Goal: Task Accomplishment & Management: Manage account settings

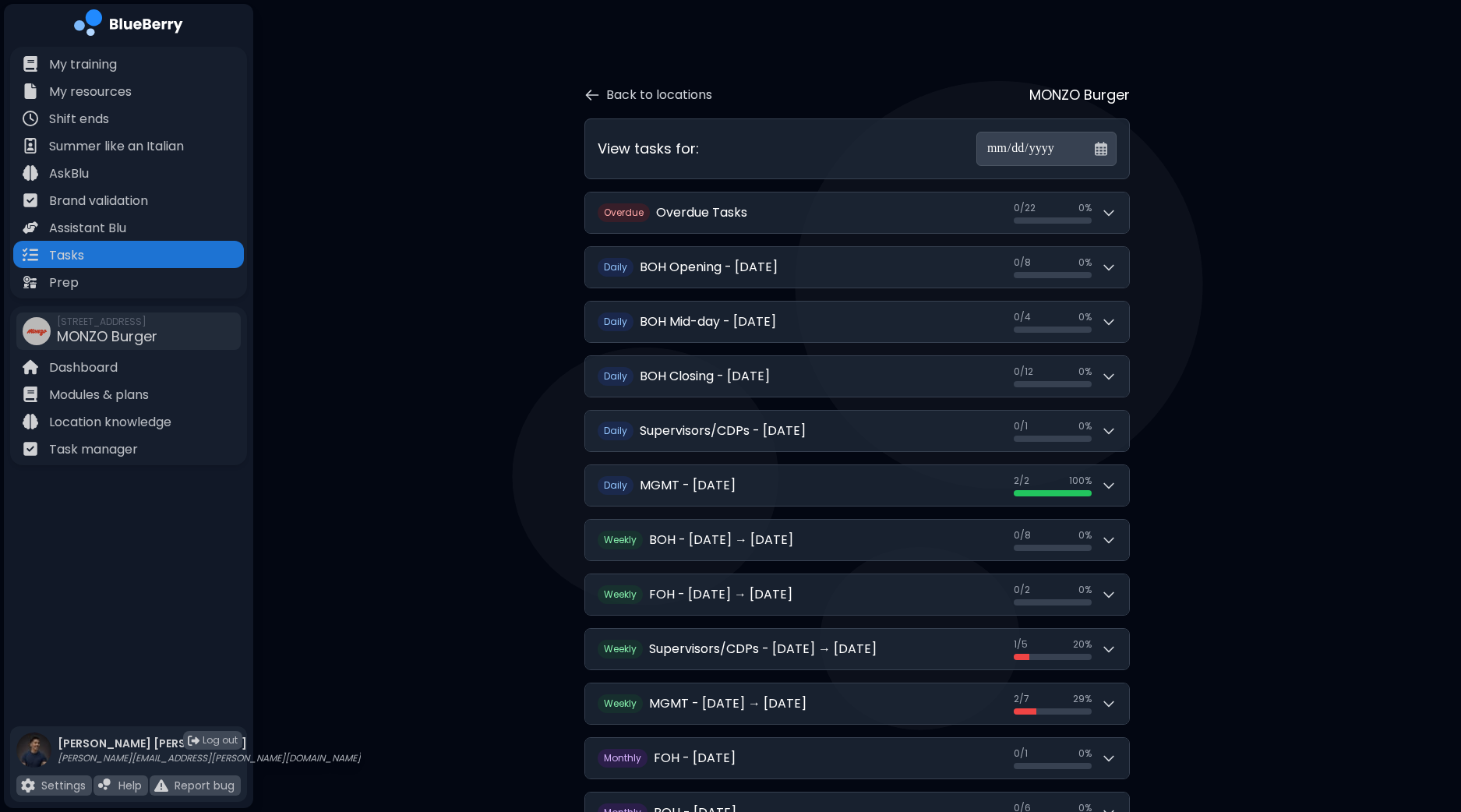
scroll to position [74, 0]
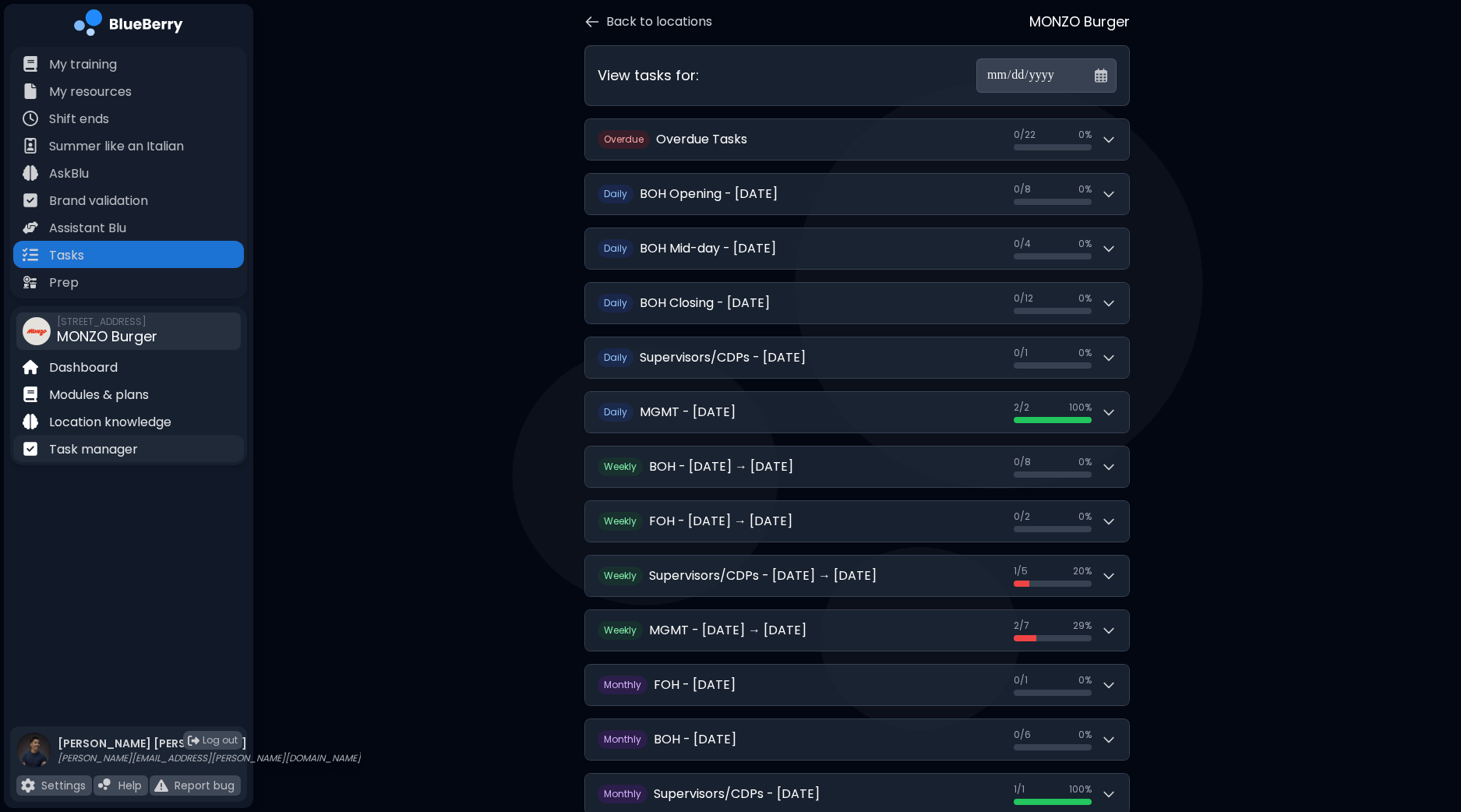
click at [108, 454] on p "Task manager" at bounding box center [94, 449] width 89 height 19
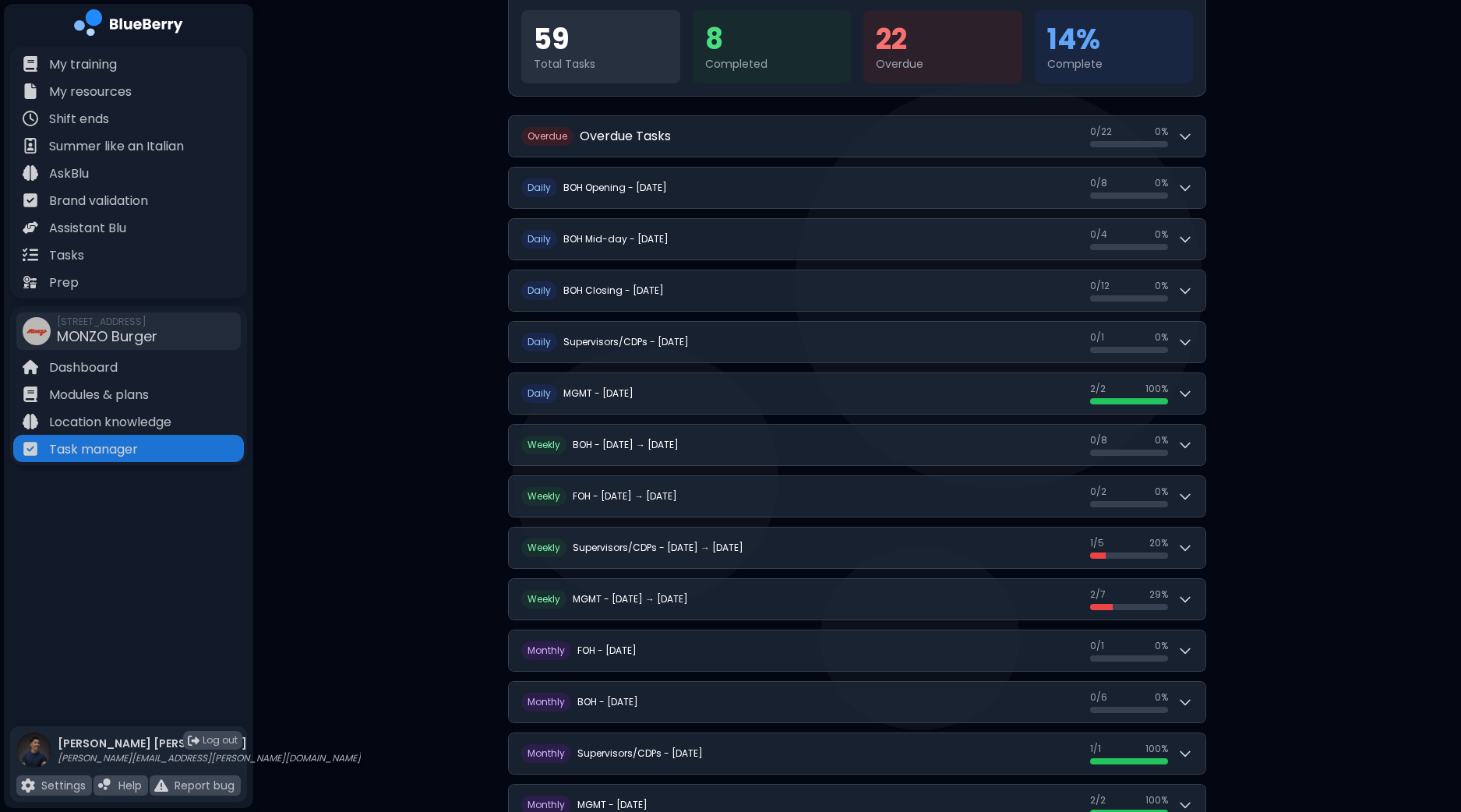
scroll to position [194, 0]
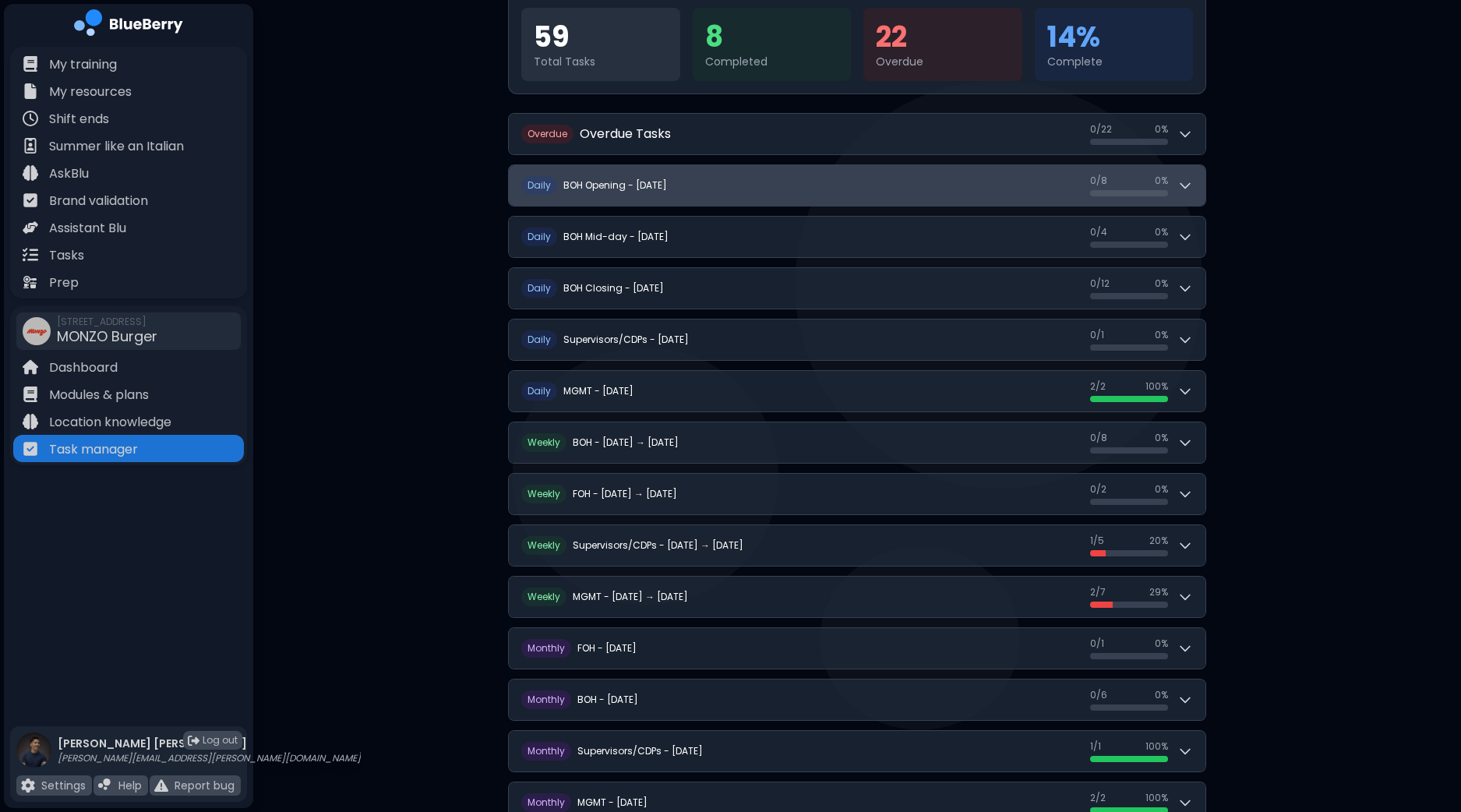
click at [1194, 181] on button "D aily BOH Opening - [DATE] 0 / 8 0 / 8 0 %" at bounding box center [857, 185] width 697 height 41
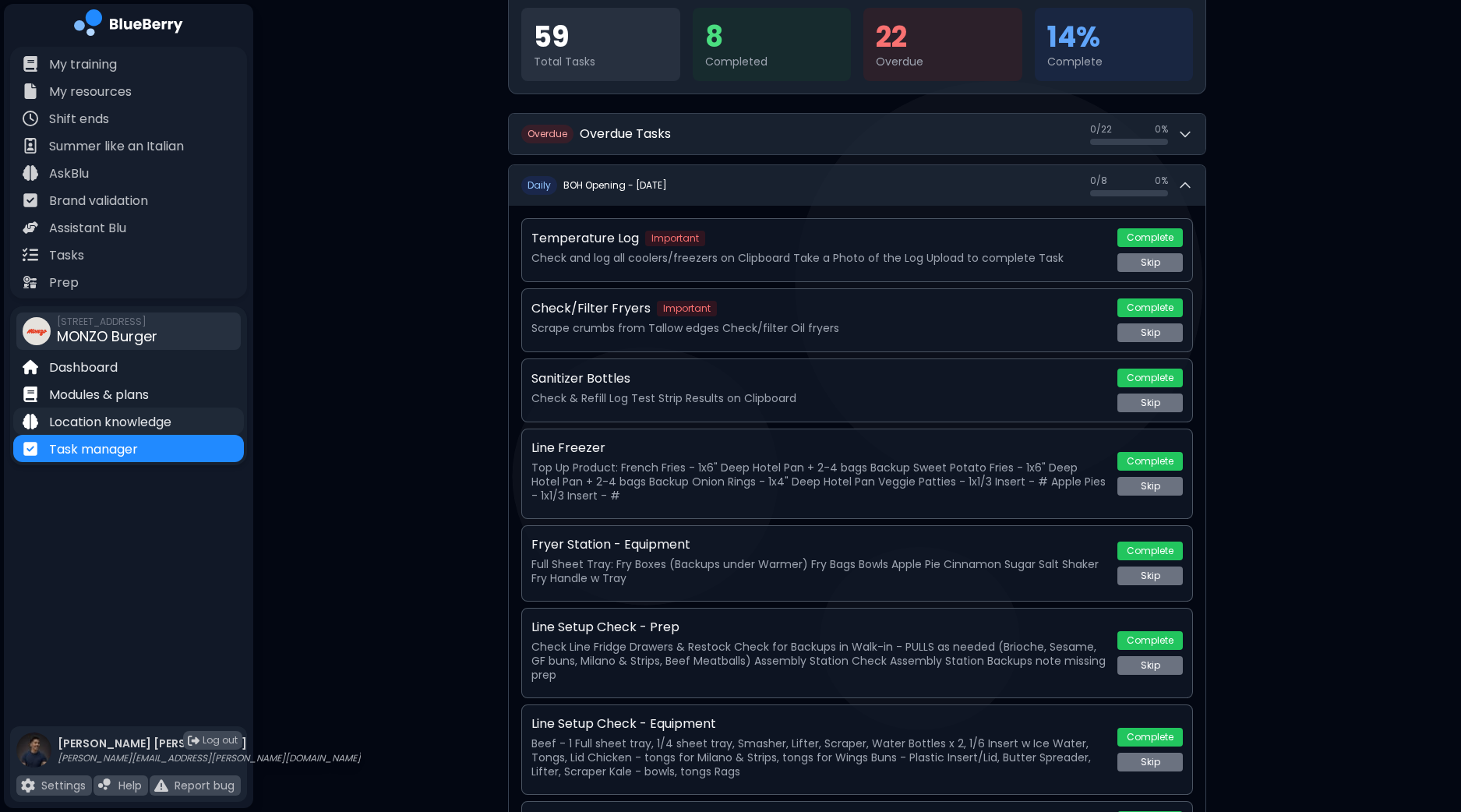
click at [98, 424] on p "Location knowledge" at bounding box center [110, 422] width 123 height 19
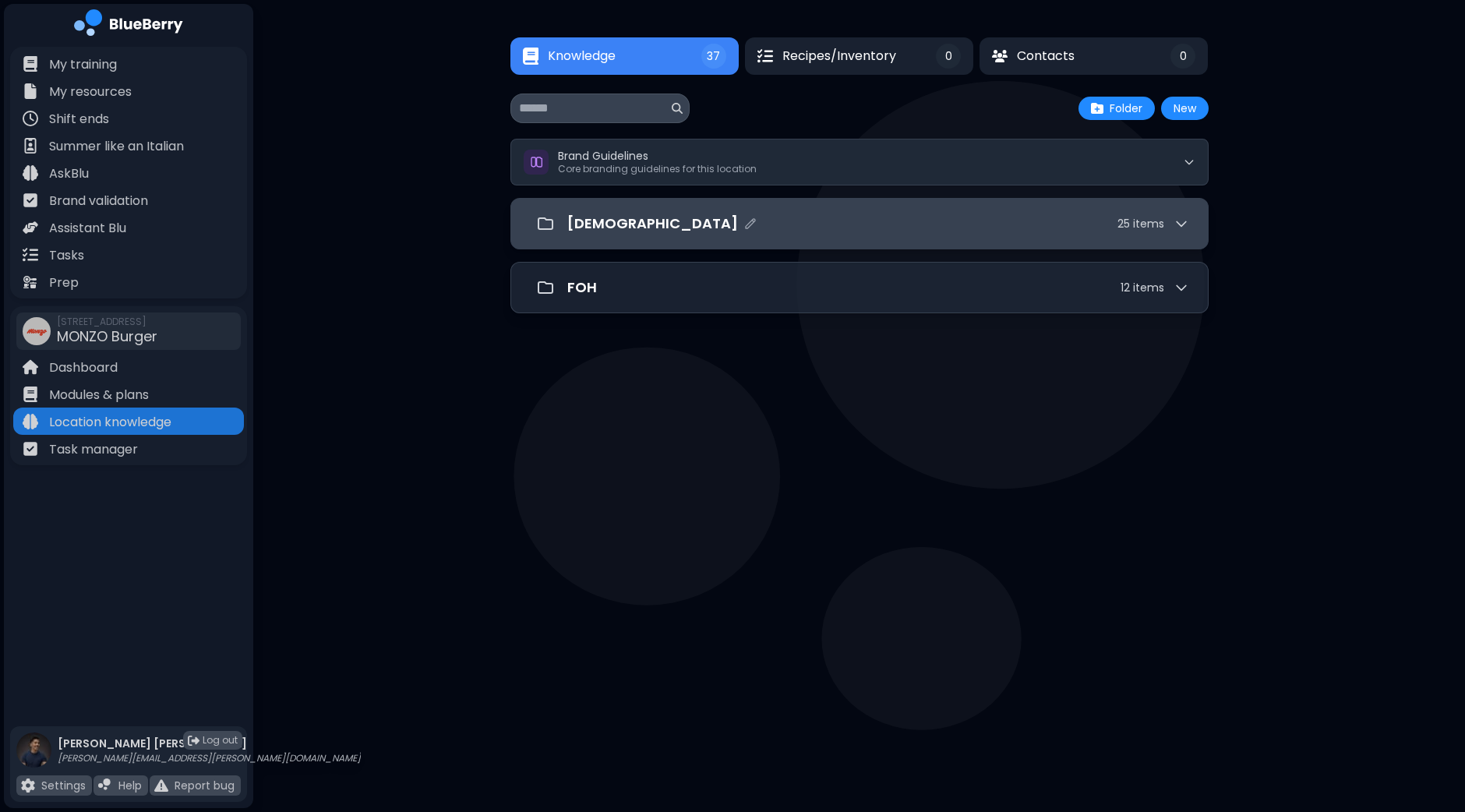
click at [736, 214] on div "[DEMOGRAPHIC_DATA] 25 item s" at bounding box center [878, 224] width 622 height 22
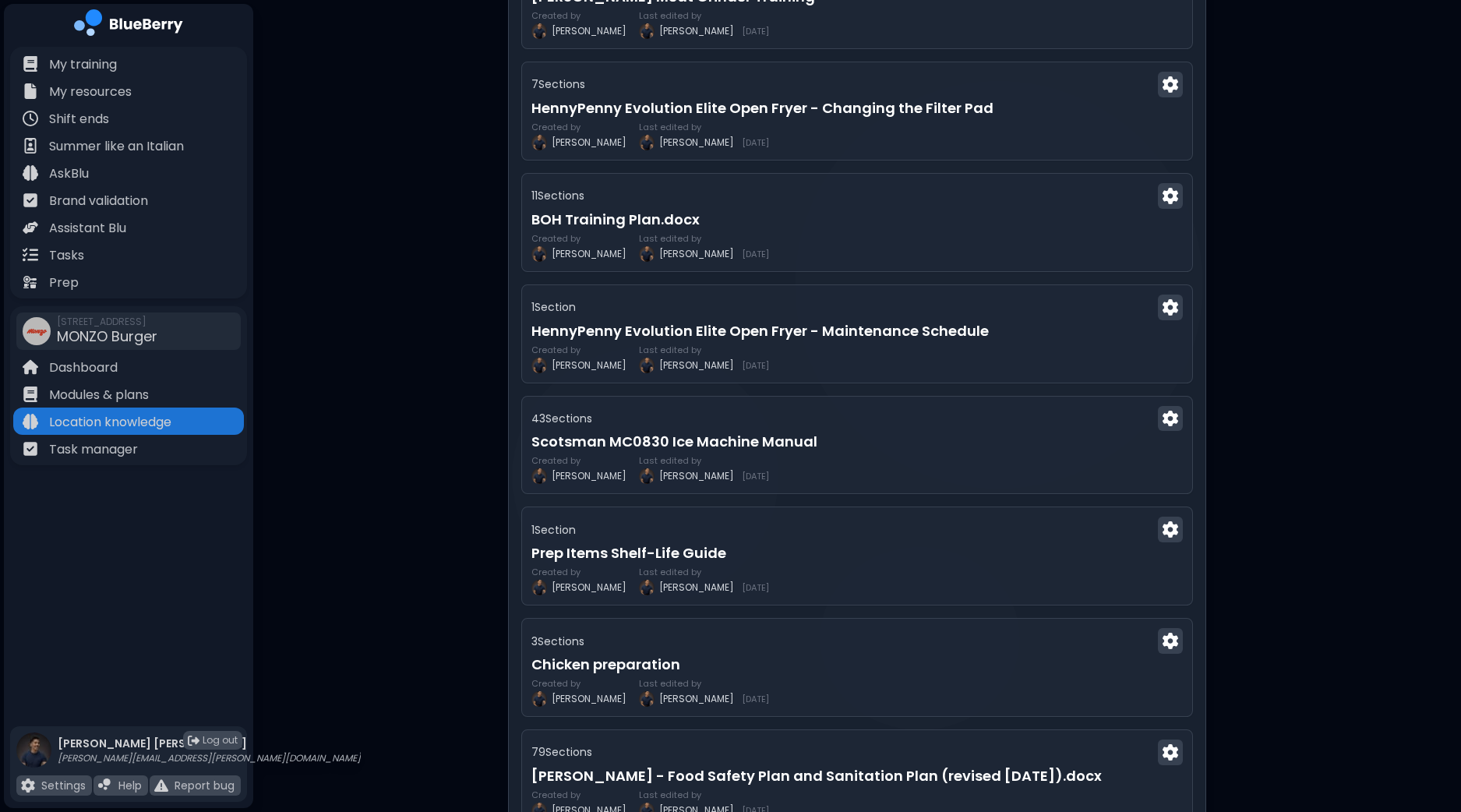
scroll to position [2331, 0]
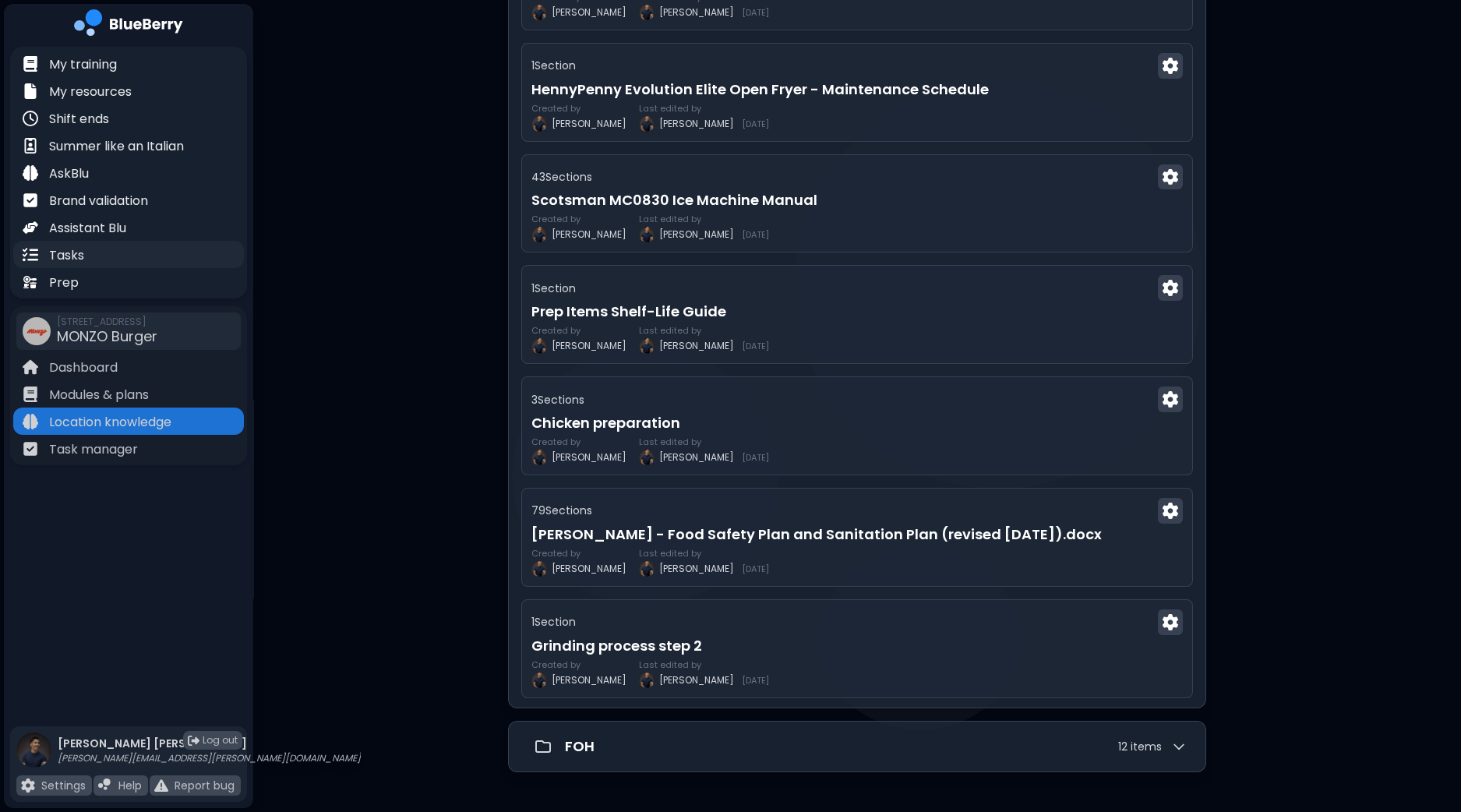
click at [86, 253] on div "Tasks" at bounding box center [129, 255] width 231 height 27
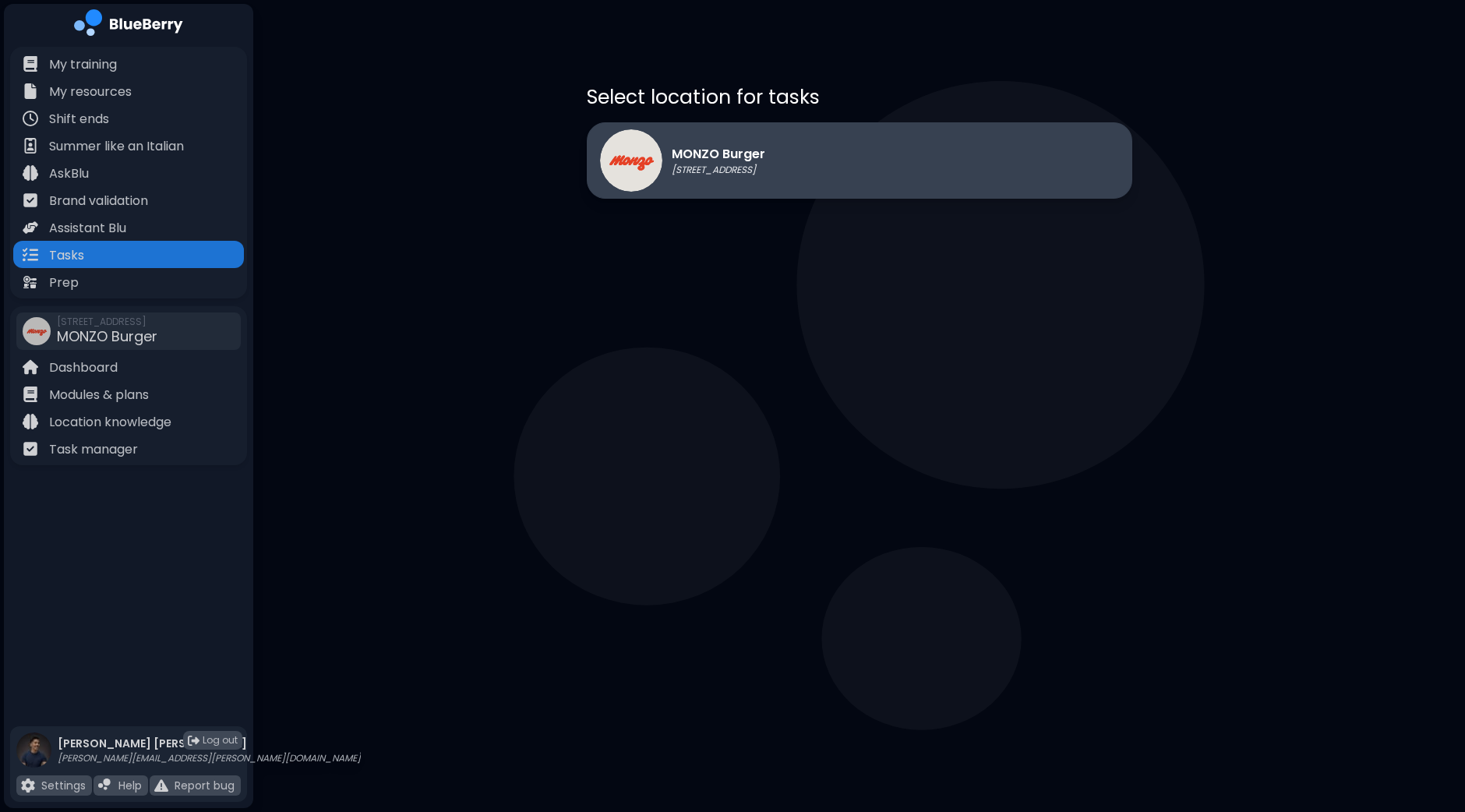
click at [1010, 165] on div "MONZO Burger 1401 Granville St, Vancouver" at bounding box center [859, 161] width 546 height 76
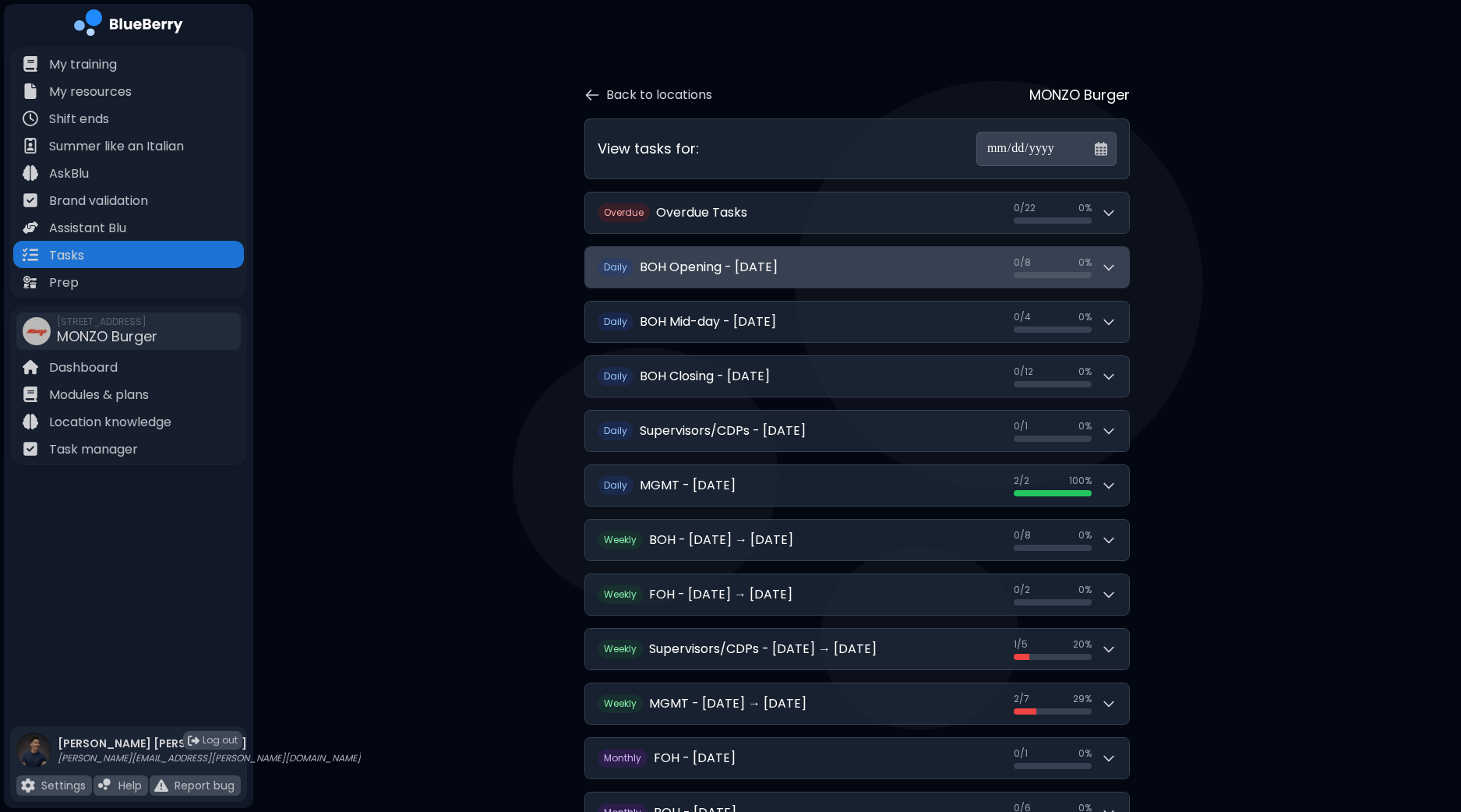
click at [1115, 267] on icon at bounding box center [1109, 266] width 15 height 15
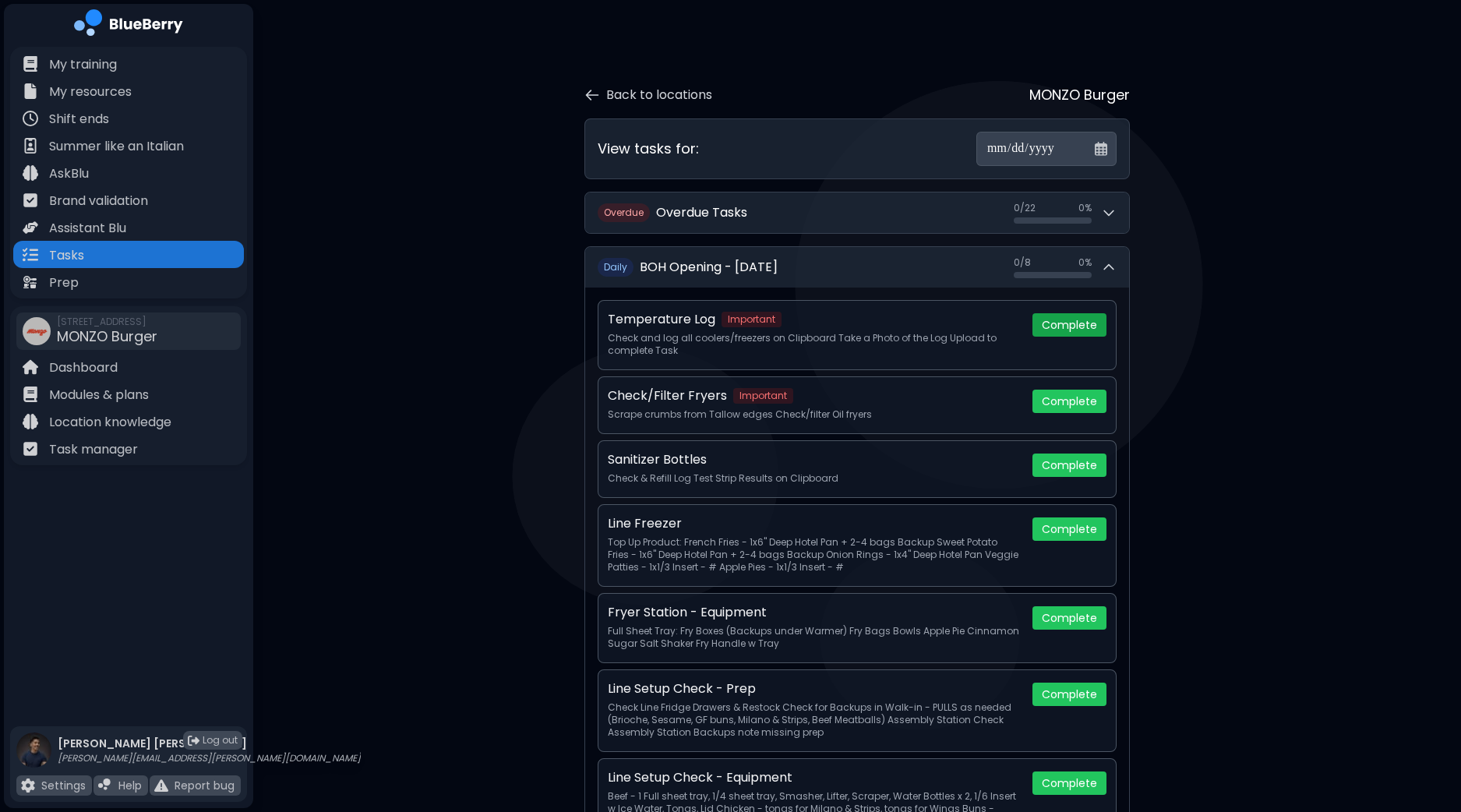
click at [1087, 321] on button "Complete" at bounding box center [1069, 325] width 74 height 24
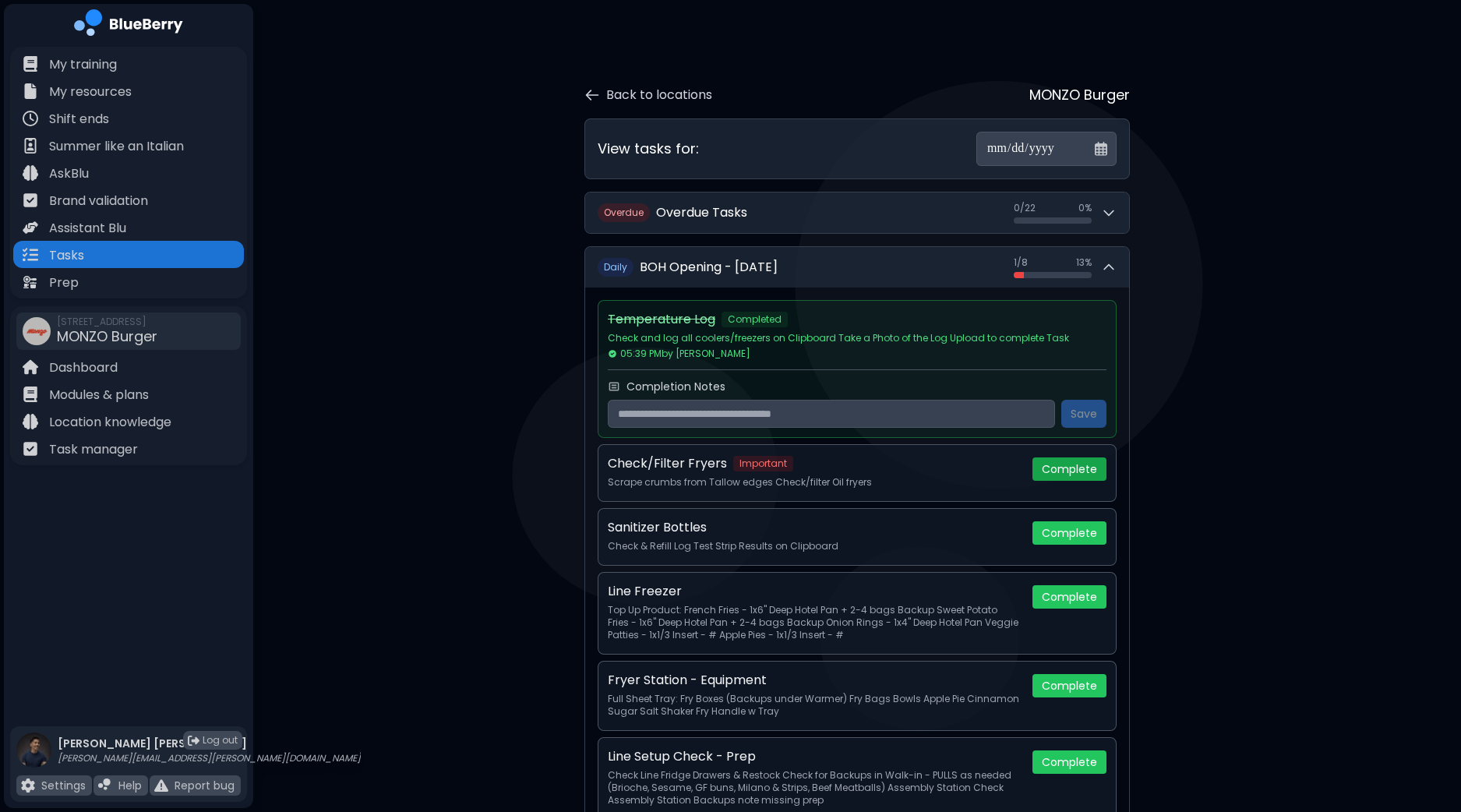
click at [1071, 469] on button "Complete" at bounding box center [1069, 469] width 74 height 24
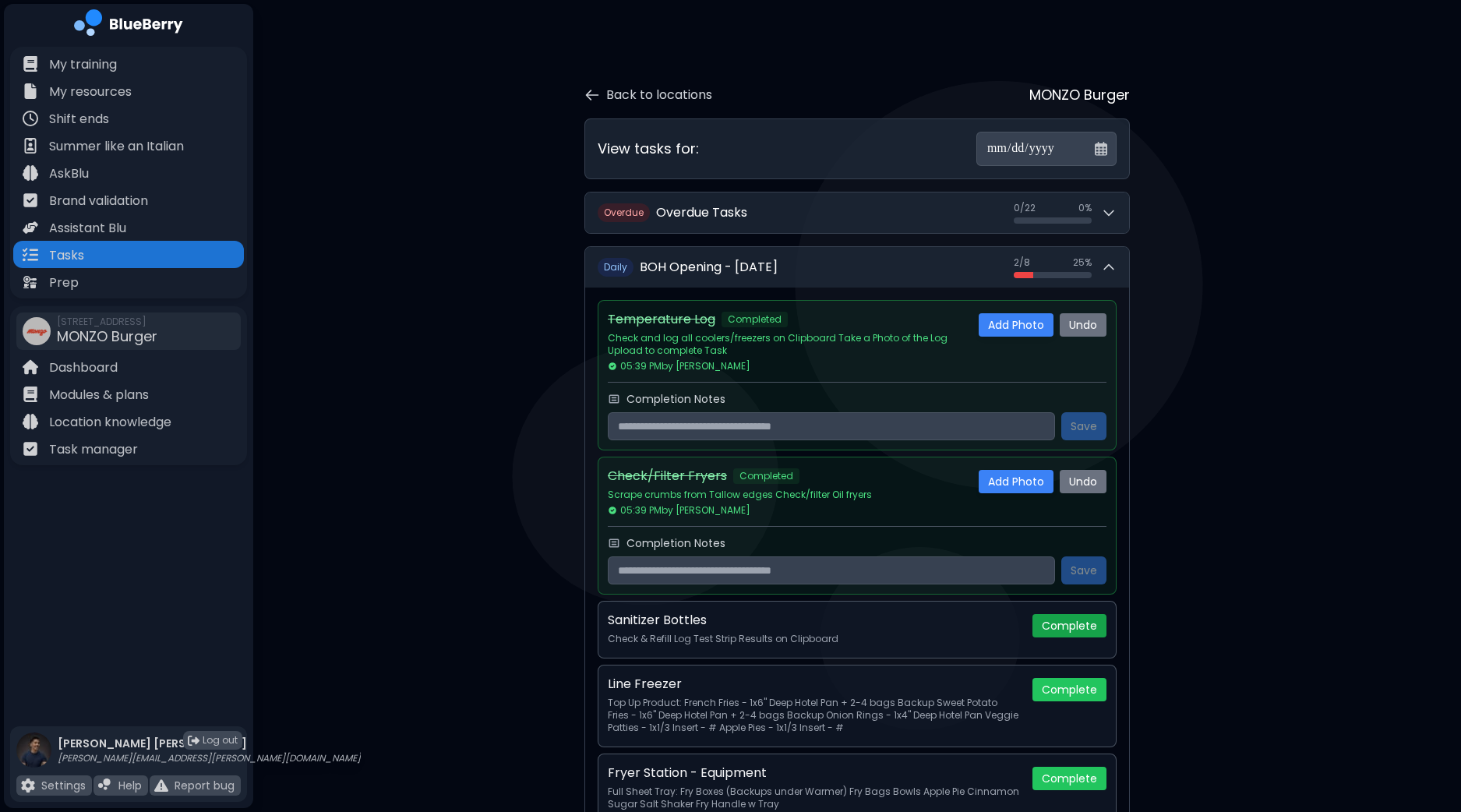
click at [1066, 619] on button "Complete" at bounding box center [1069, 626] width 74 height 24
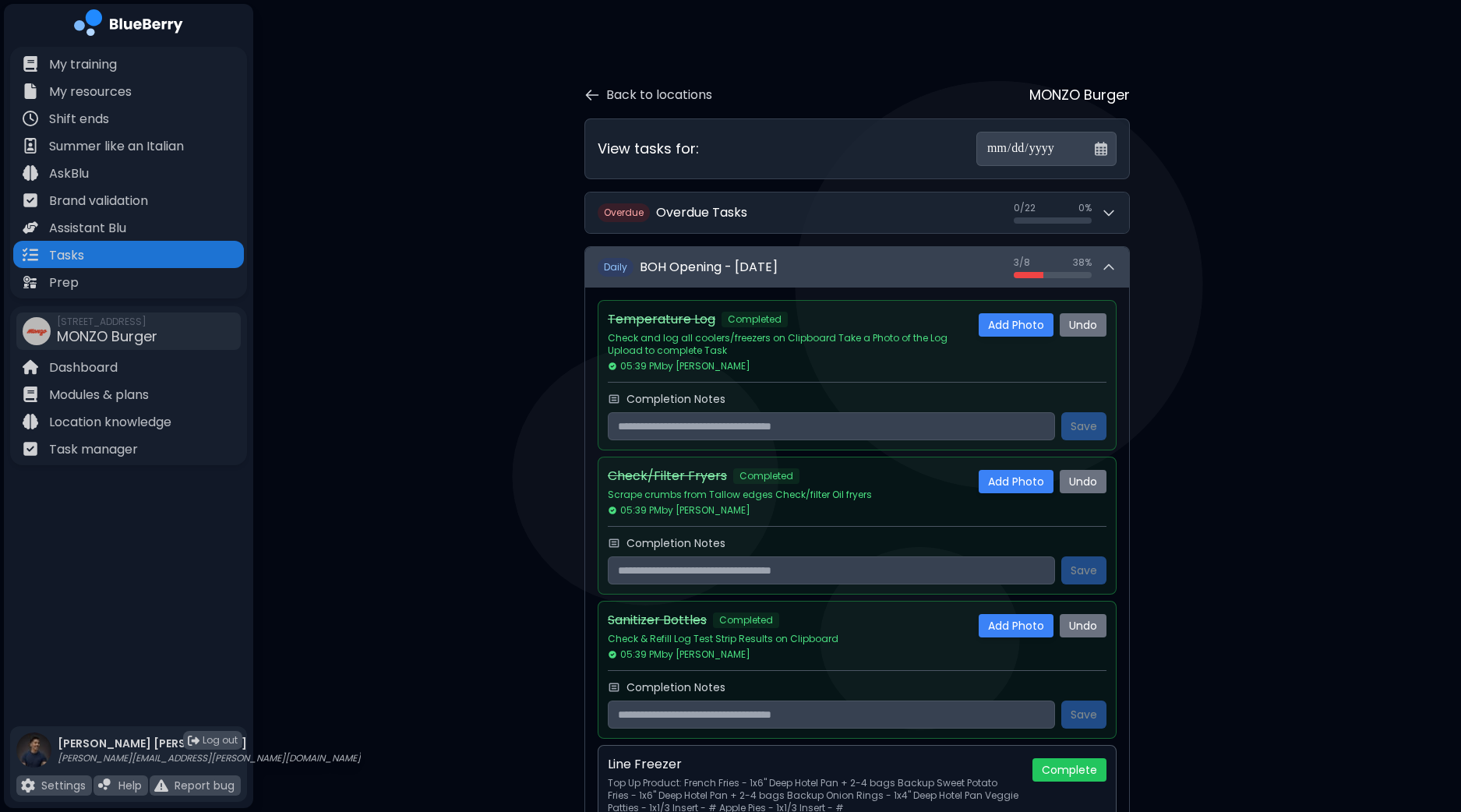
click at [1111, 259] on icon at bounding box center [1109, 266] width 15 height 15
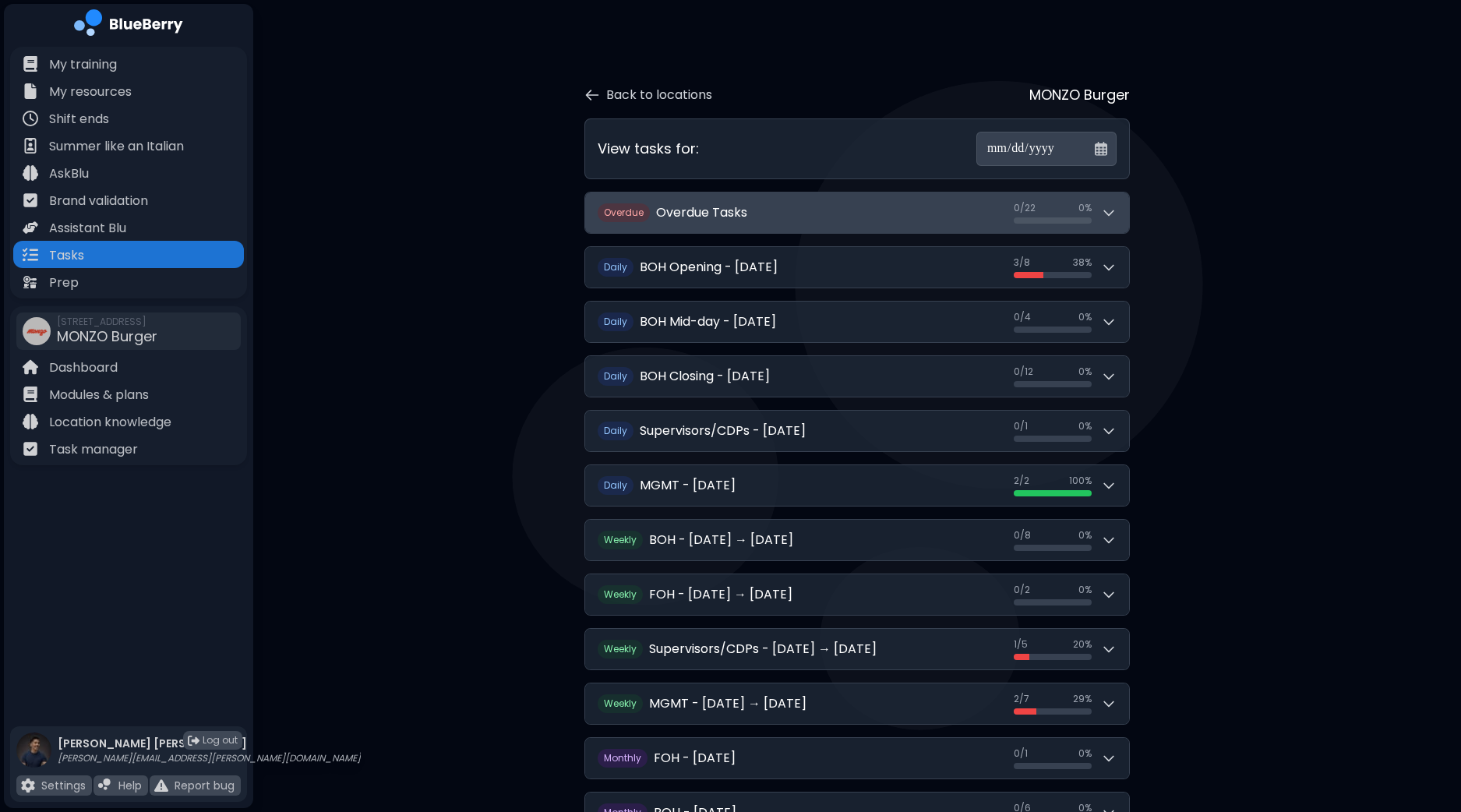
click at [1114, 216] on icon at bounding box center [1109, 212] width 15 height 15
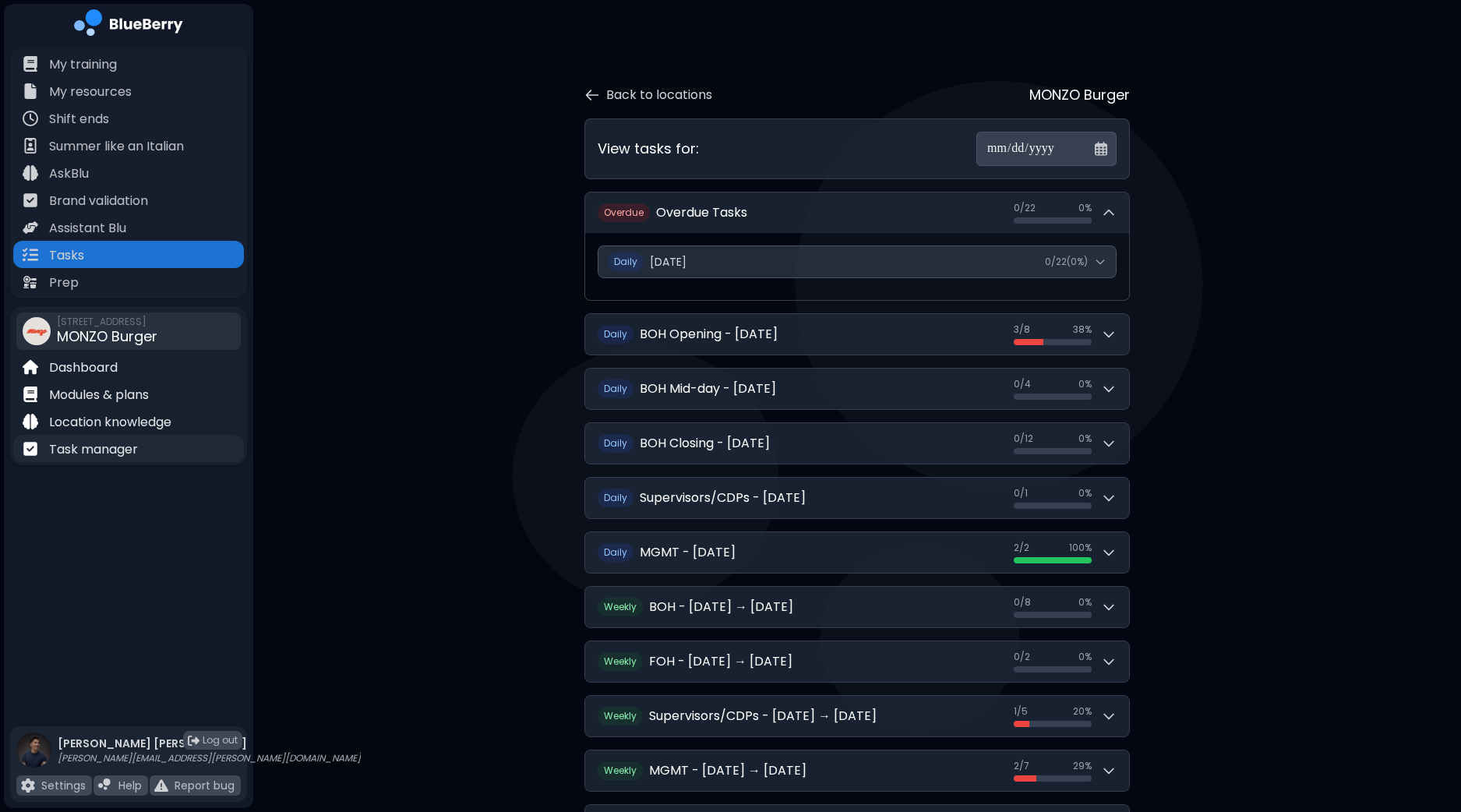
click at [101, 453] on p "Task manager" at bounding box center [94, 449] width 89 height 19
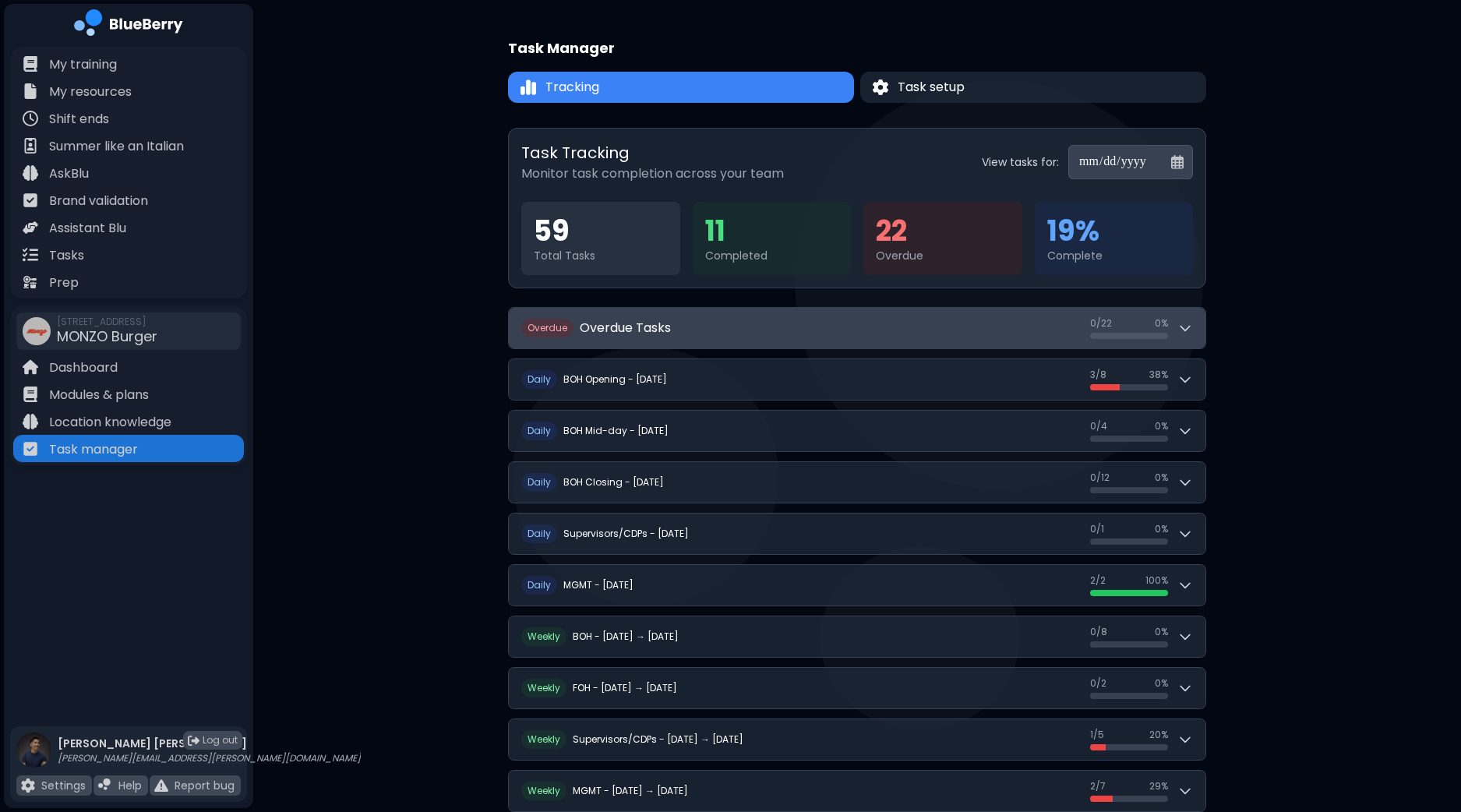
click at [1198, 330] on button "O verdue Overdue Tasks 0 / 22 0 / 22 0 %" at bounding box center [857, 327] width 697 height 41
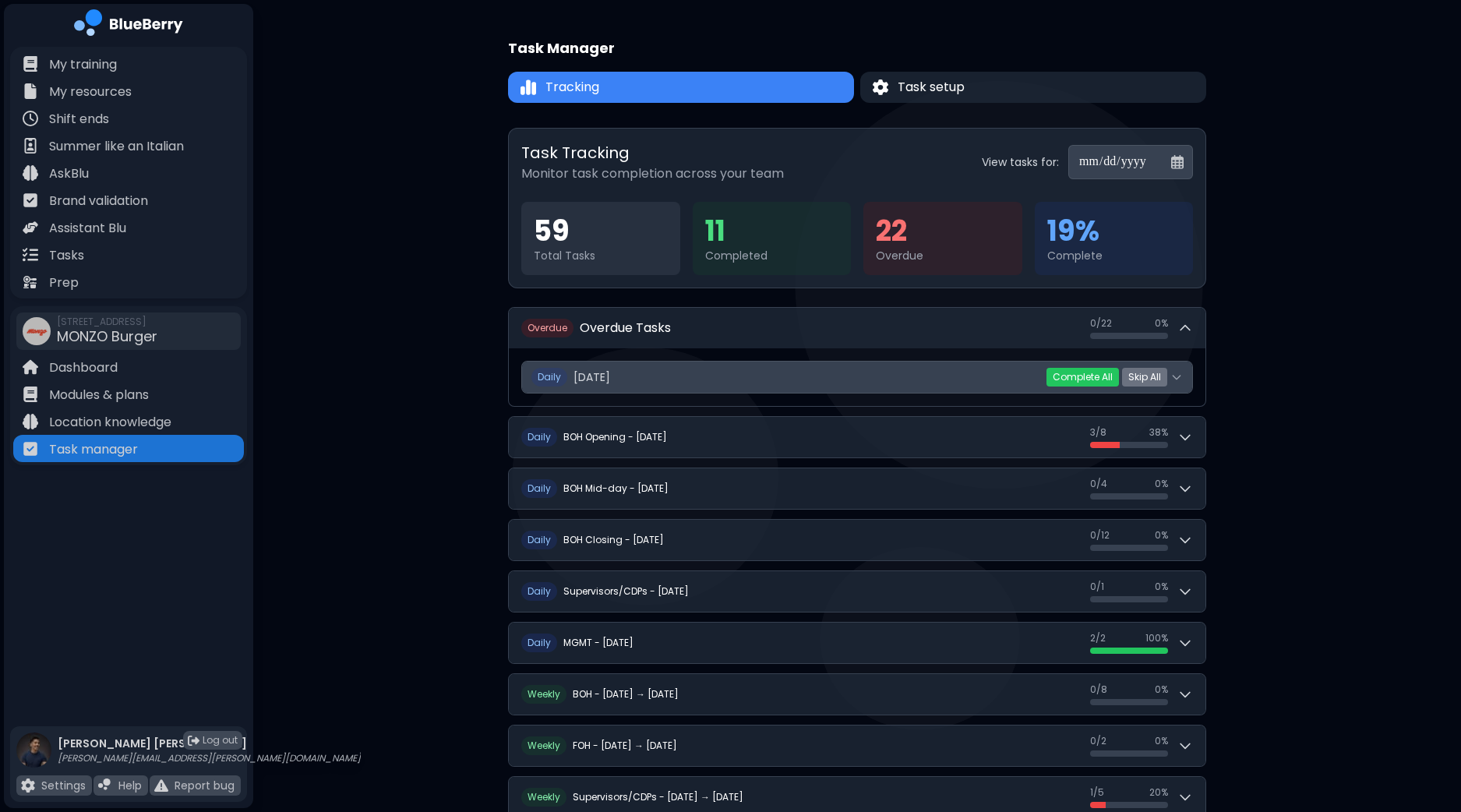
click at [1181, 372] on icon at bounding box center [1177, 377] width 13 height 13
click at [1181, 380] on icon at bounding box center [1177, 377] width 13 height 13
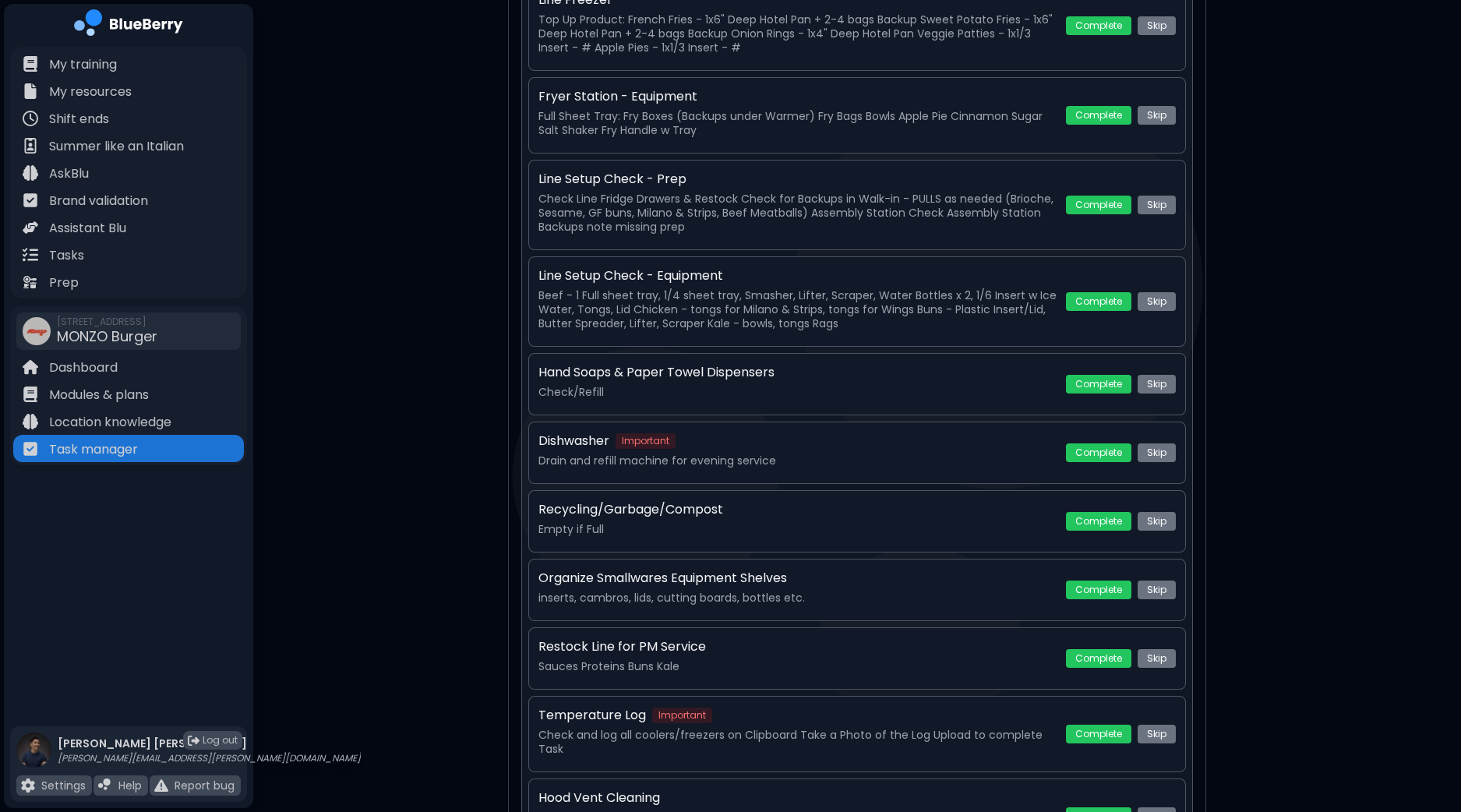
scroll to position [194, 0]
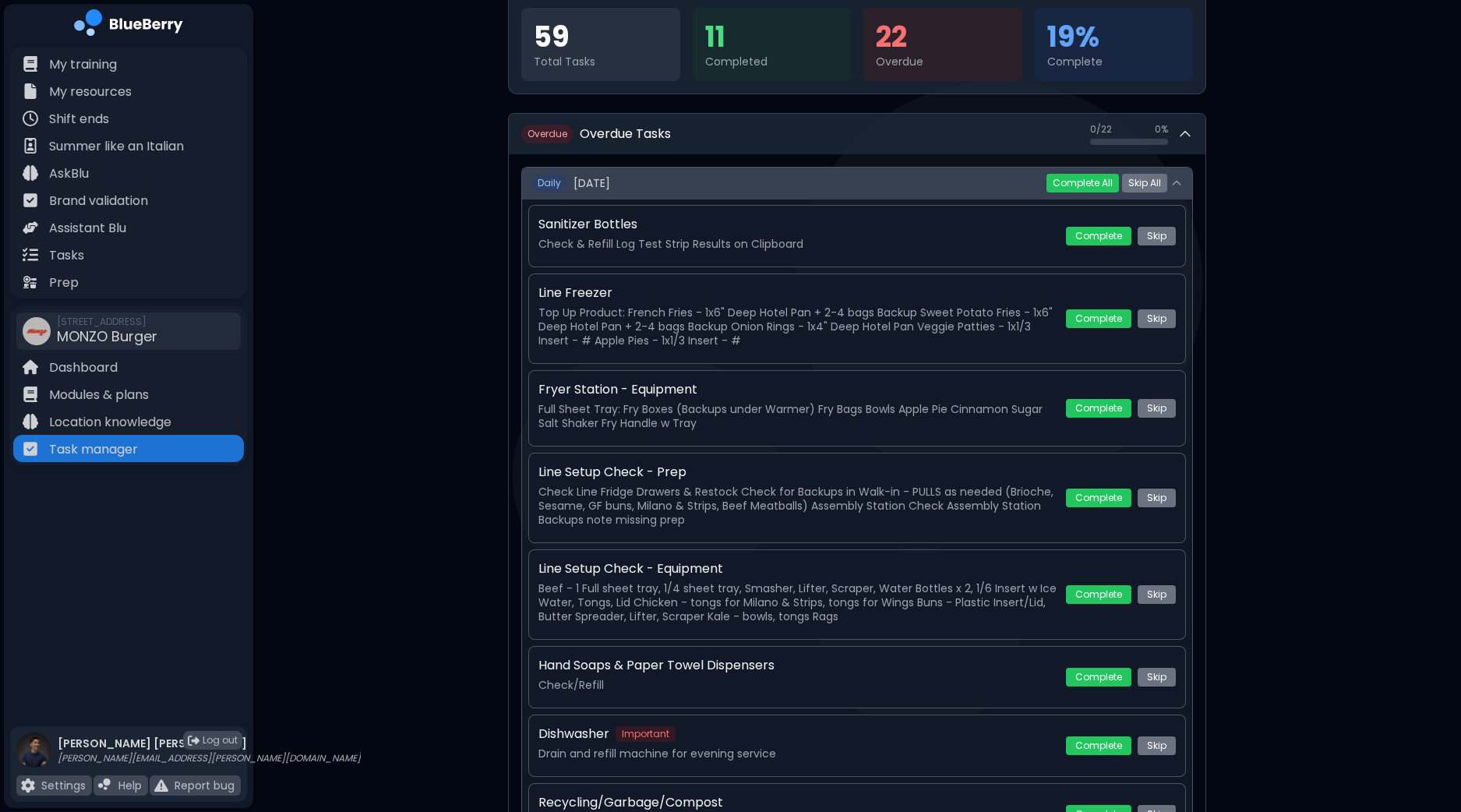
click at [1178, 186] on icon at bounding box center [1177, 183] width 13 height 13
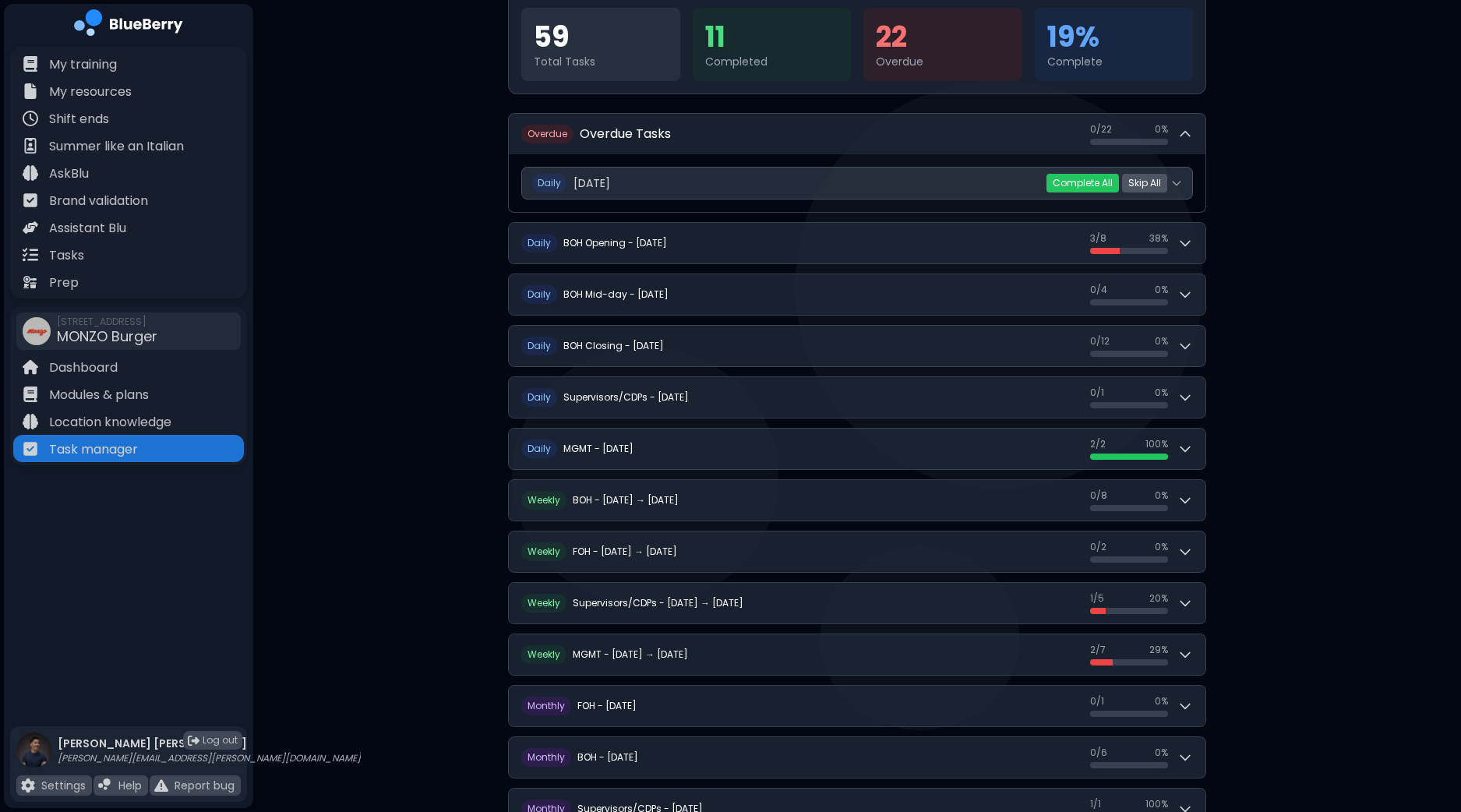
click at [1158, 184] on button "Skip All" at bounding box center [1145, 183] width 45 height 19
click at [1123, 182] on button "Yes" at bounding box center [1118, 183] width 29 height 15
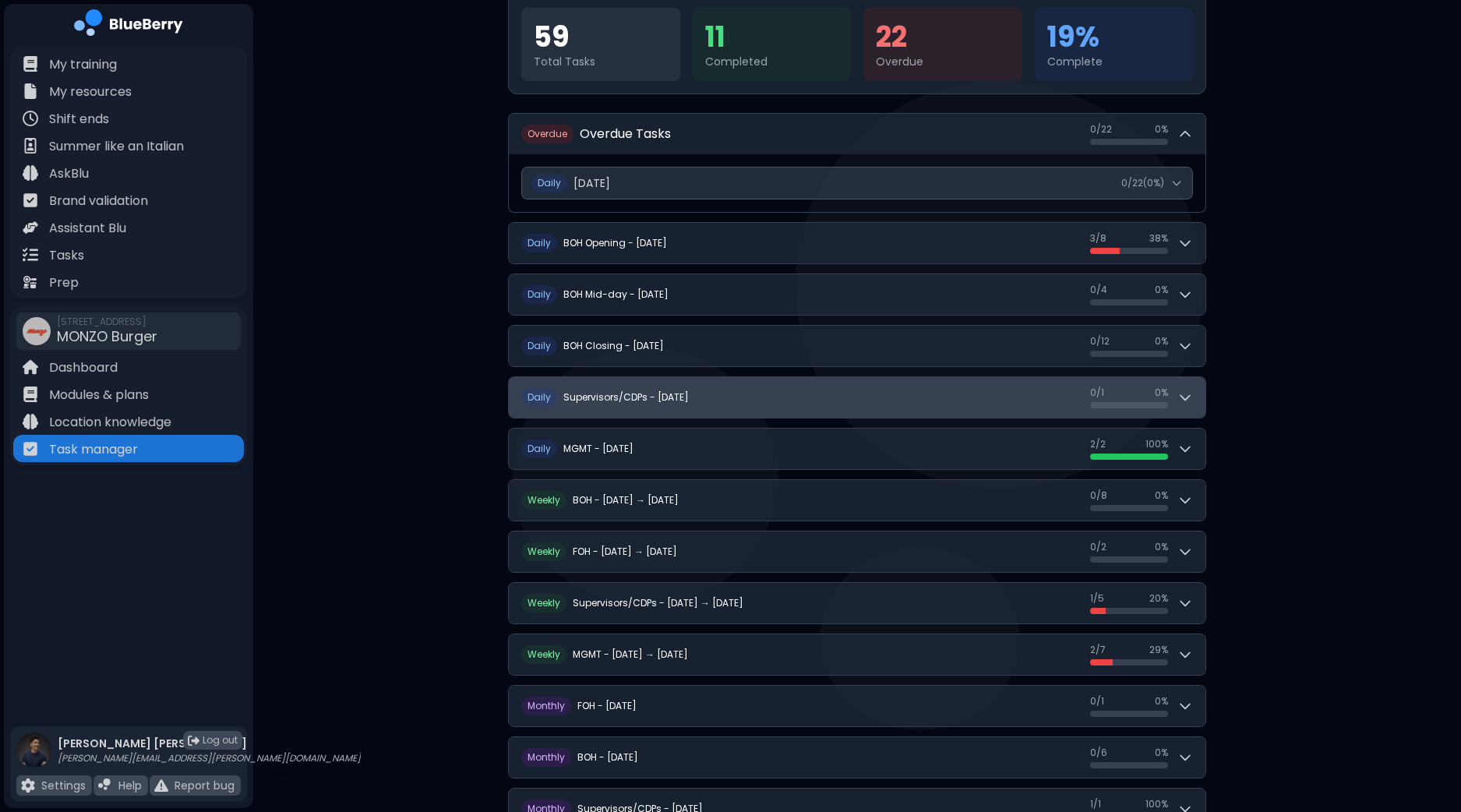
click at [1195, 399] on button "D aily Supervisors/CDPs - Tuesday, September 30 0 / 1 0 / 1 0 %" at bounding box center [857, 397] width 697 height 41
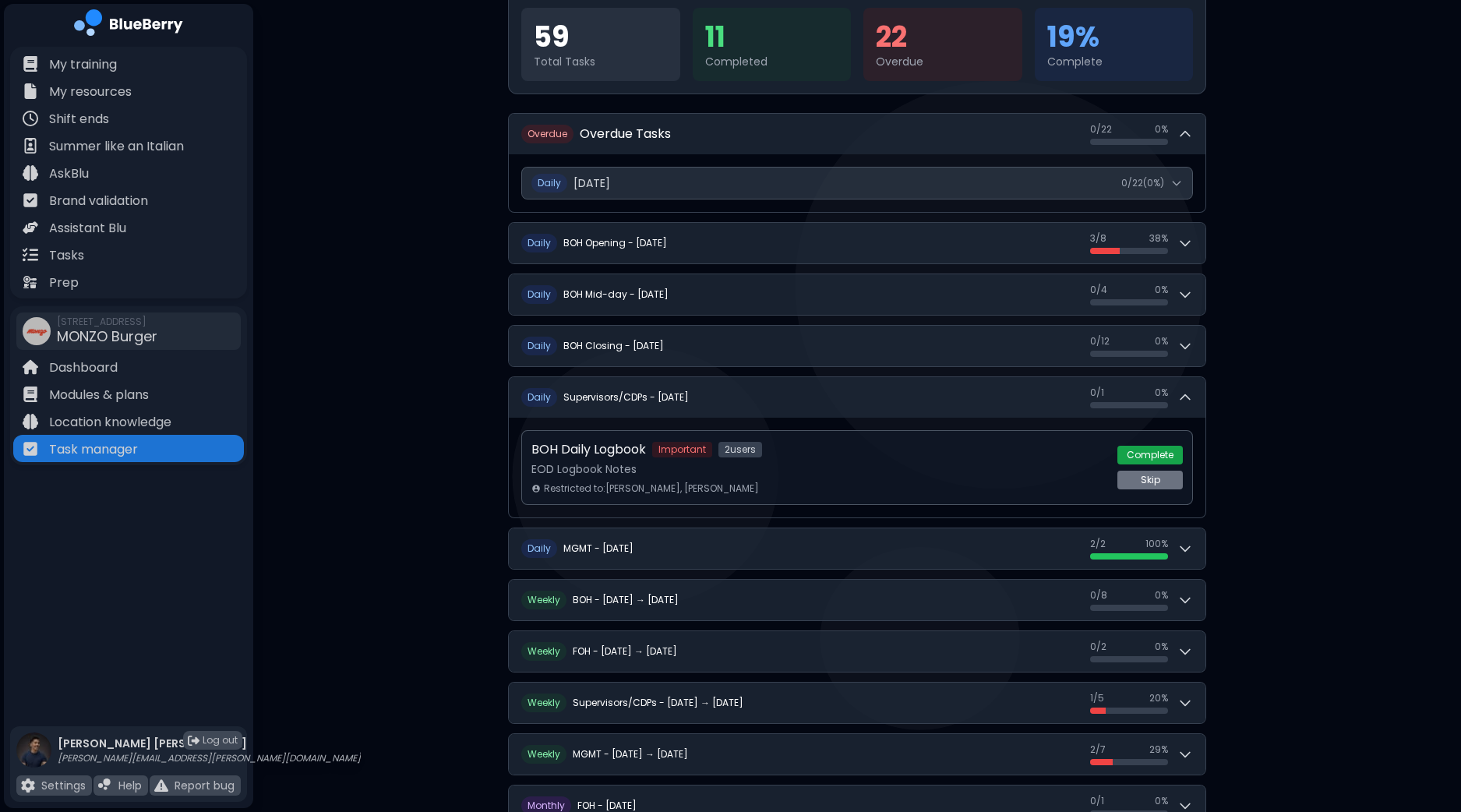
click at [1140, 447] on button "Complete" at bounding box center [1151, 455] width 65 height 19
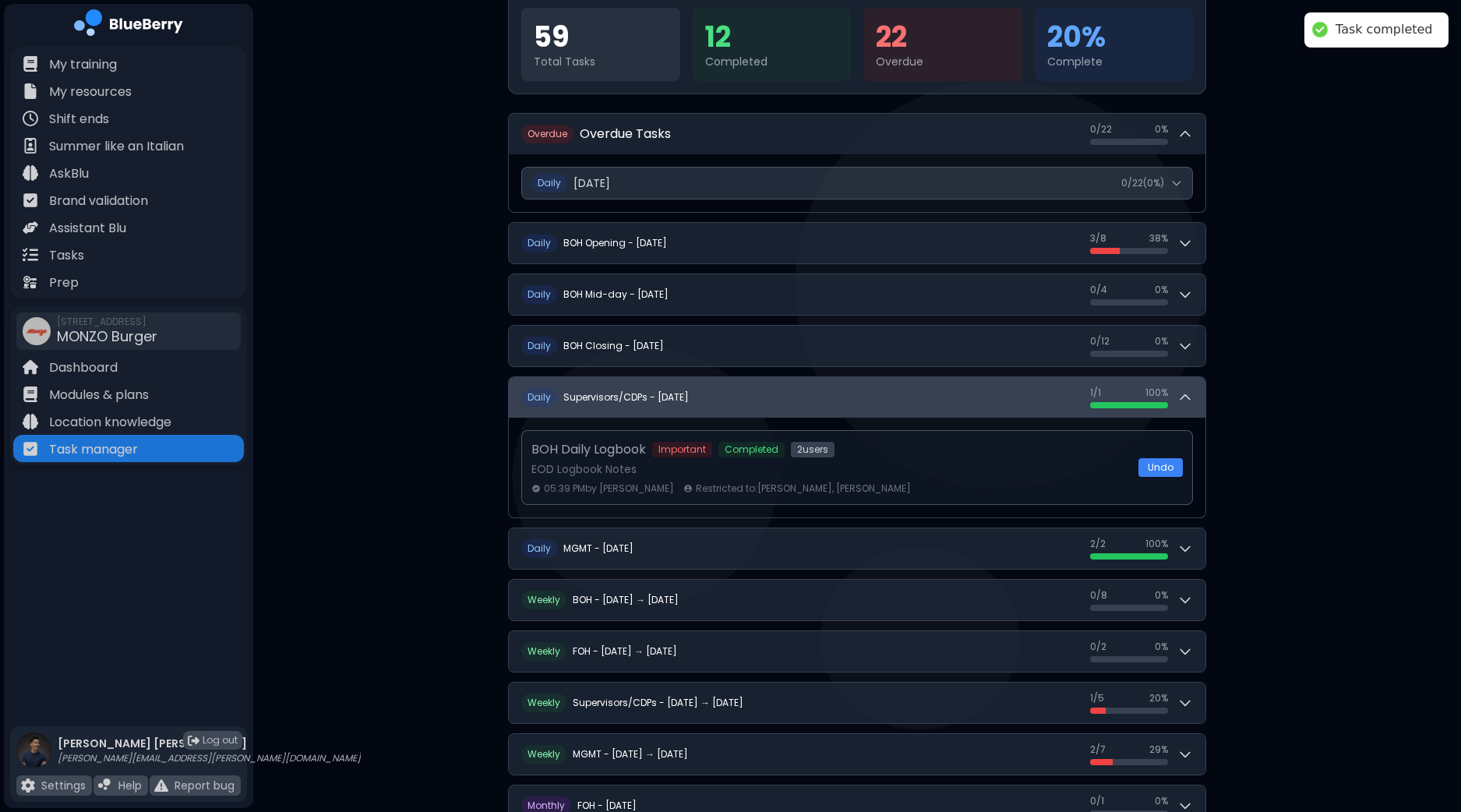
click at [1184, 397] on icon at bounding box center [1185, 396] width 15 height 15
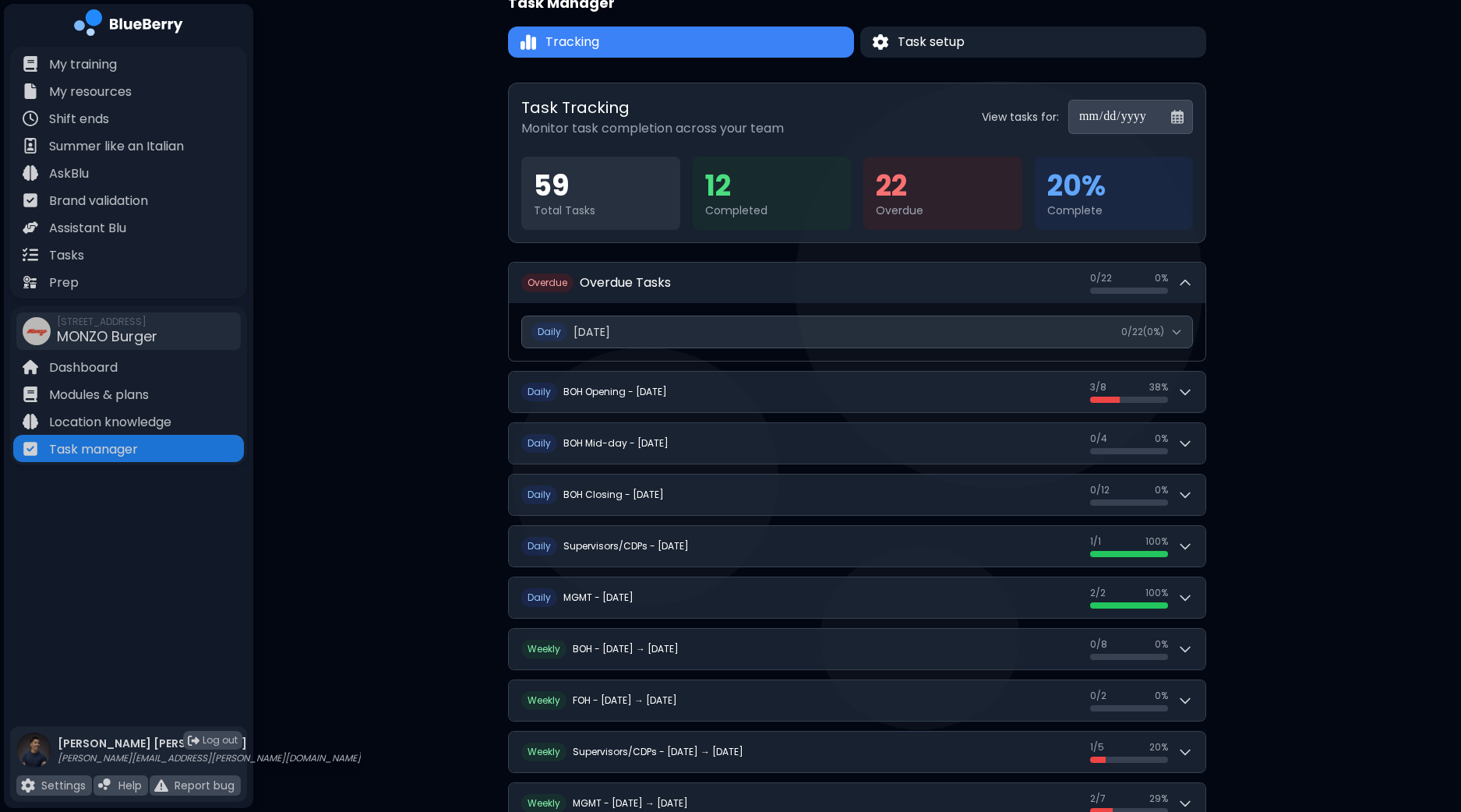
scroll to position [0, 0]
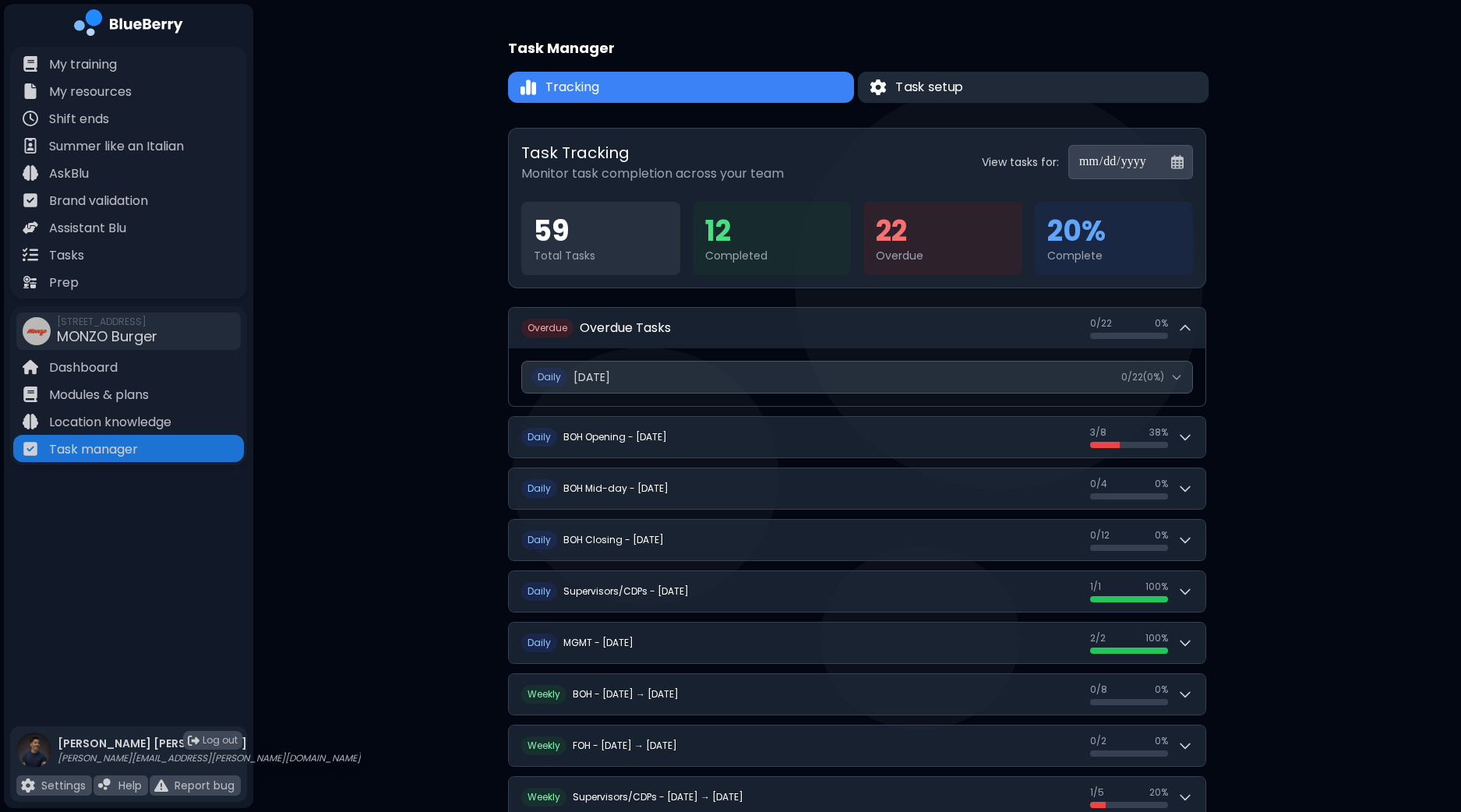
click at [1018, 94] on button "Task setup" at bounding box center [1033, 87] width 351 height 32
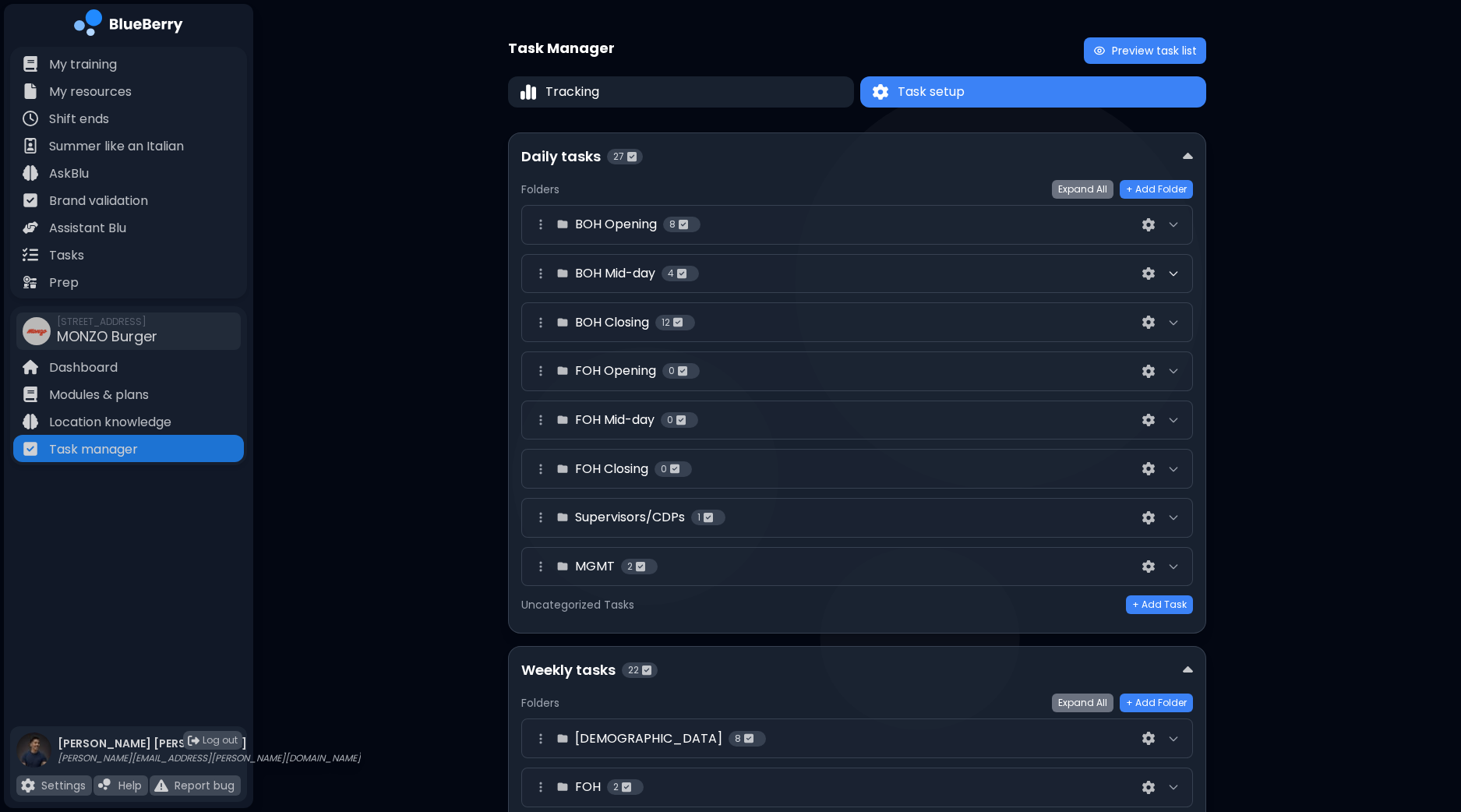
click at [1173, 276] on icon at bounding box center [1174, 274] width 13 height 13
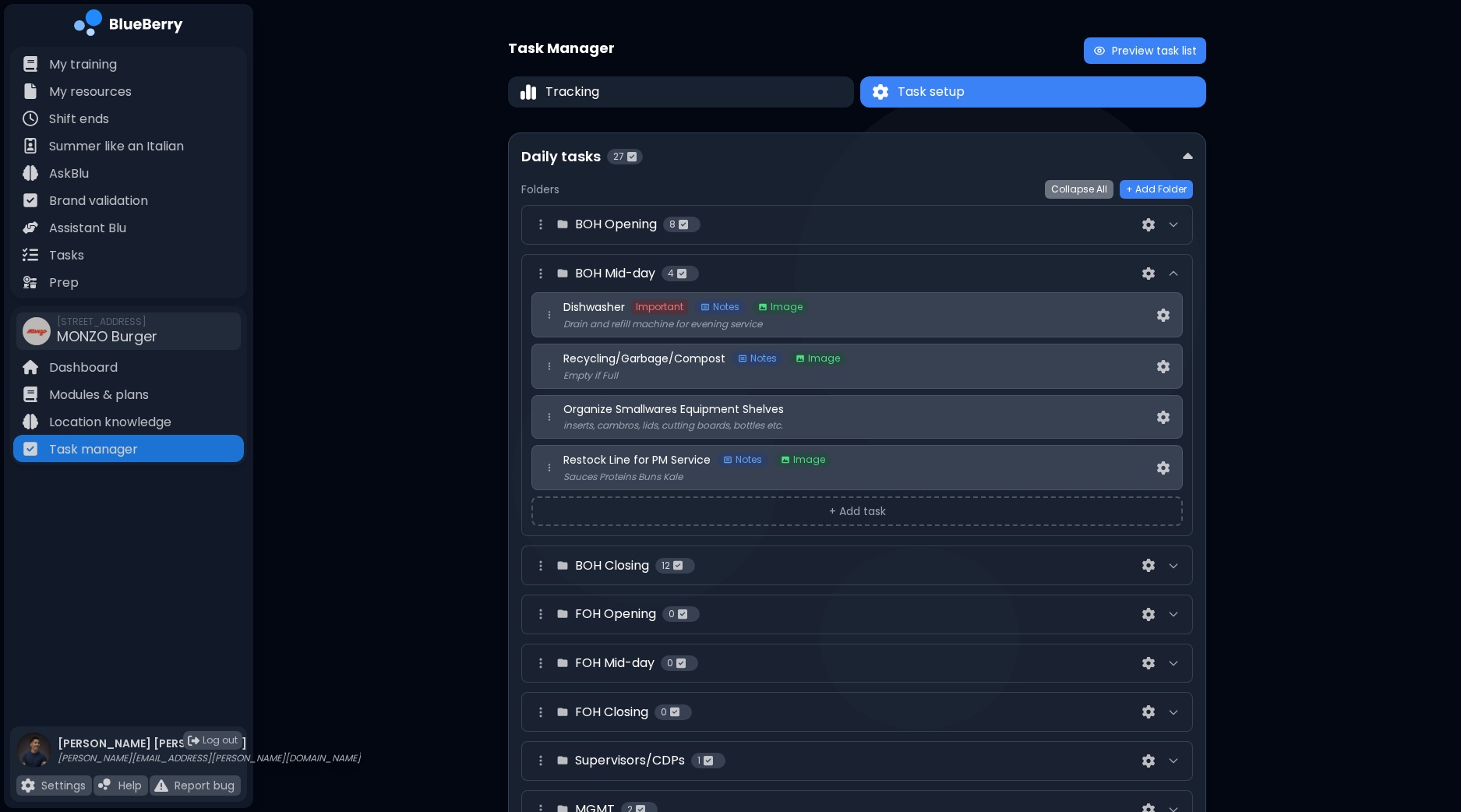
click at [872, 515] on button "+ Add task" at bounding box center [857, 511] width 651 height 30
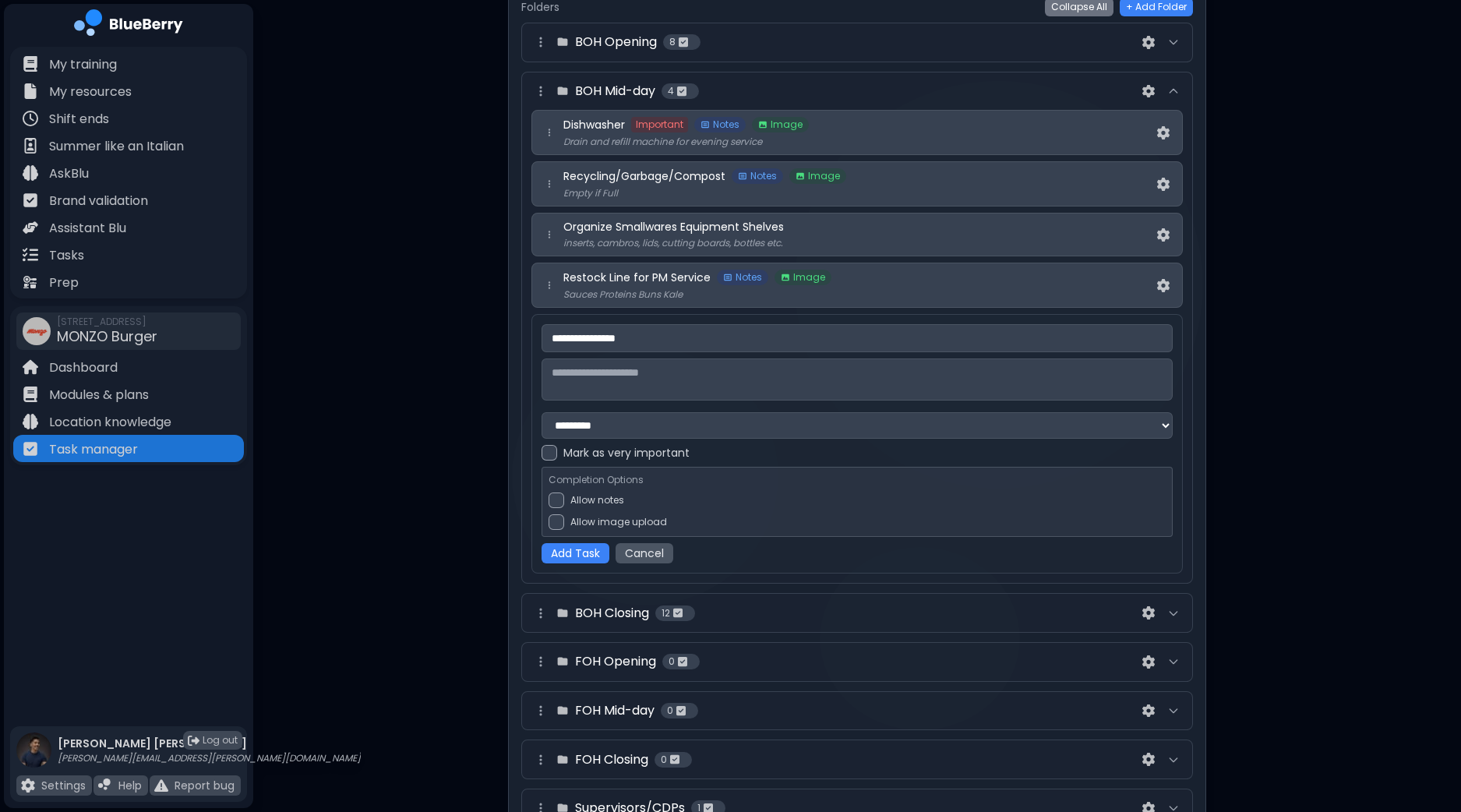
scroll to position [194, 0]
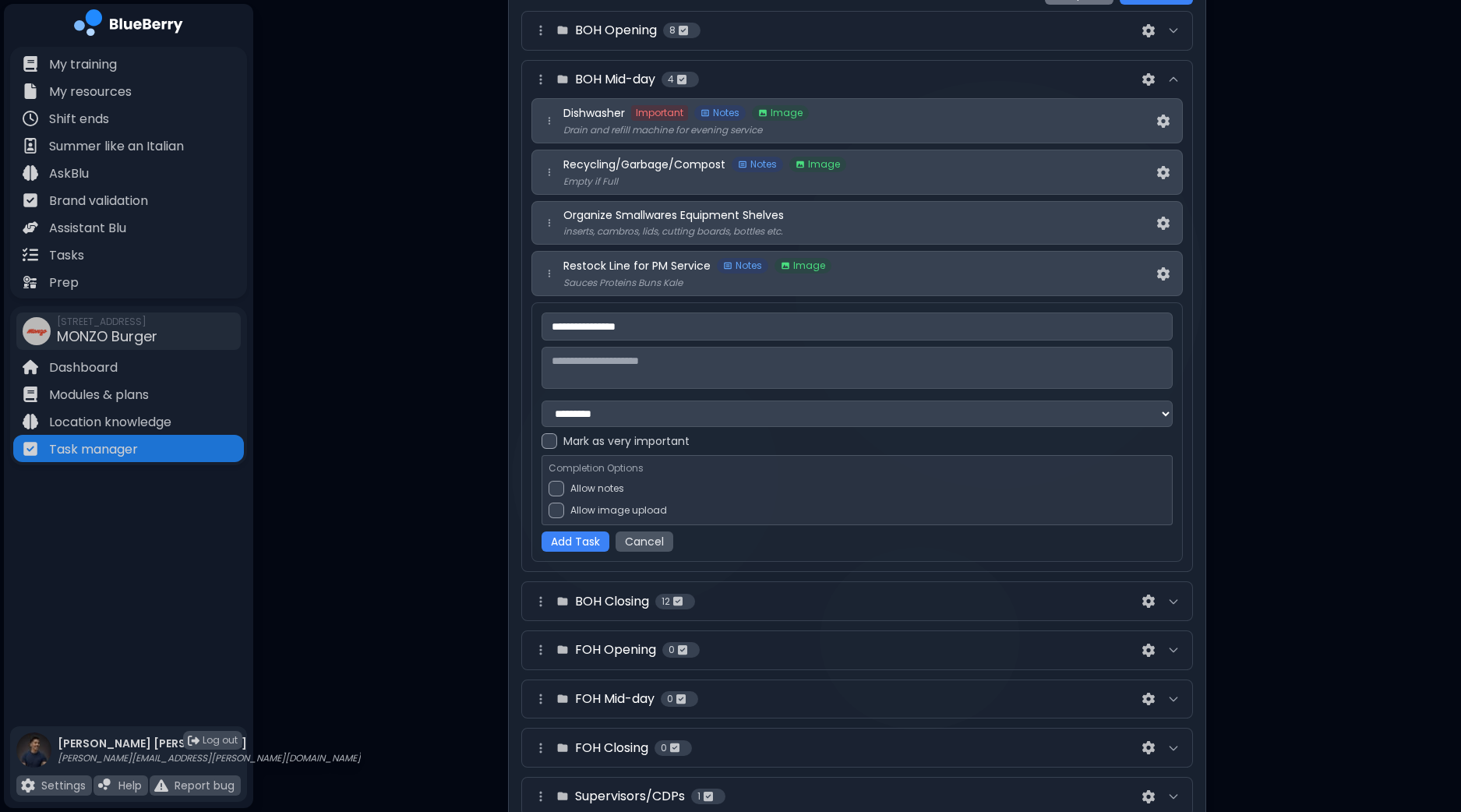
type input "**********"
click at [563, 488] on div "Allow notes" at bounding box center [857, 488] width 618 height 15
click at [586, 540] on button "Add Task" at bounding box center [575, 541] width 68 height 20
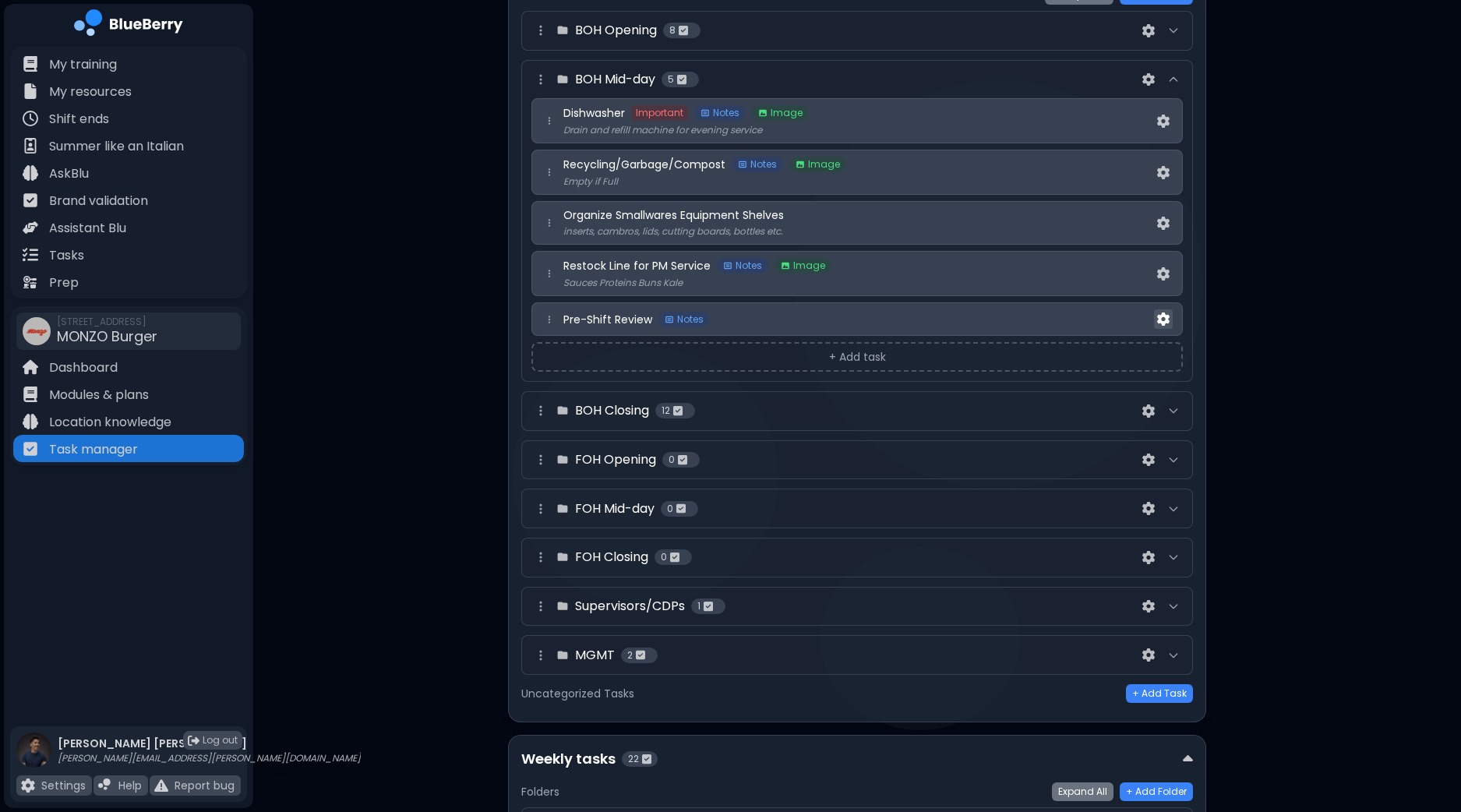
click at [1162, 316] on img at bounding box center [1164, 319] width 13 height 14
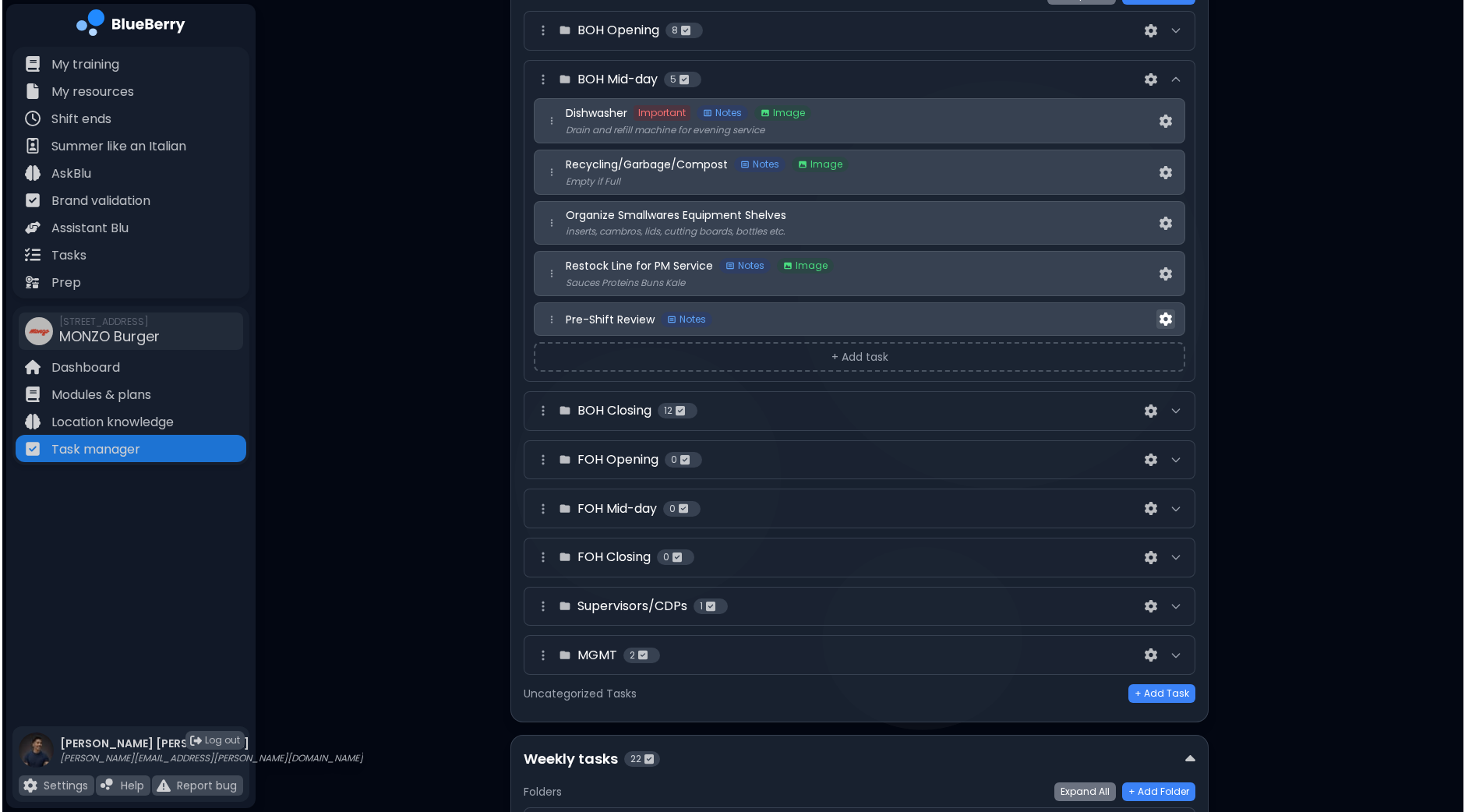
scroll to position [0, 0]
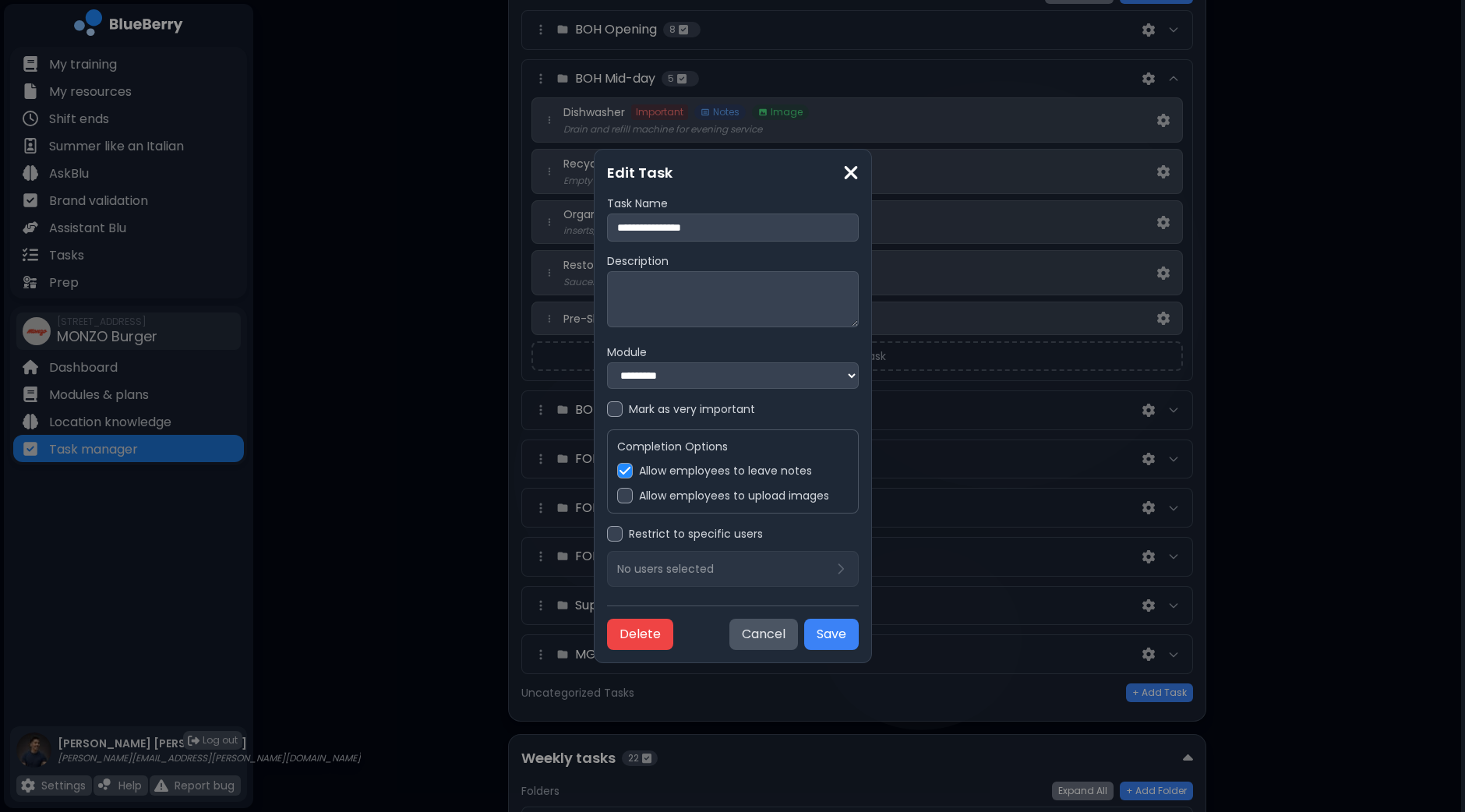
click at [699, 286] on textarea at bounding box center [732, 299] width 252 height 56
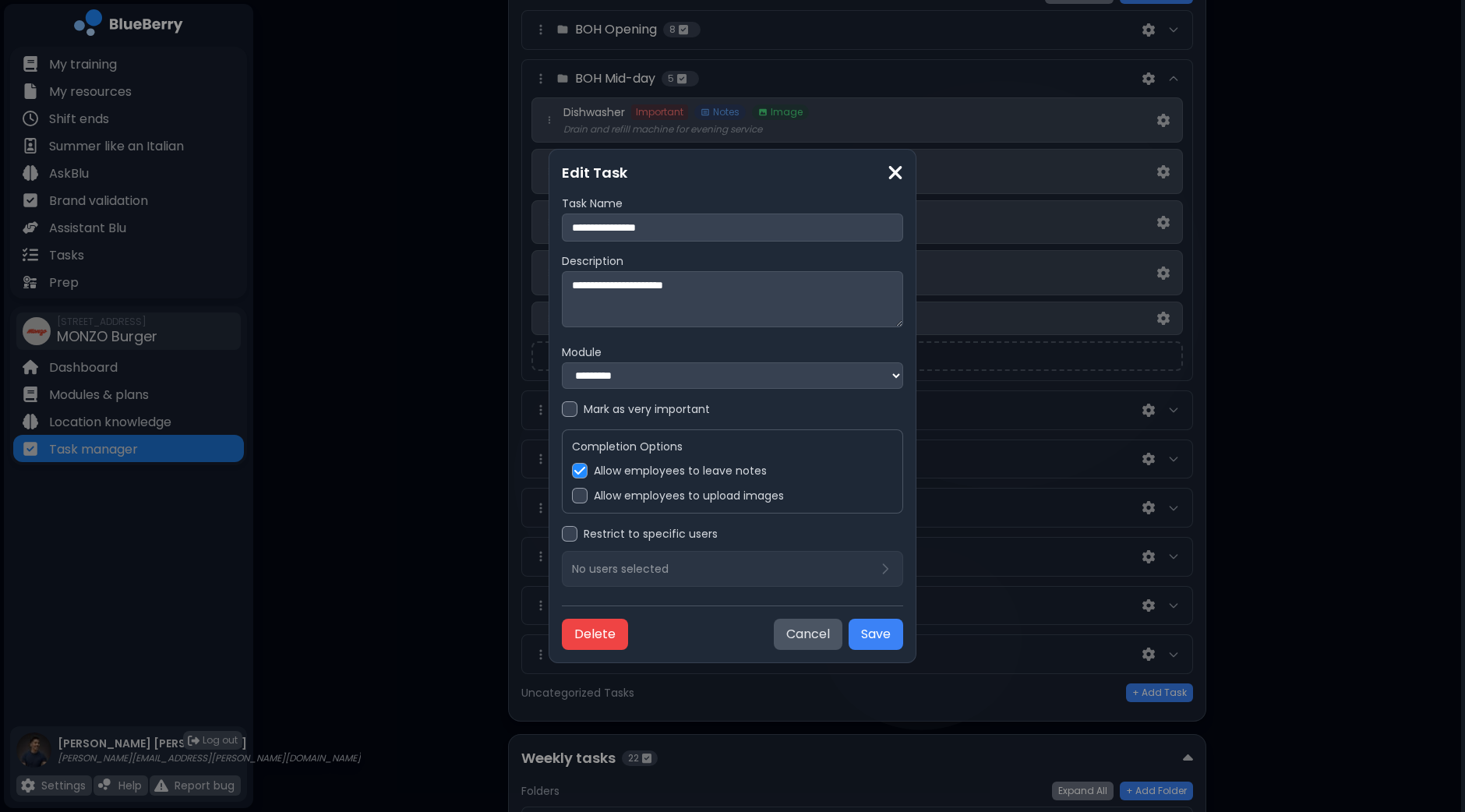
type textarea "**********"
click at [565, 539] on div at bounding box center [569, 533] width 15 height 15
click at [764, 581] on div "No users selected" at bounding box center [732, 568] width 341 height 35
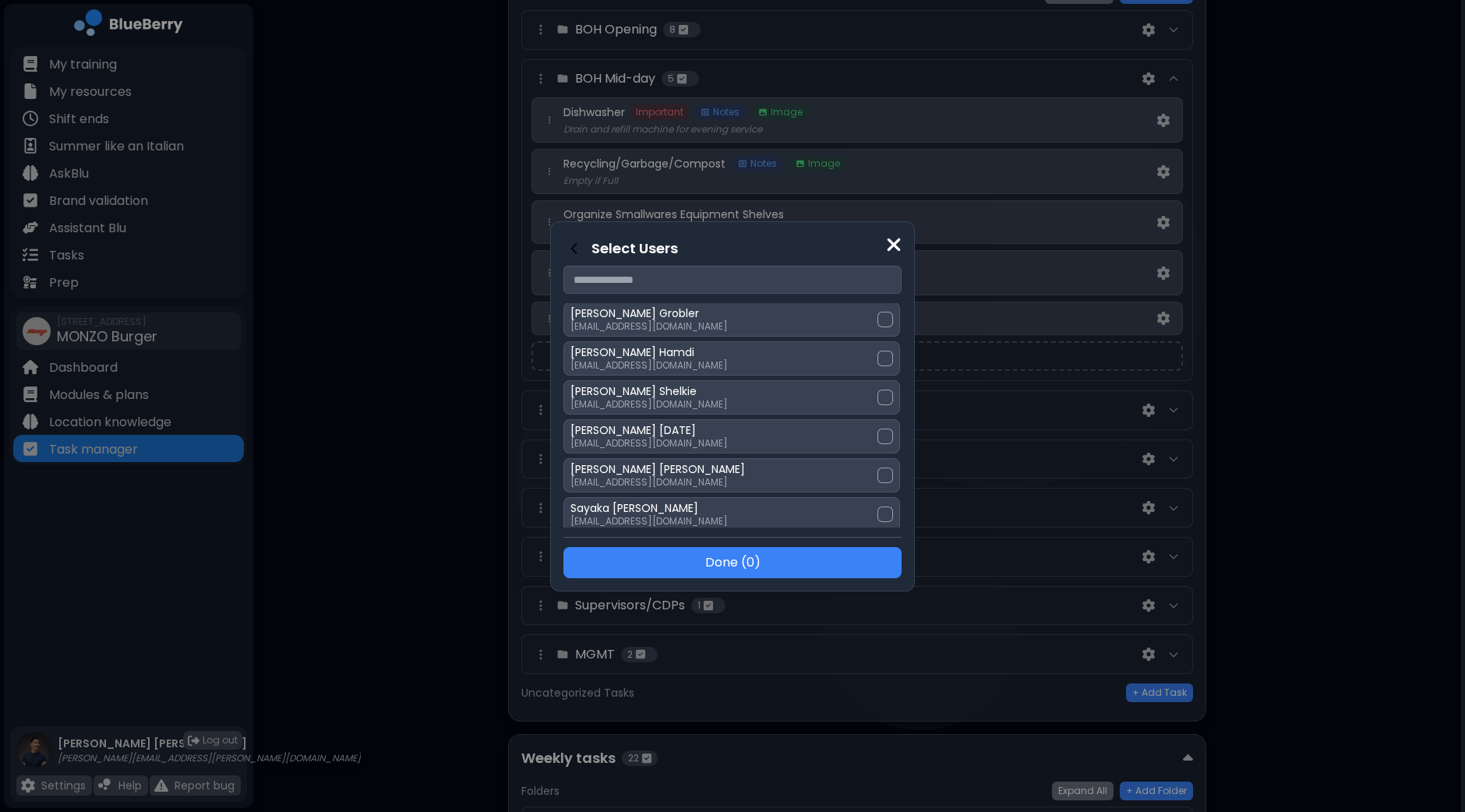
scroll to position [194, 0]
click at [878, 434] on div at bounding box center [885, 437] width 15 height 15
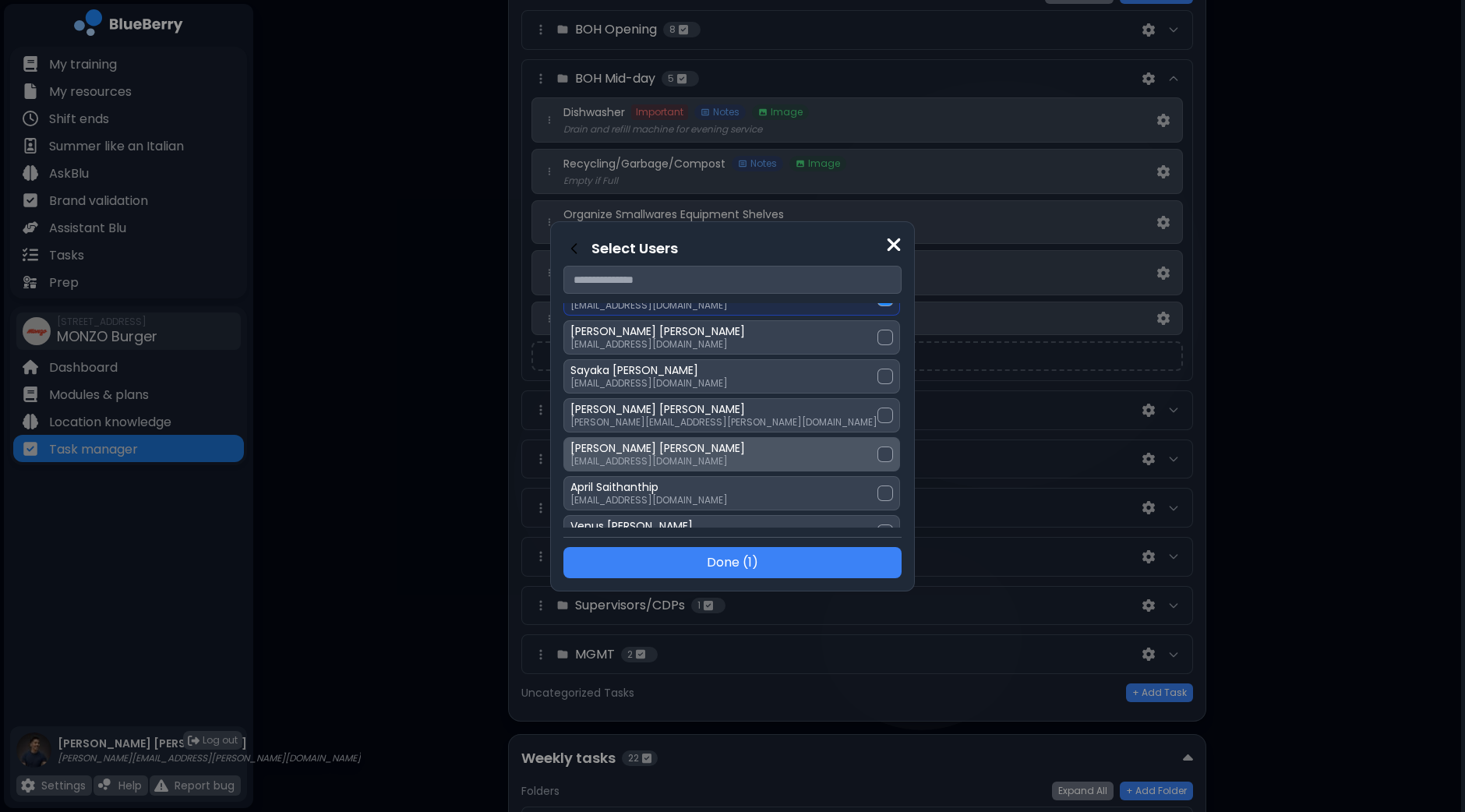
scroll to position [389, 0]
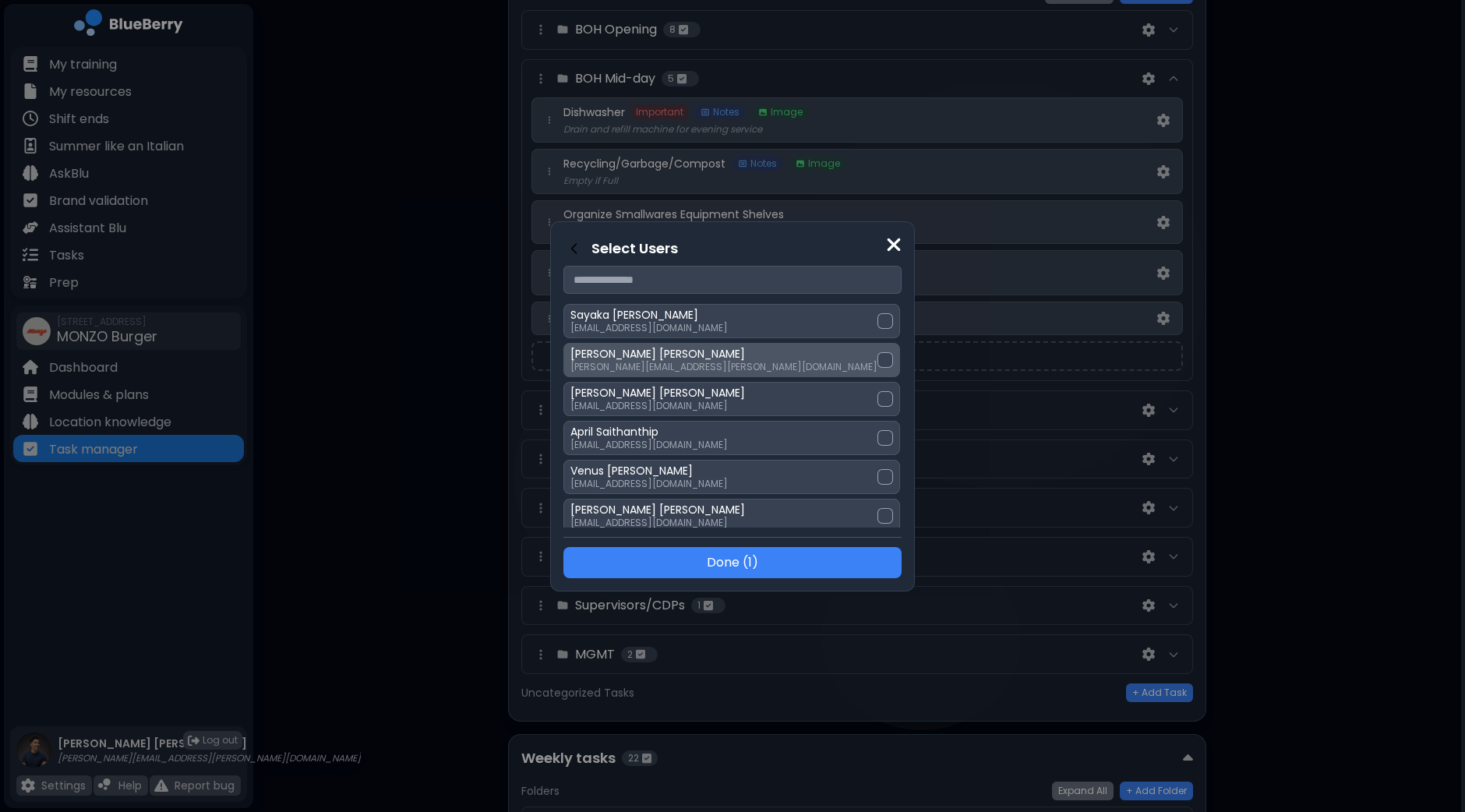
click at [878, 359] on div at bounding box center [885, 359] width 15 height 15
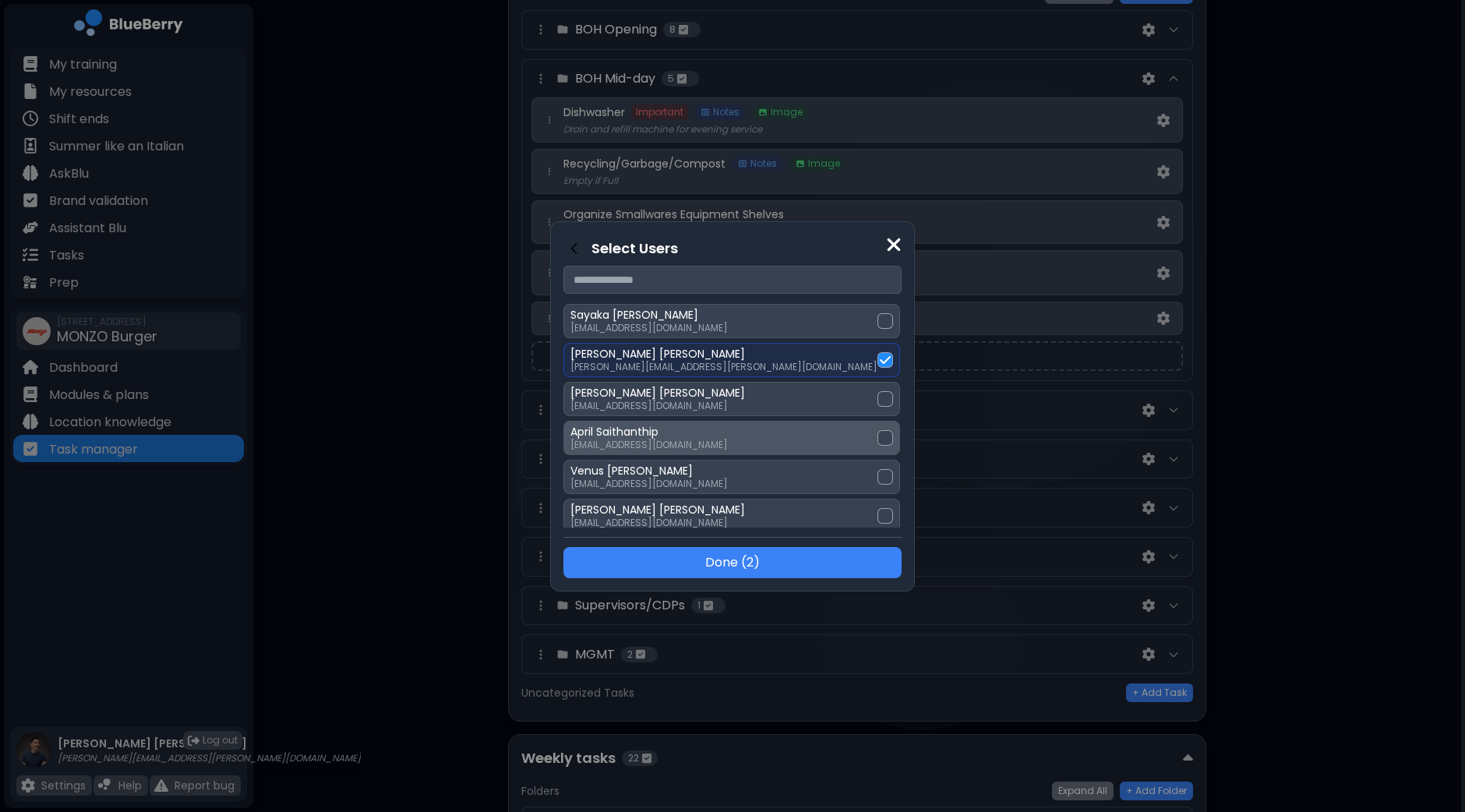
click at [878, 434] on div at bounding box center [885, 437] width 15 height 15
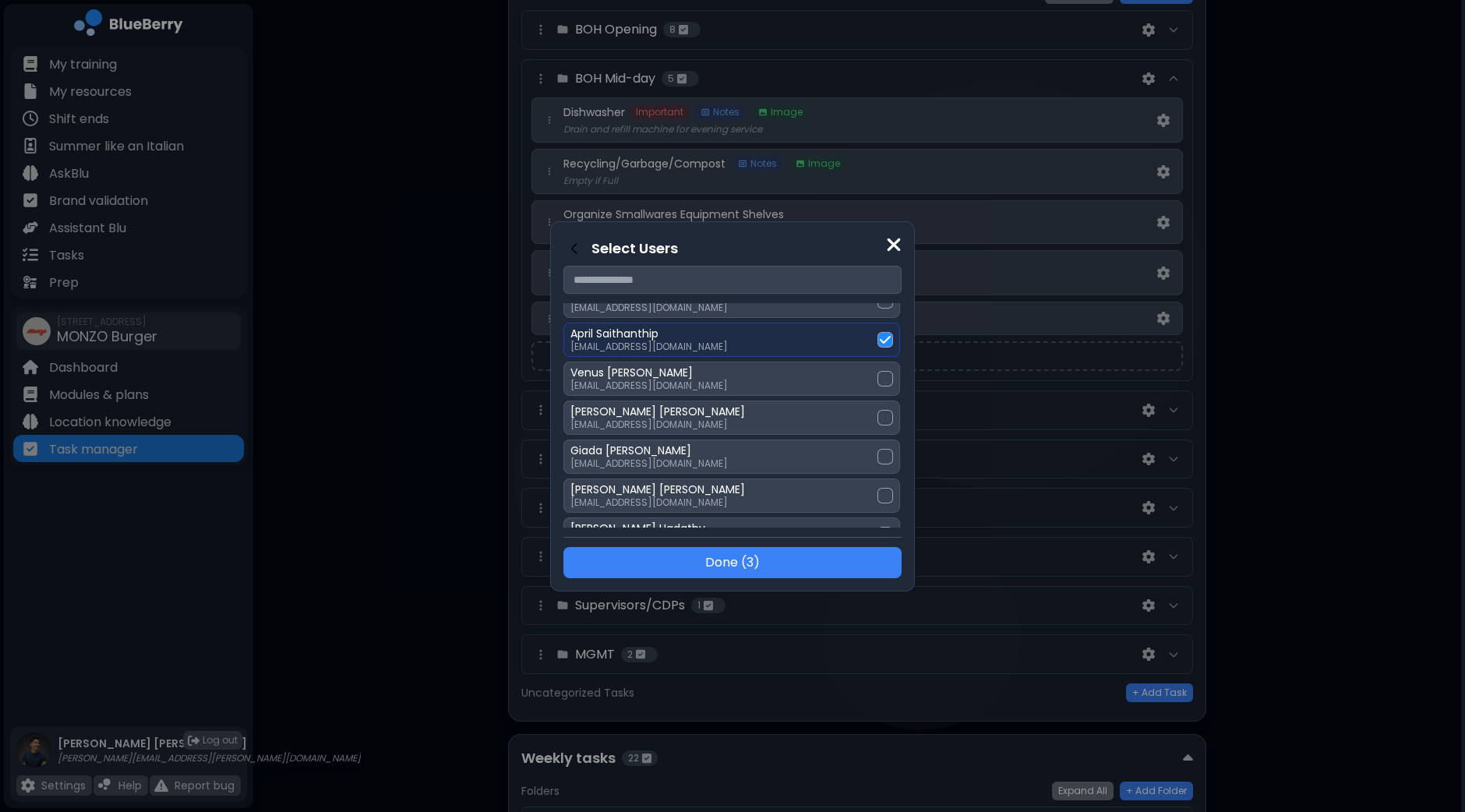
scroll to position [585, 0]
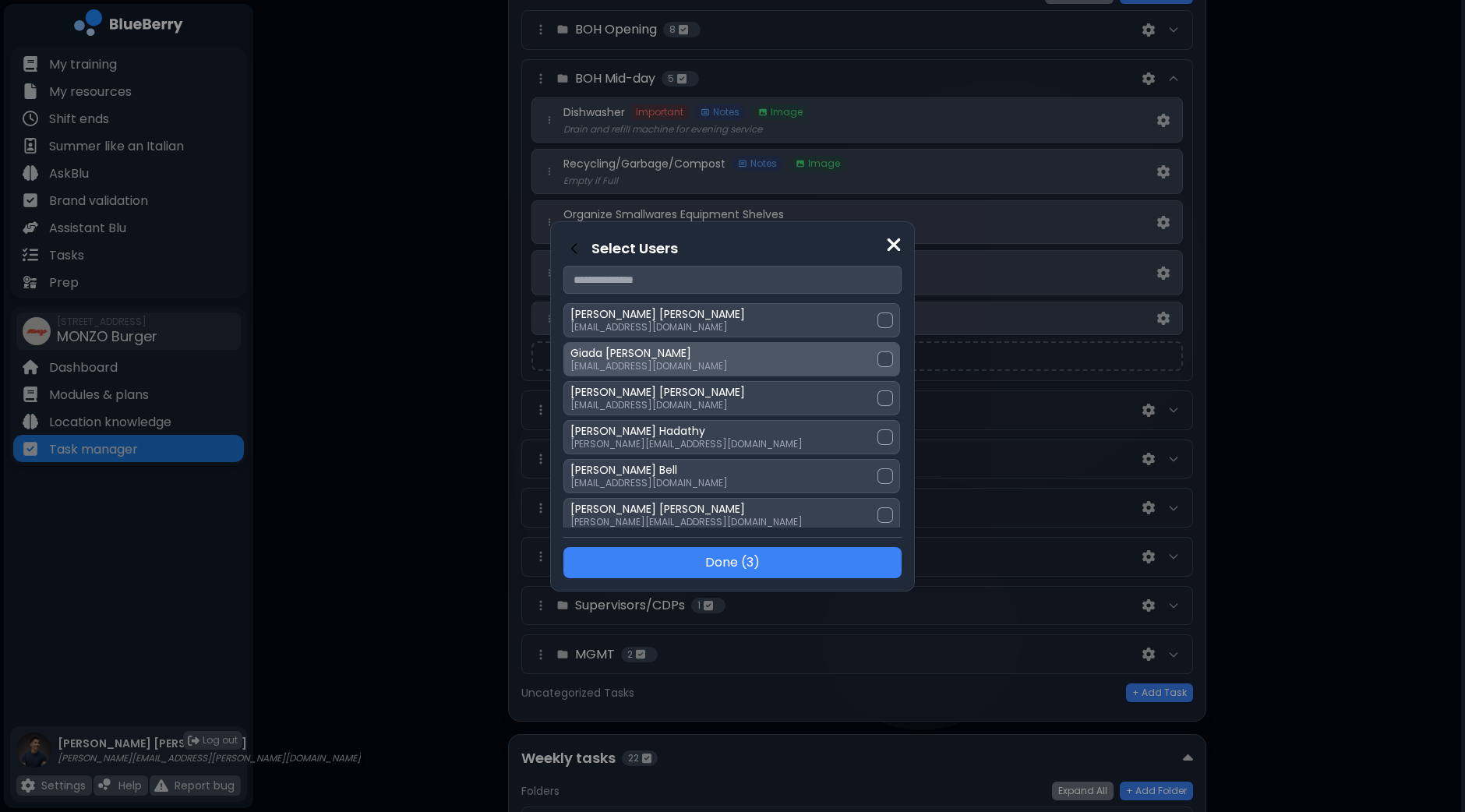
click at [878, 356] on div at bounding box center [885, 358] width 15 height 15
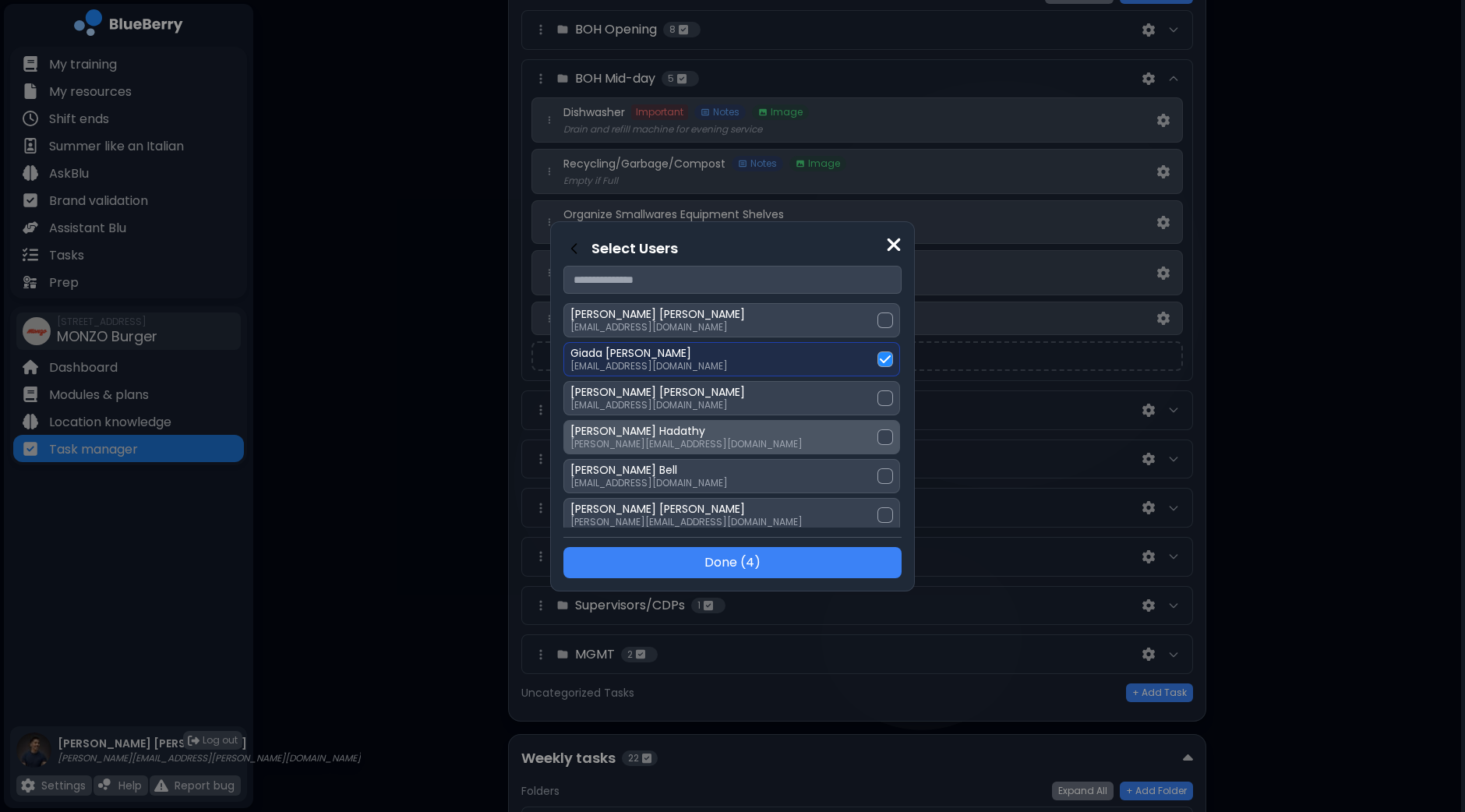
click at [878, 429] on div at bounding box center [885, 436] width 15 height 15
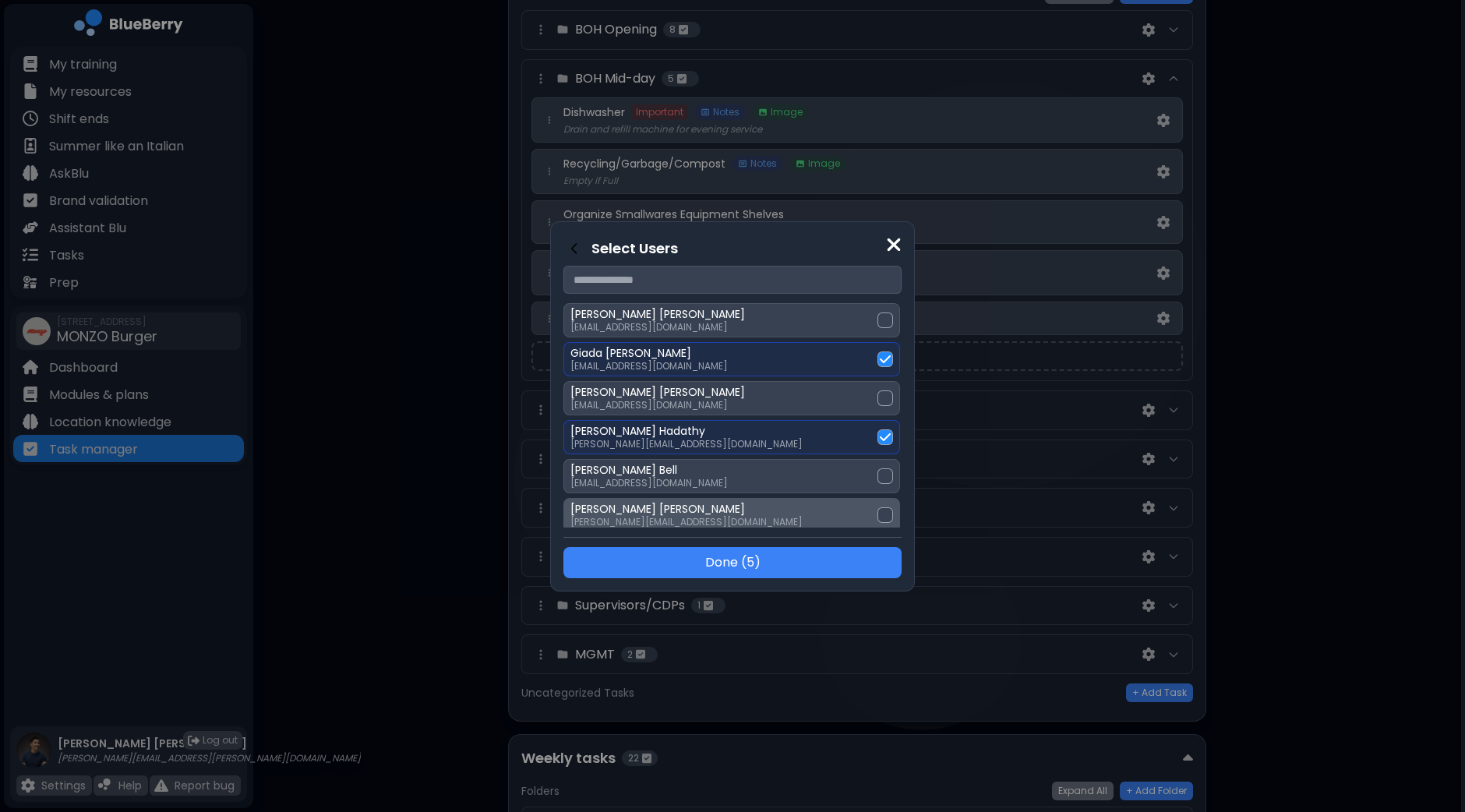
click at [878, 507] on div at bounding box center [885, 515] width 15 height 15
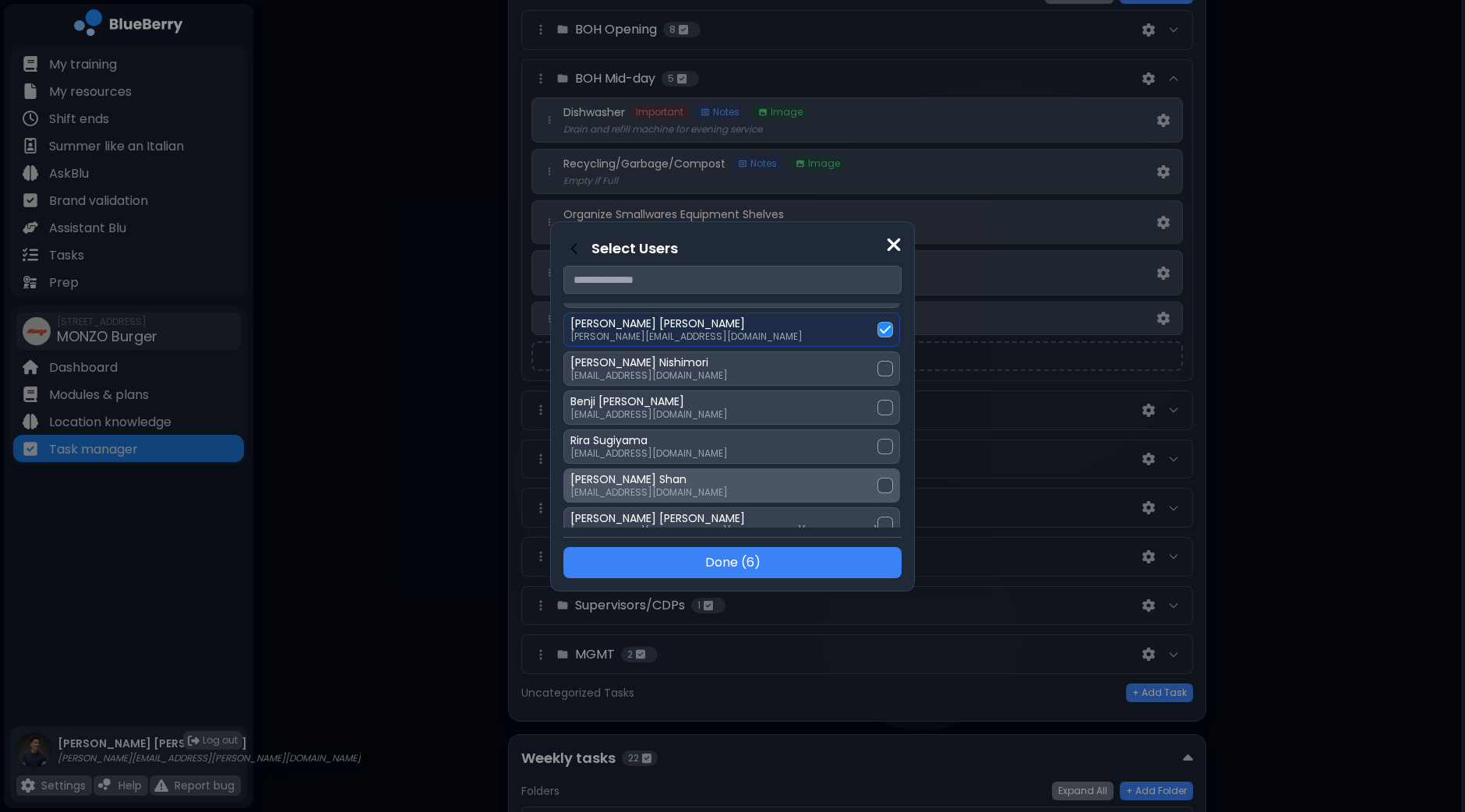
scroll to position [776, 0]
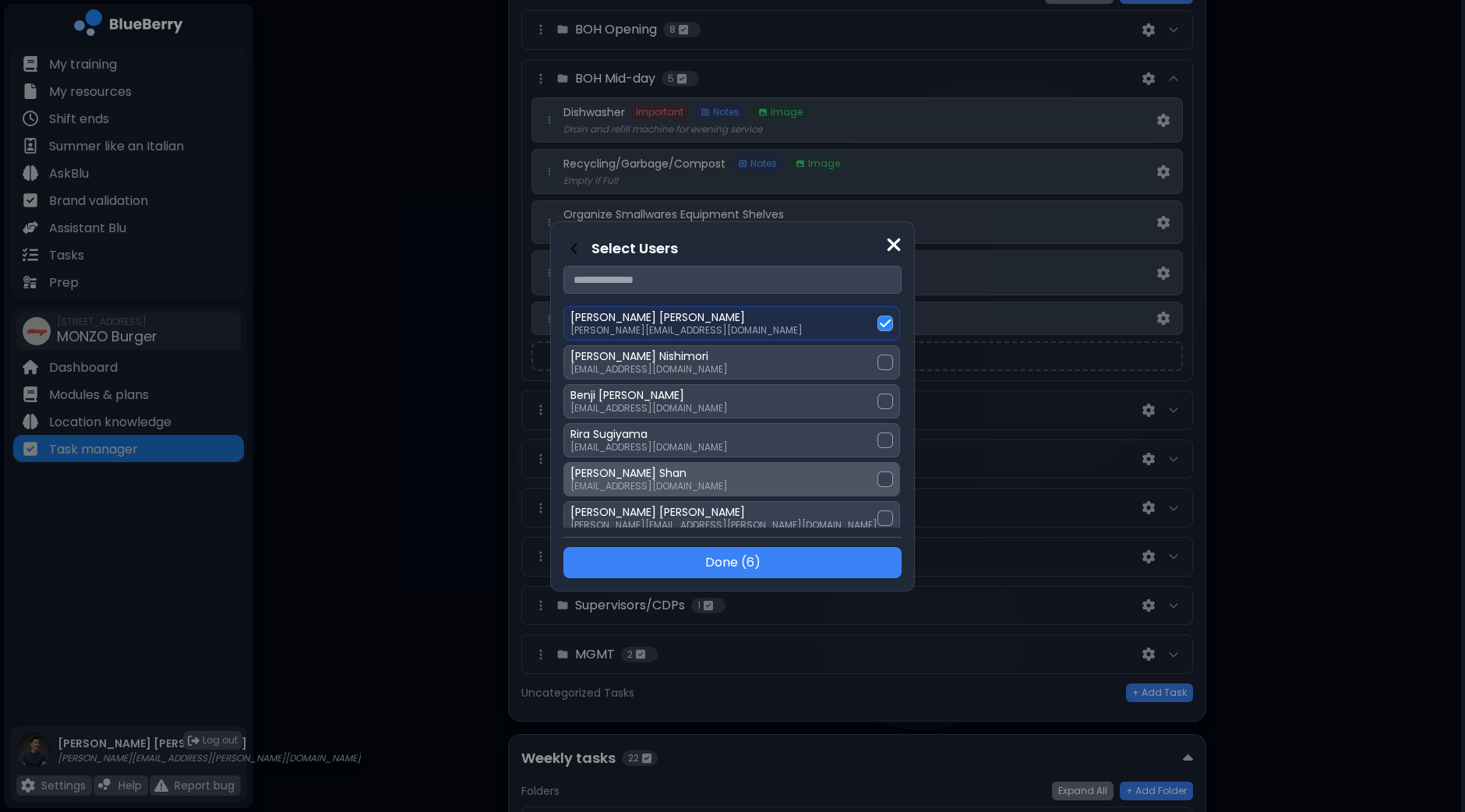
click at [878, 473] on div at bounding box center [885, 478] width 15 height 15
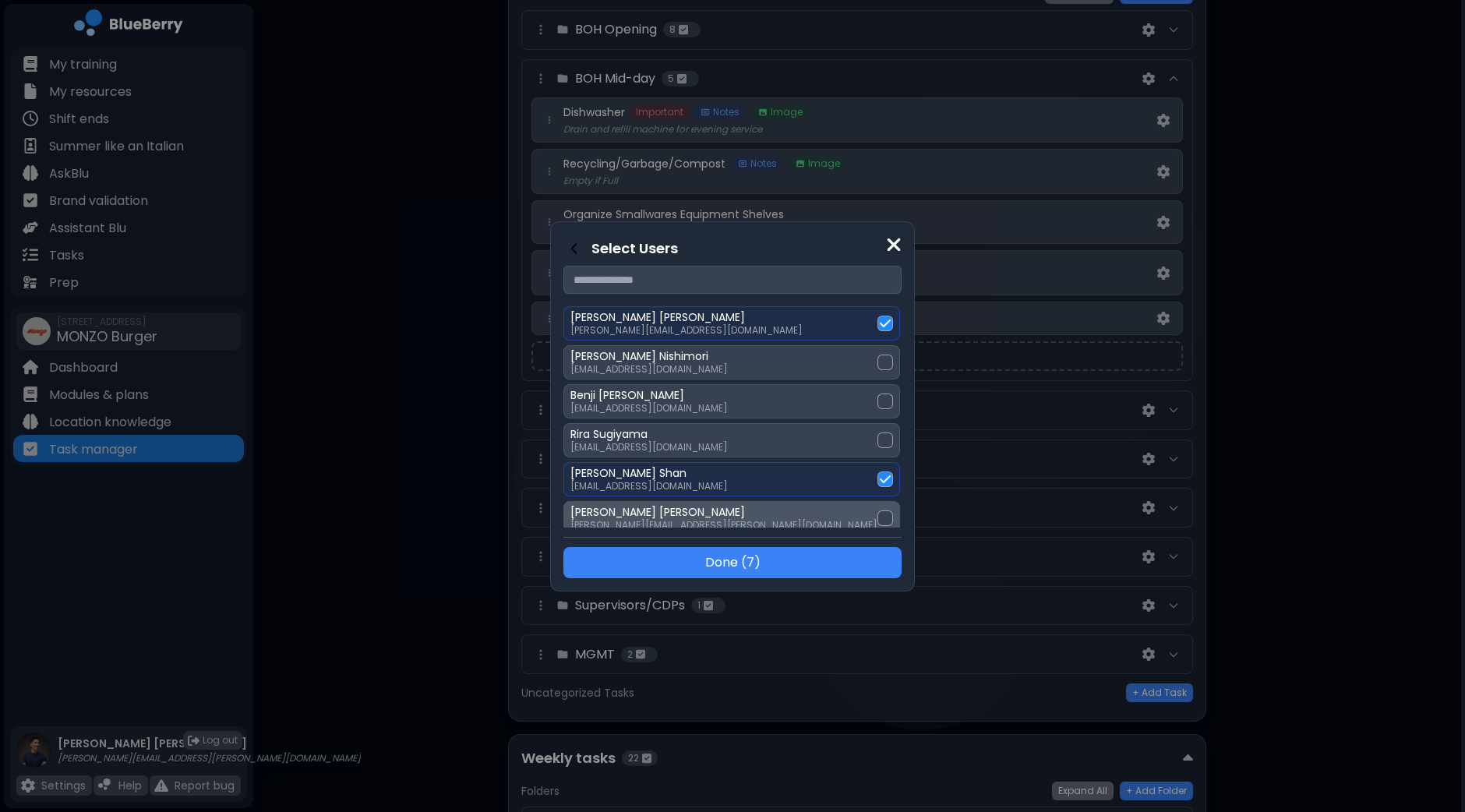
click at [878, 514] on div at bounding box center [885, 517] width 15 height 15
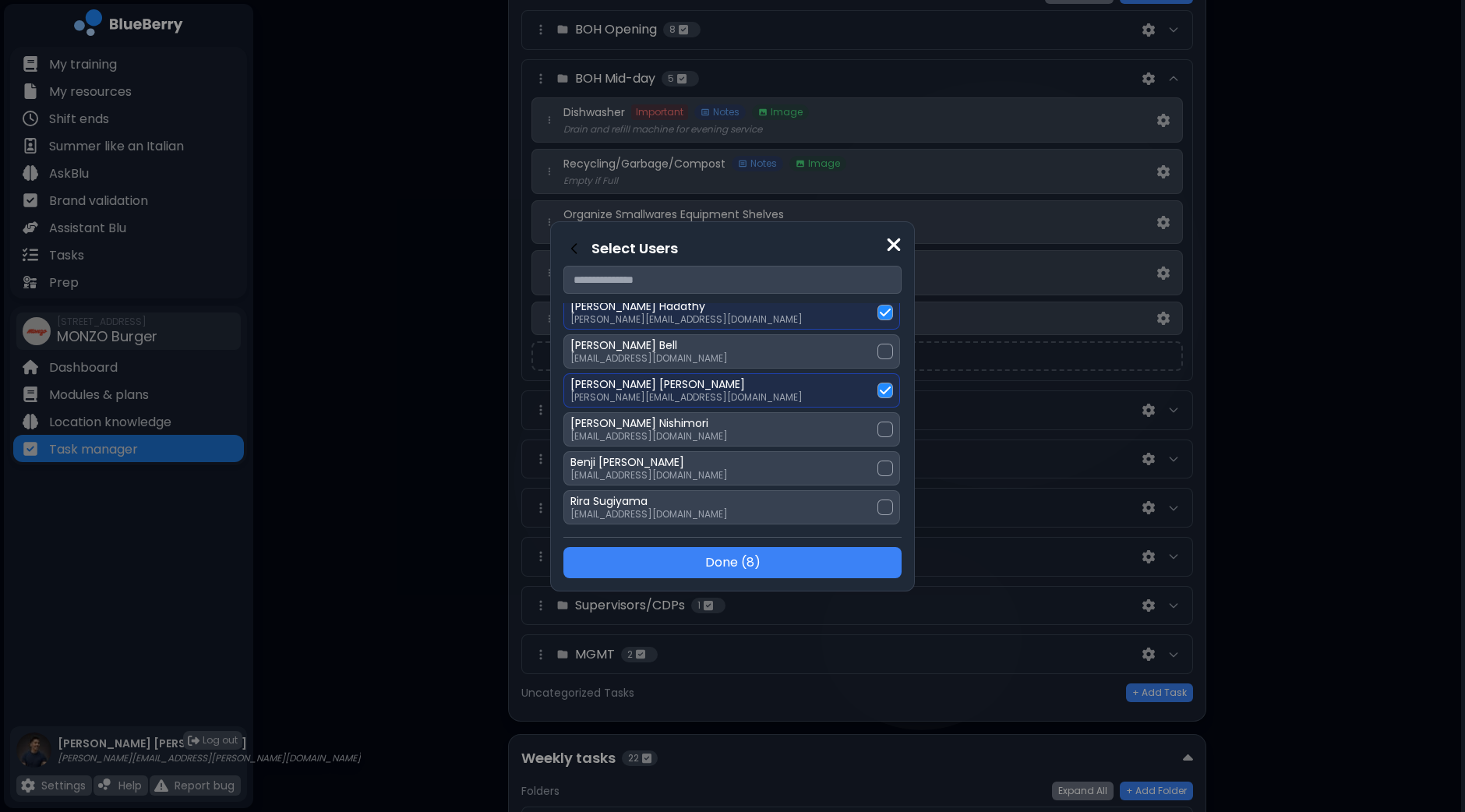
scroll to position [678, 0]
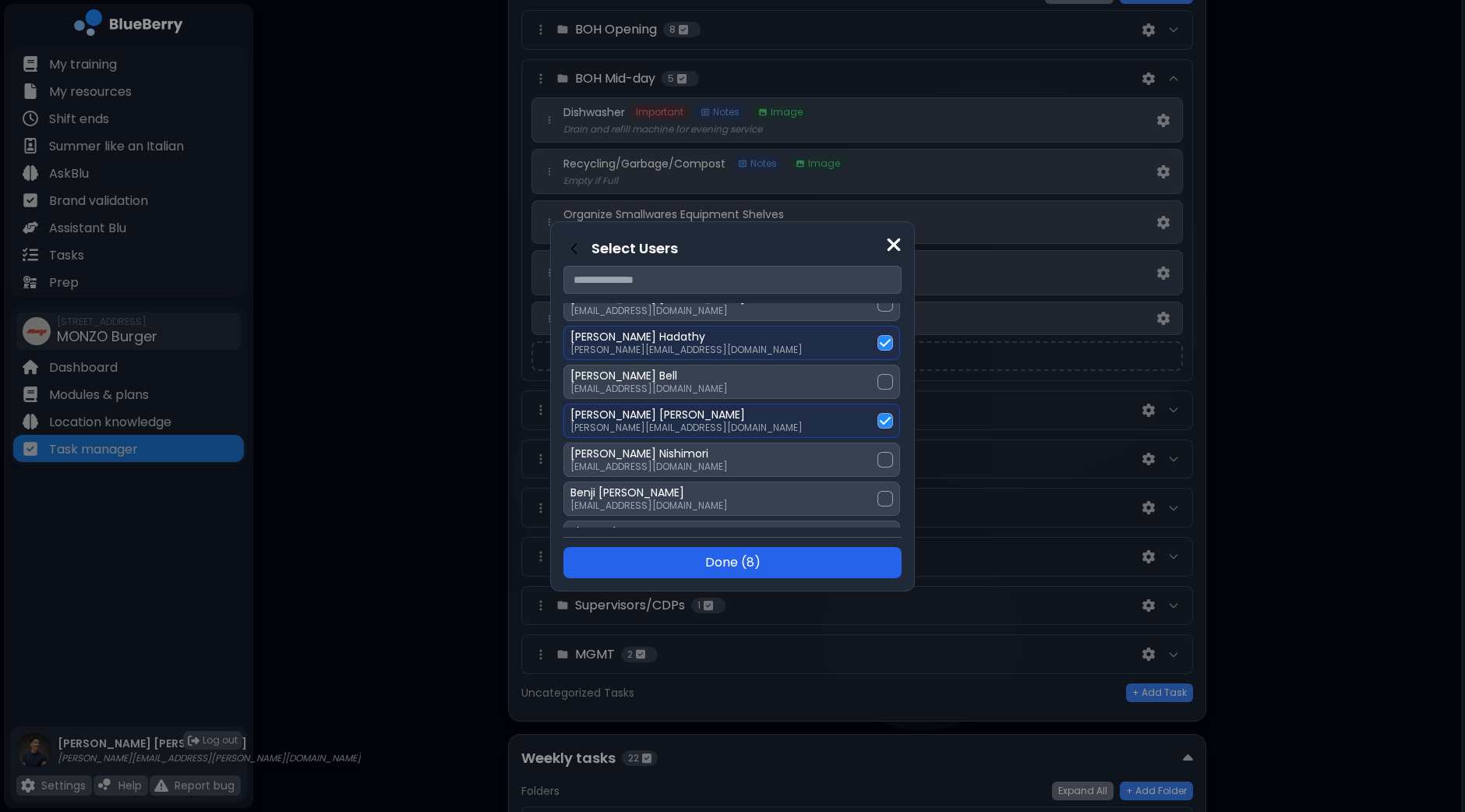
click at [754, 560] on button "Done ( 8 )" at bounding box center [732, 562] width 338 height 31
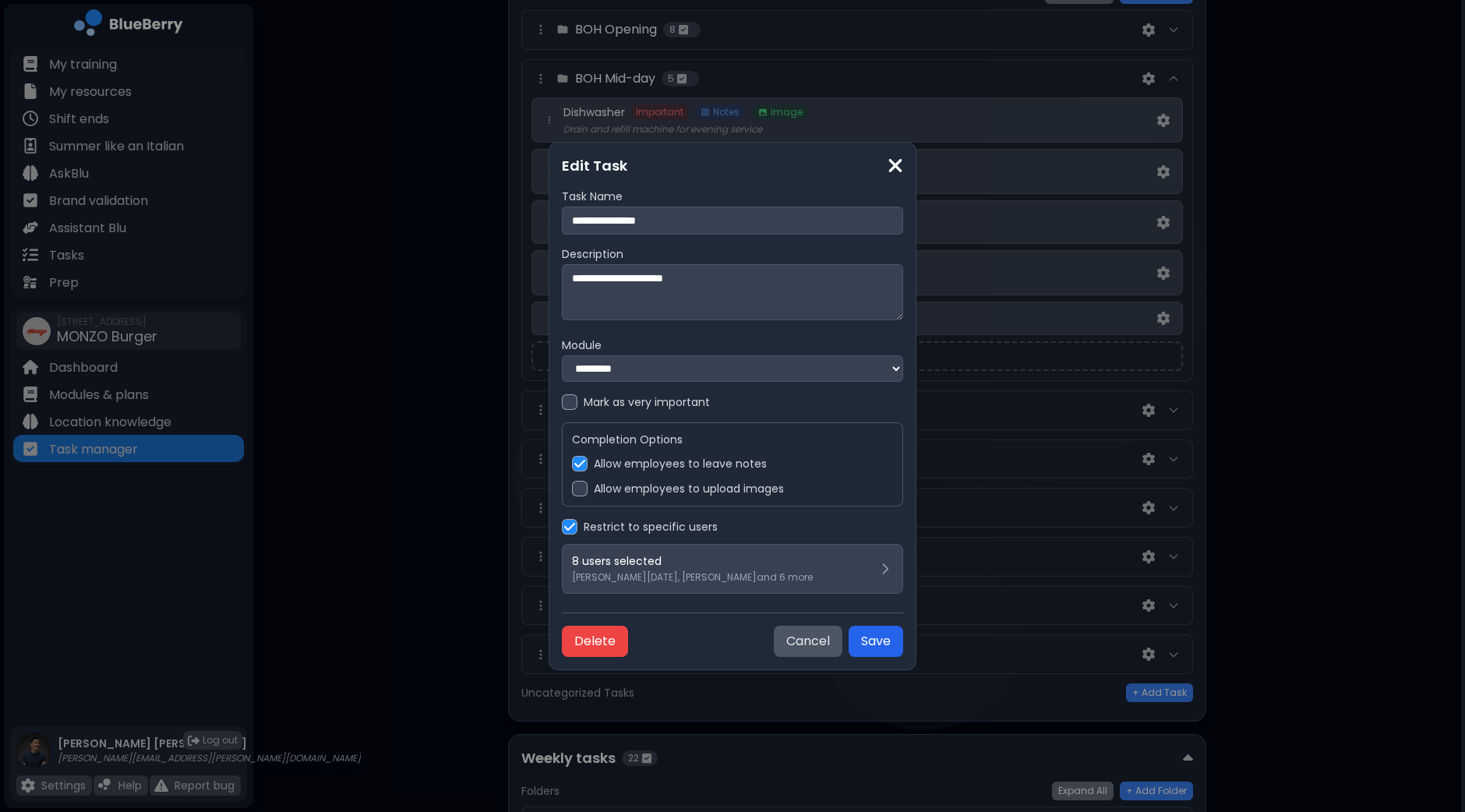
click at [868, 645] on button "Save" at bounding box center [876, 641] width 55 height 31
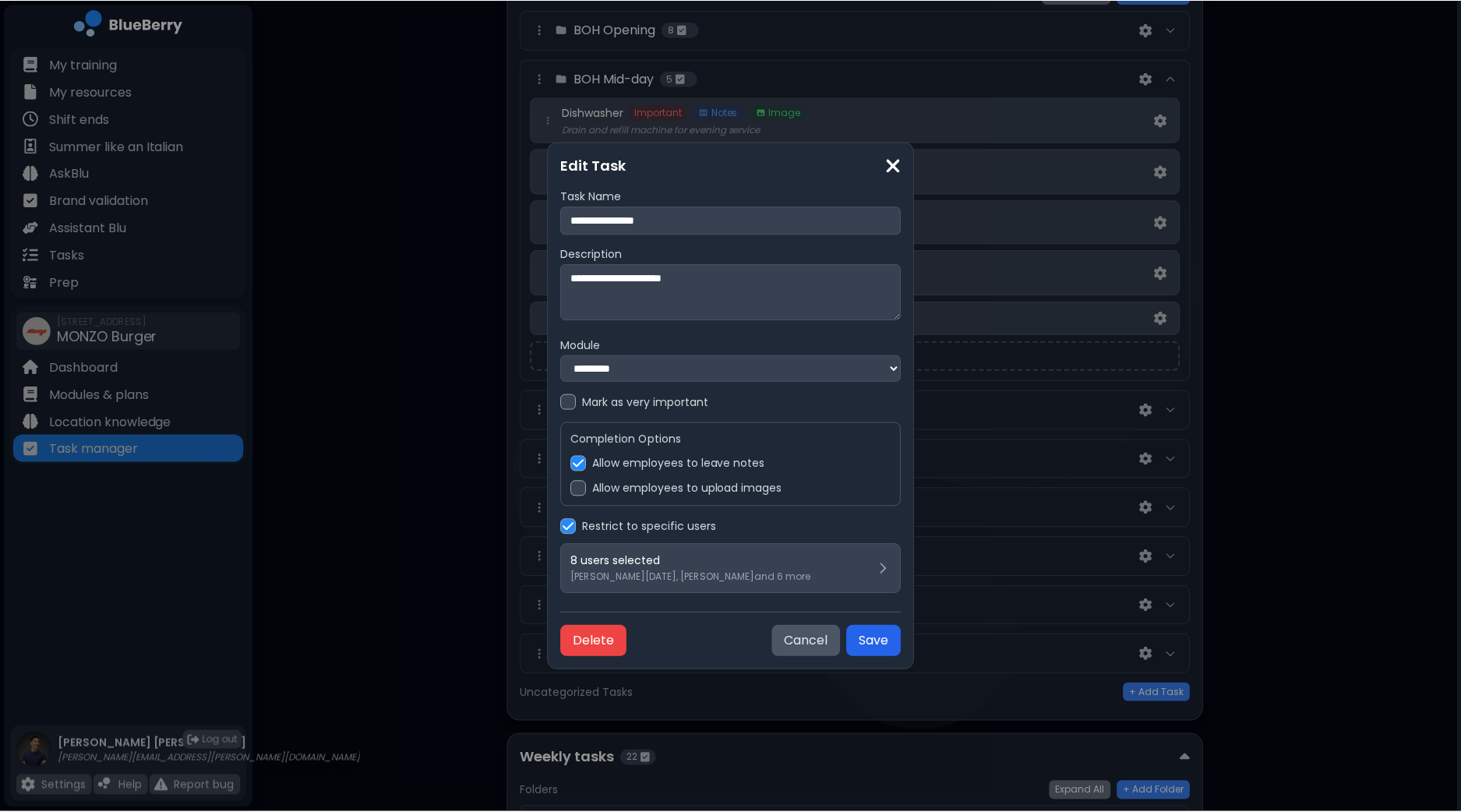
scroll to position [194, 0]
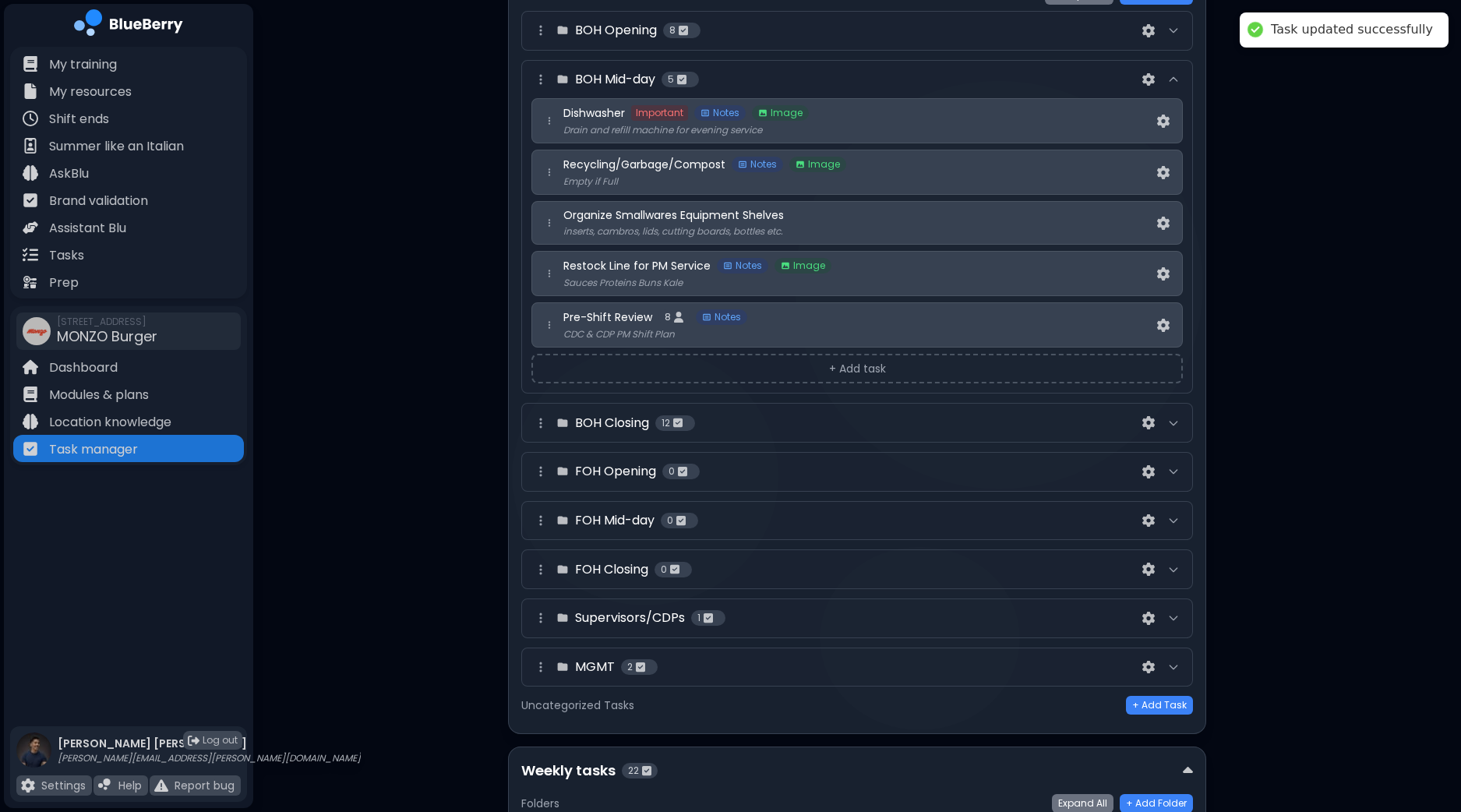
click at [1259, 415] on div "Task Manager Preview task list Tracking Task setup Task setup Daily tasks 28 Ou…" at bounding box center [857, 614] width 1208 height 1615
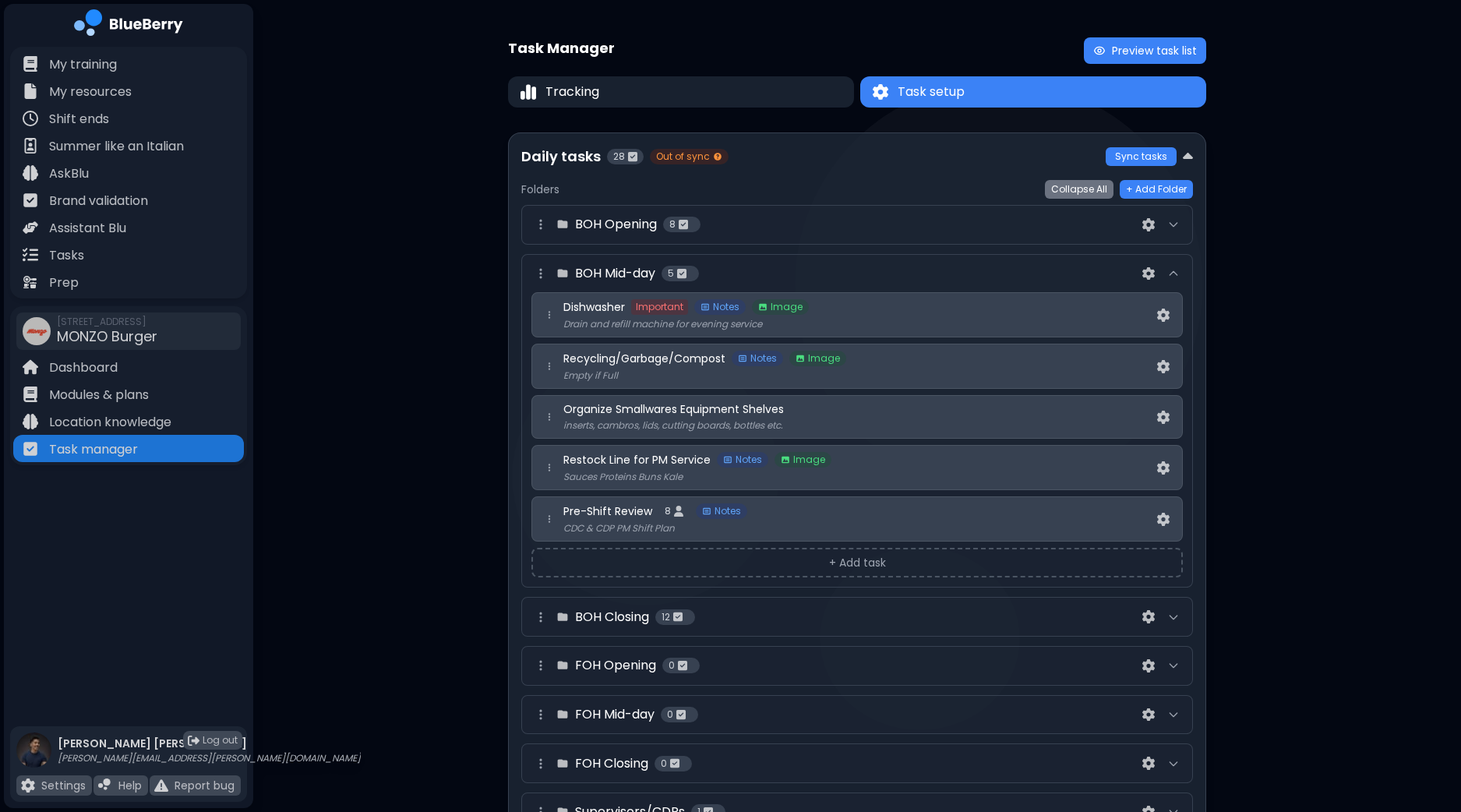
scroll to position [96, 0]
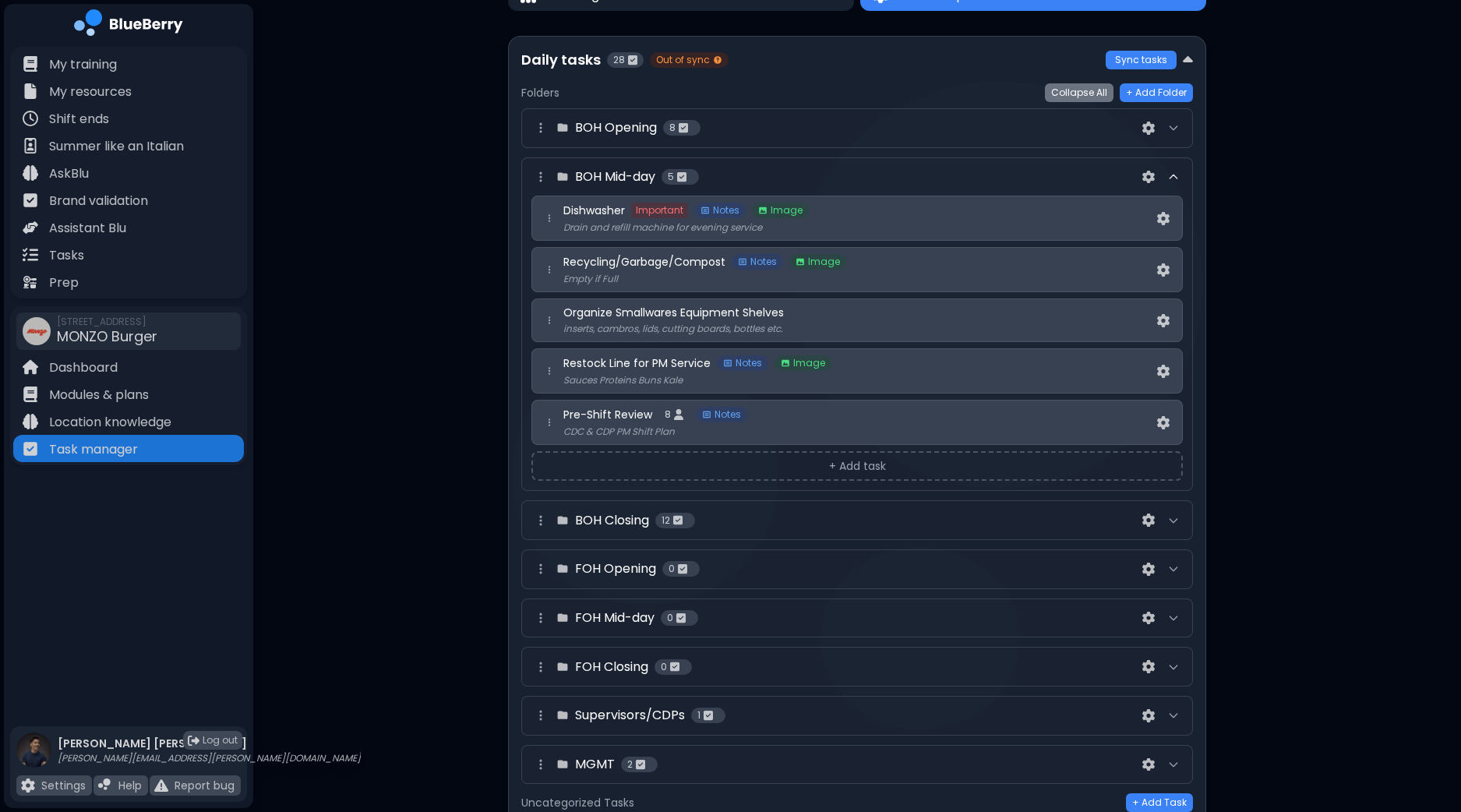
click at [1173, 171] on icon at bounding box center [1174, 177] width 13 height 13
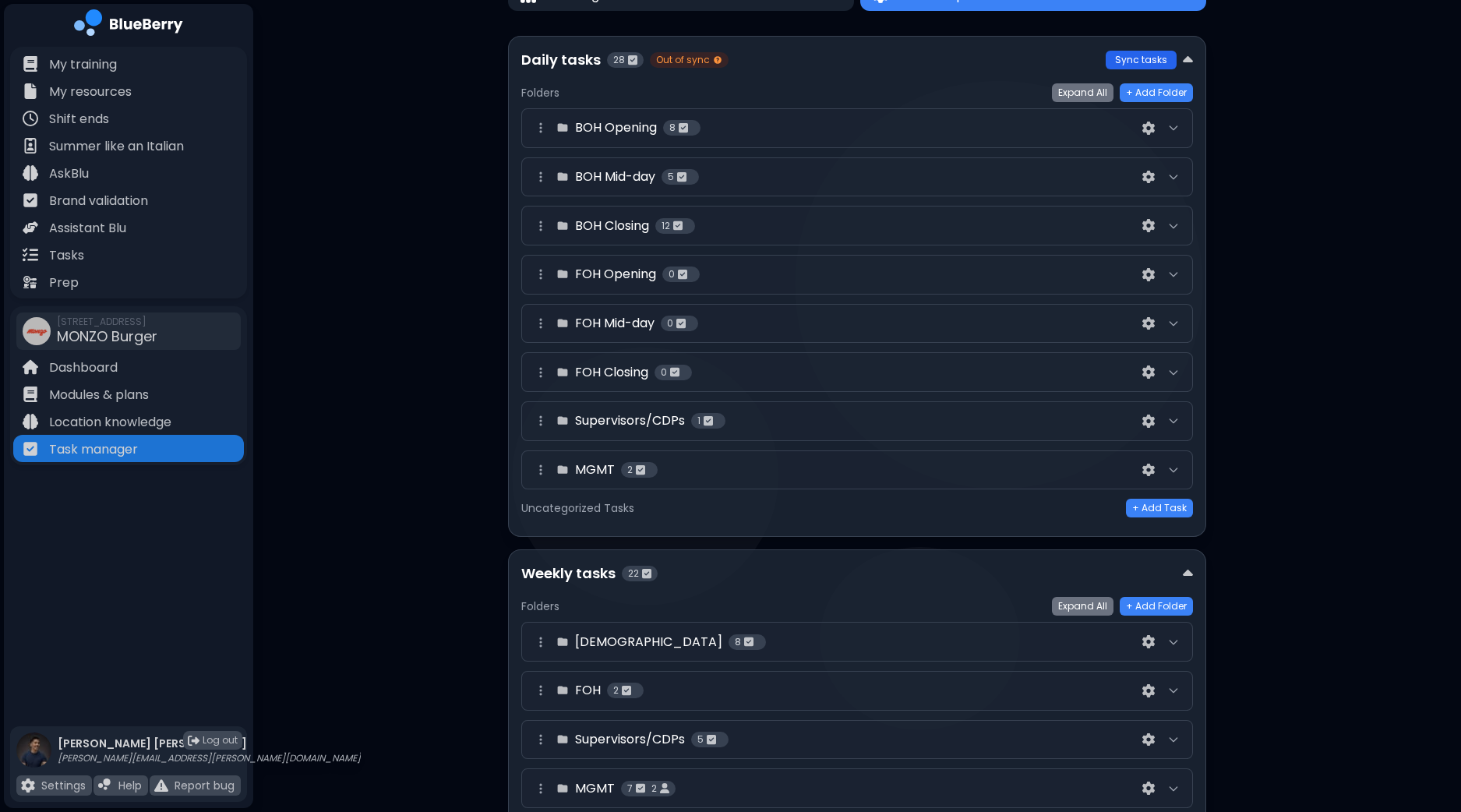
click at [1157, 56] on button "Sync tasks" at bounding box center [1142, 60] width 71 height 19
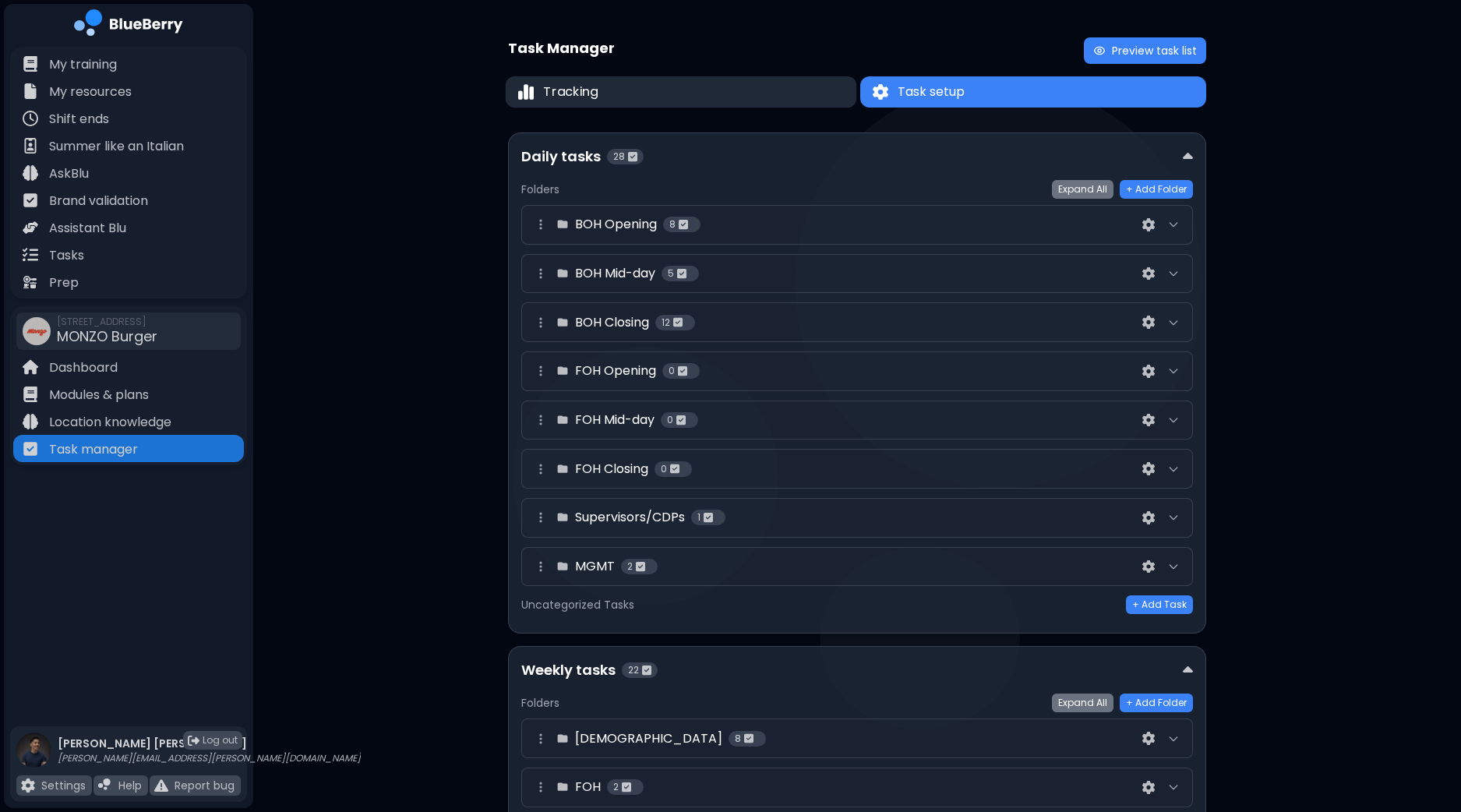
click at [586, 103] on button "Tracking" at bounding box center [681, 92] width 351 height 32
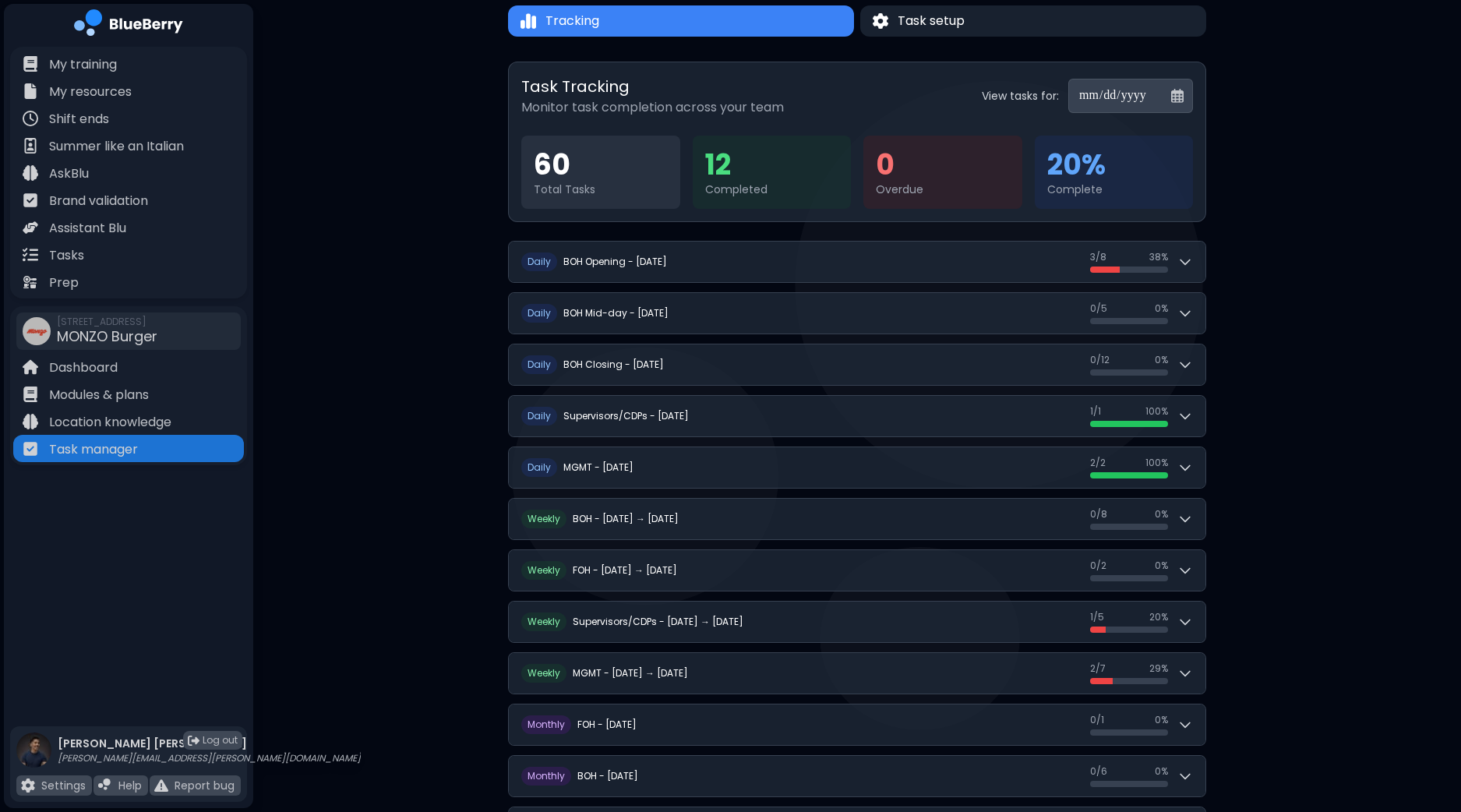
scroll to position [96, 0]
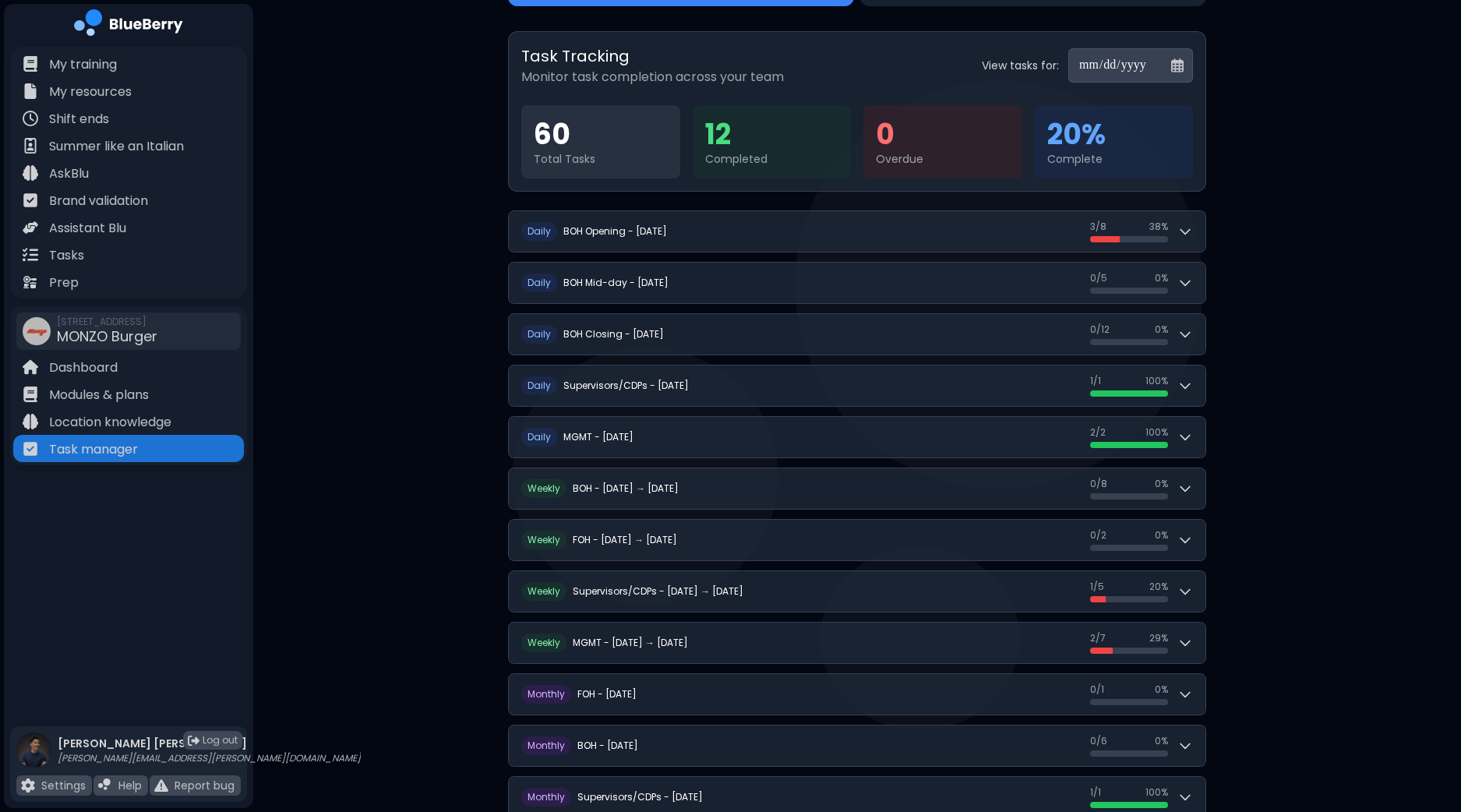
click at [1175, 69] on input "**********" at bounding box center [1131, 65] width 125 height 35
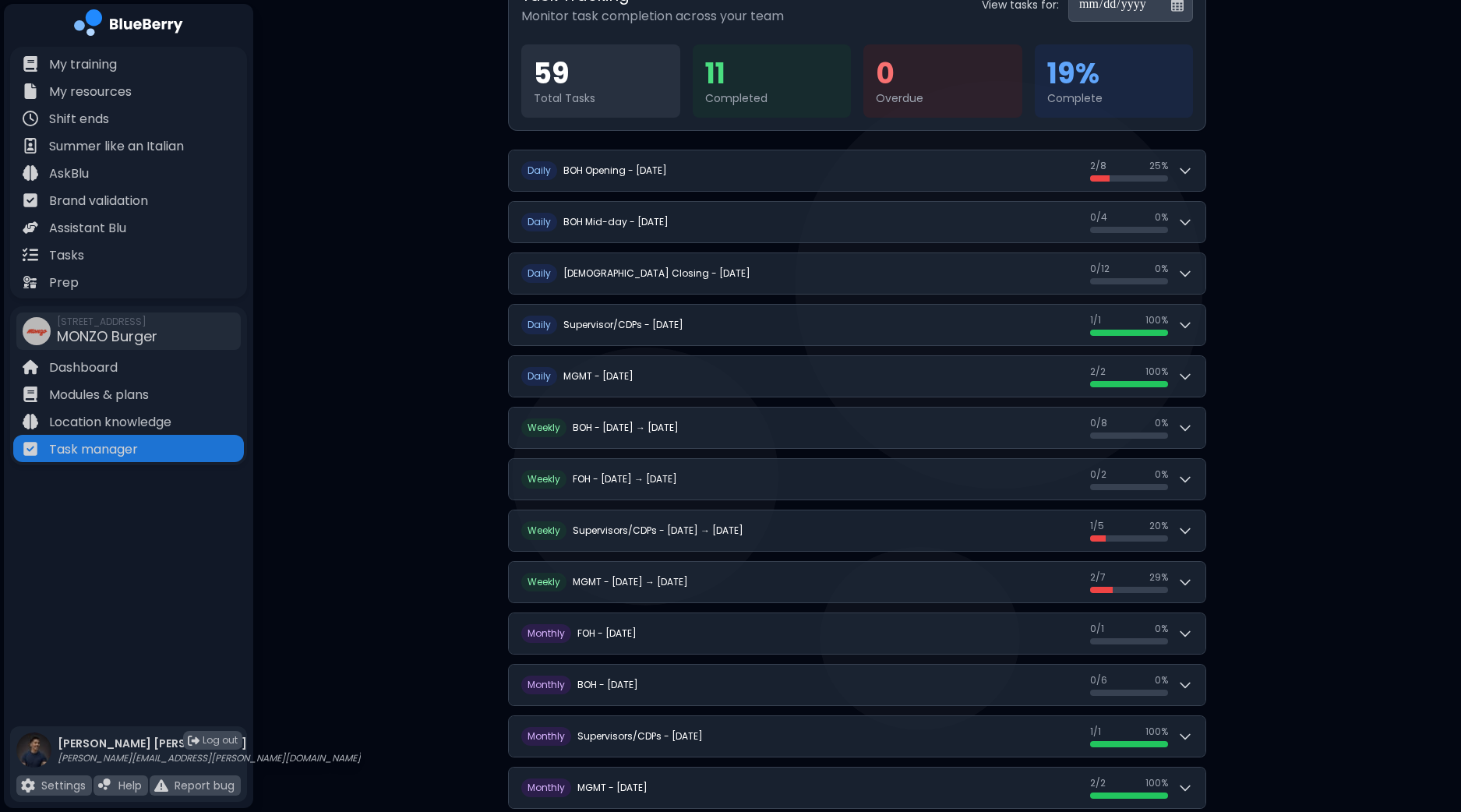
scroll to position [186, 0]
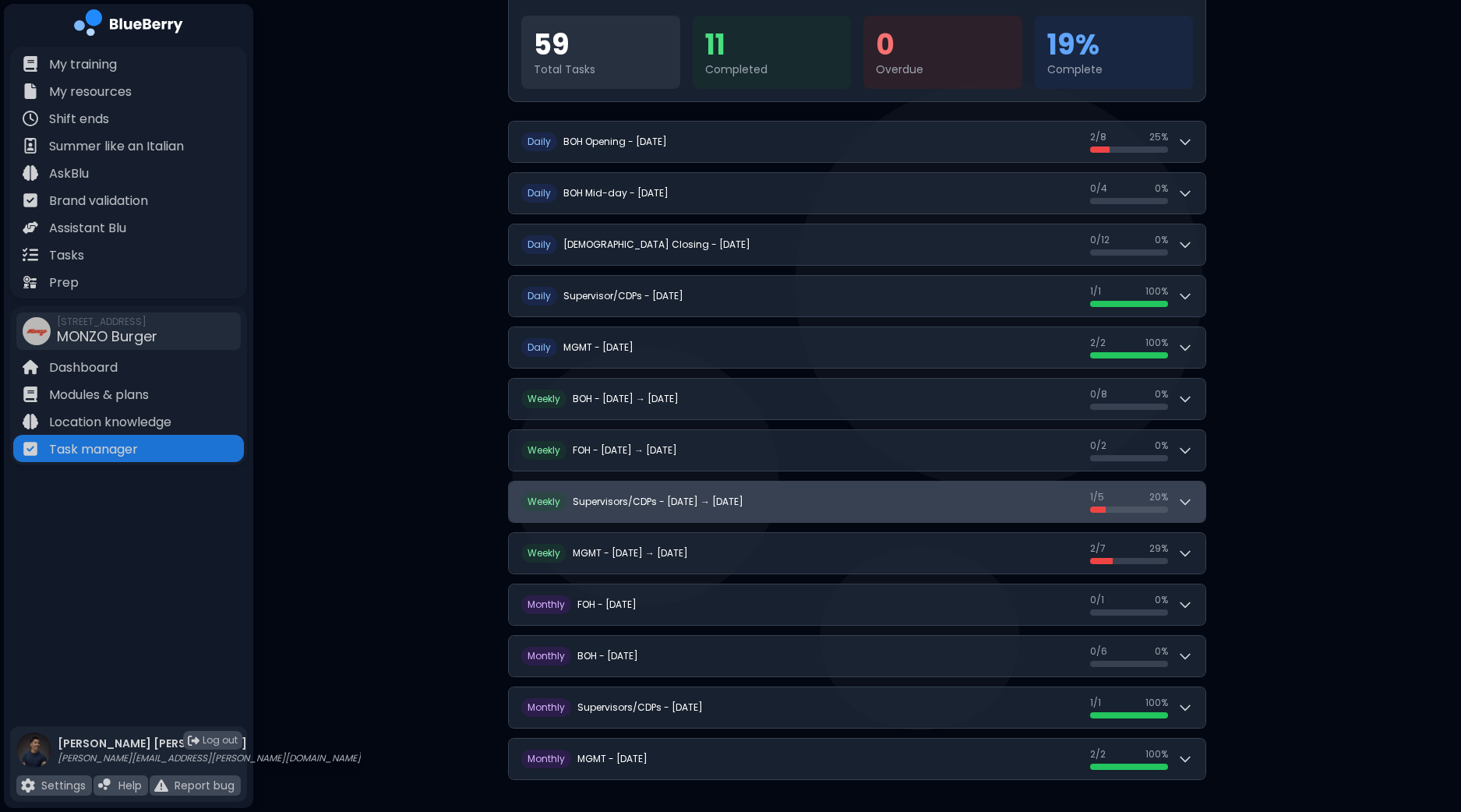
click at [1190, 497] on icon at bounding box center [1185, 501] width 15 height 15
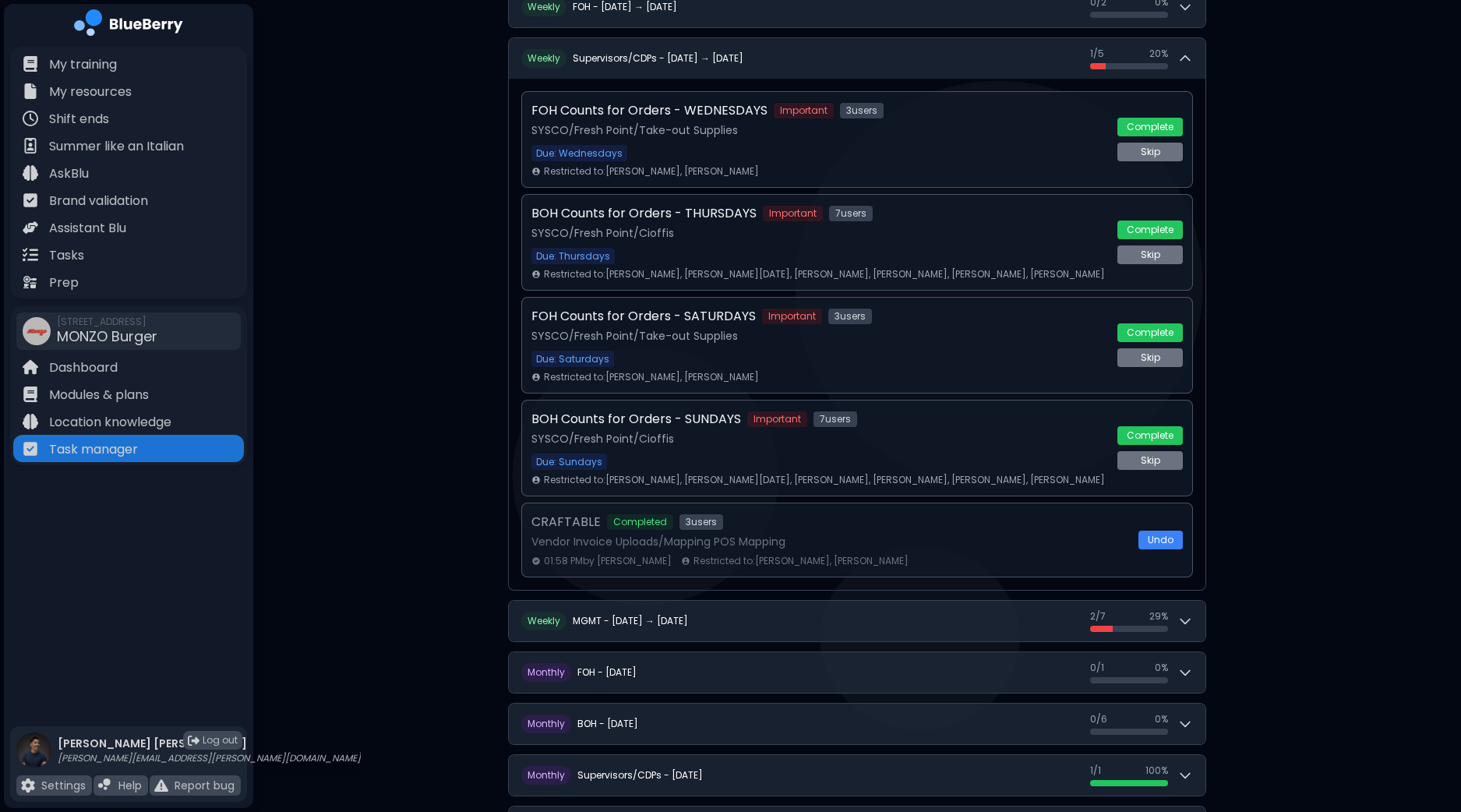
scroll to position [599, 0]
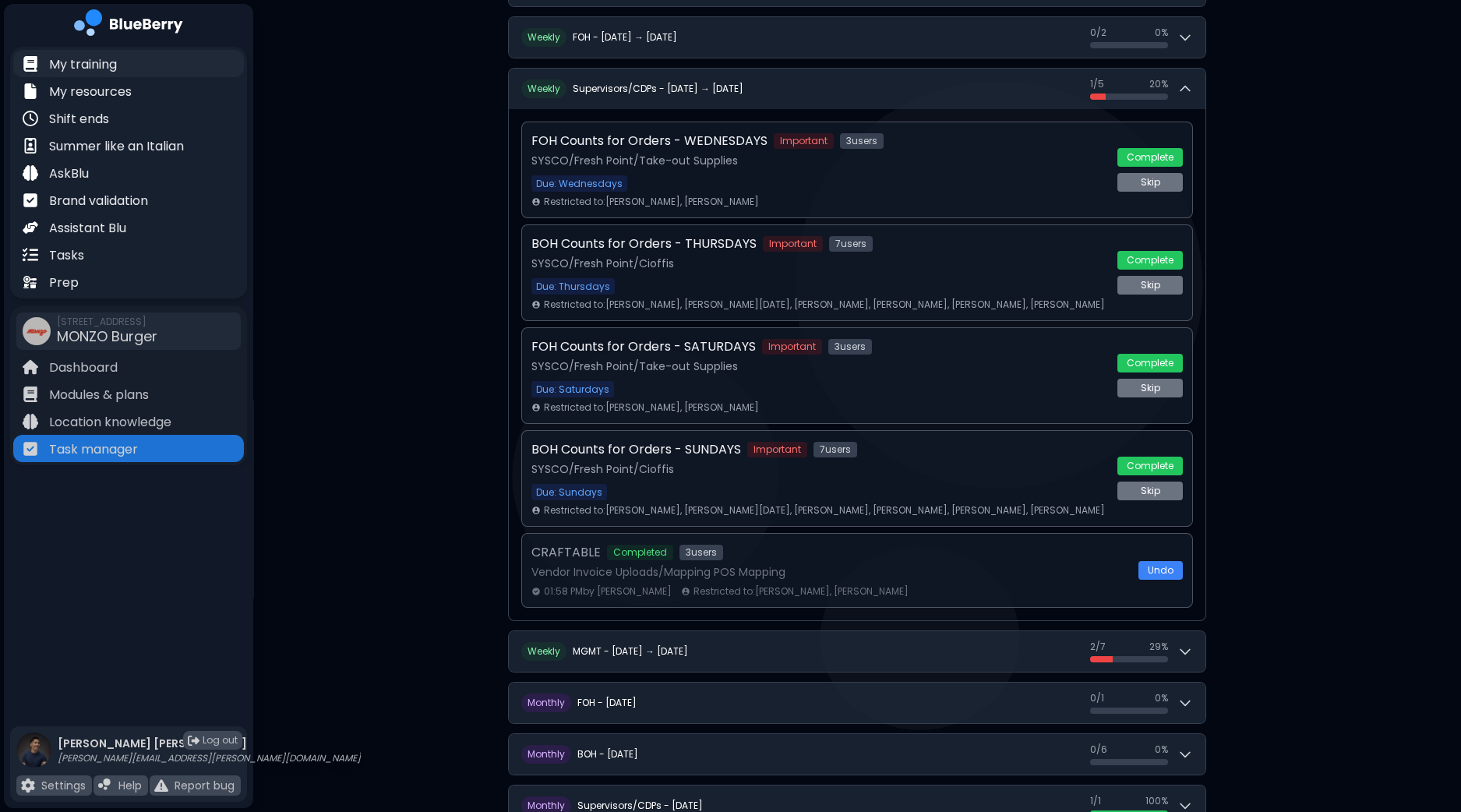
click at [79, 58] on p "My training" at bounding box center [83, 65] width 68 height 19
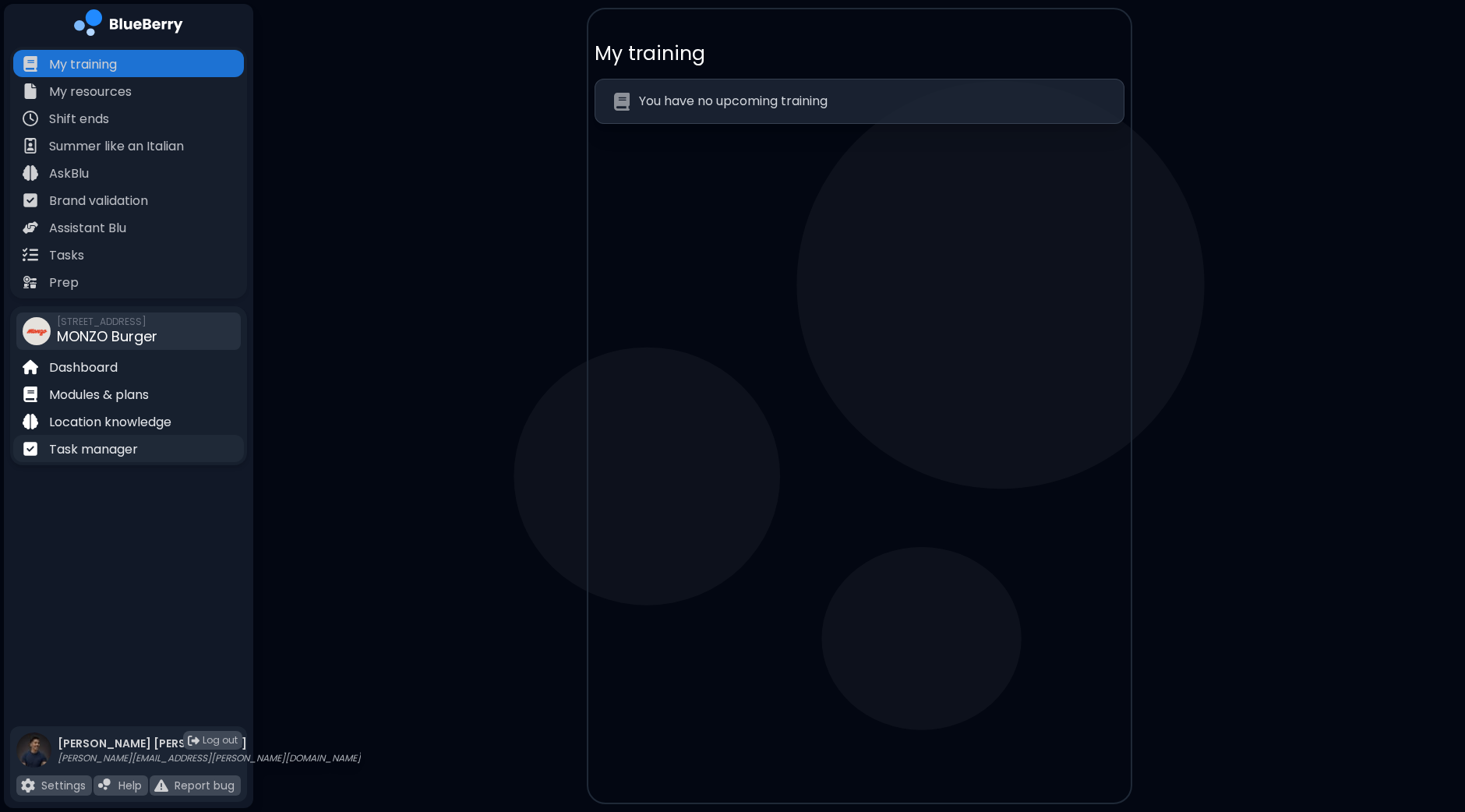
click at [82, 441] on p "Task manager" at bounding box center [94, 449] width 89 height 19
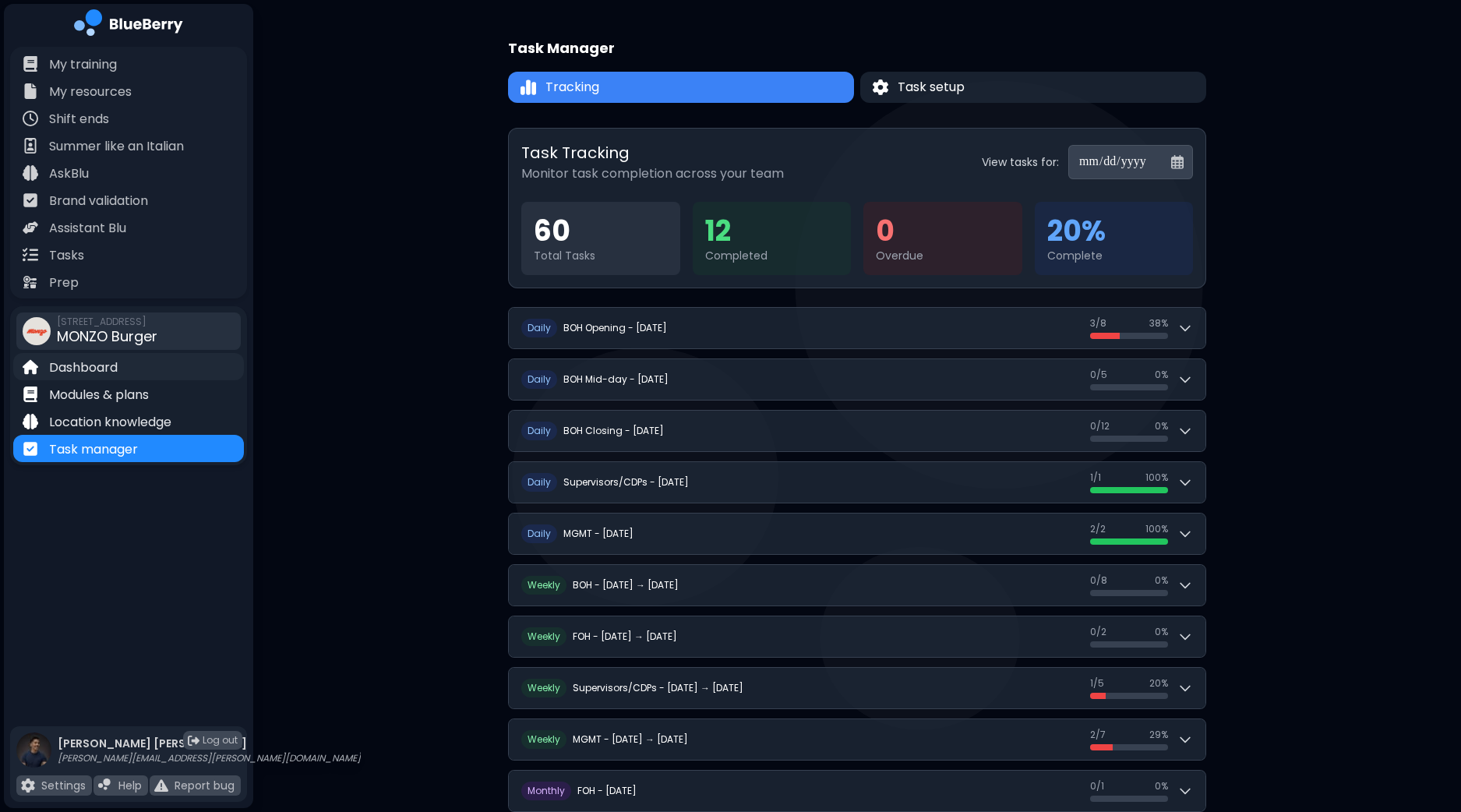
click at [97, 367] on p "Dashboard" at bounding box center [83, 367] width 68 height 19
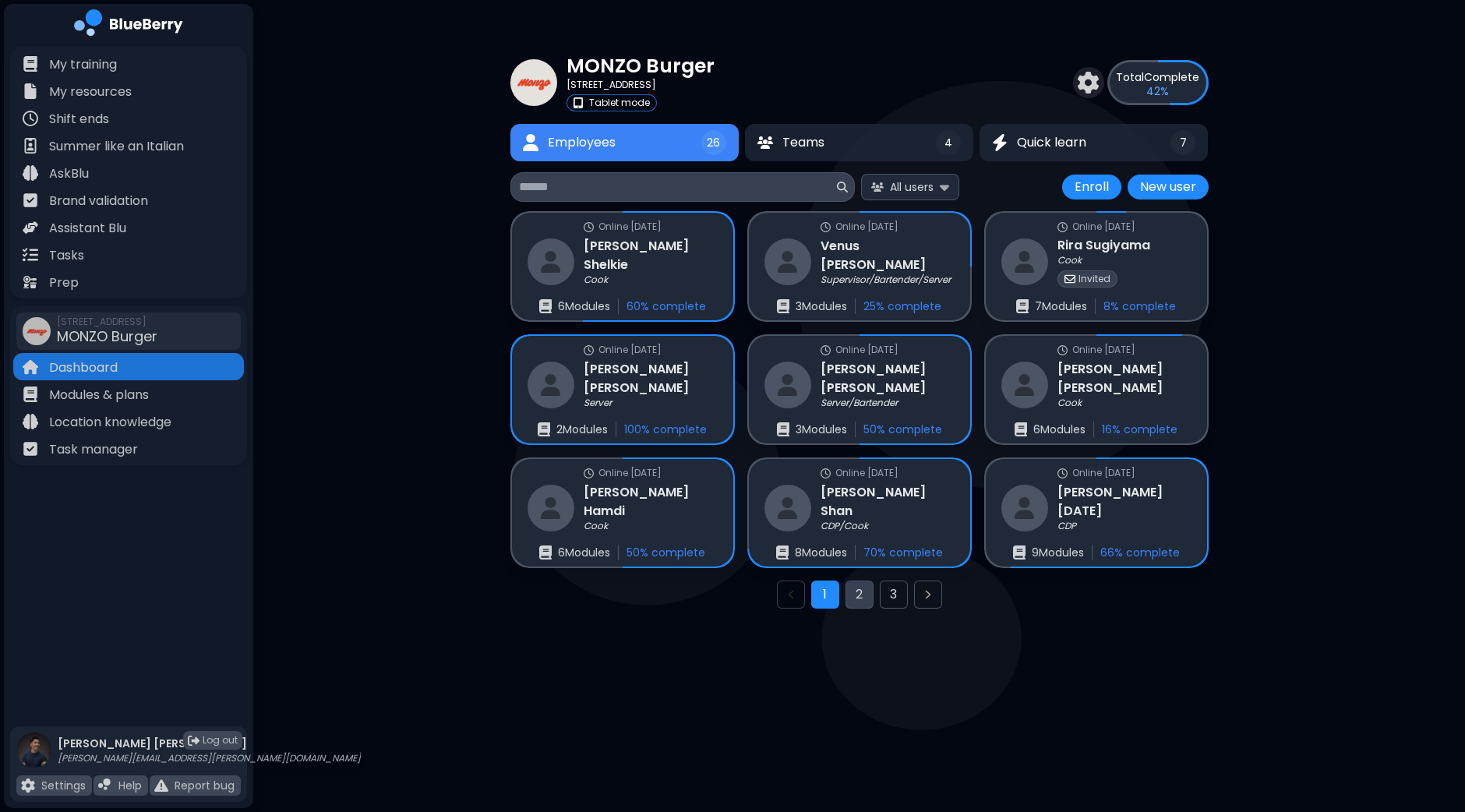
click at [857, 600] on button "2" at bounding box center [859, 594] width 28 height 28
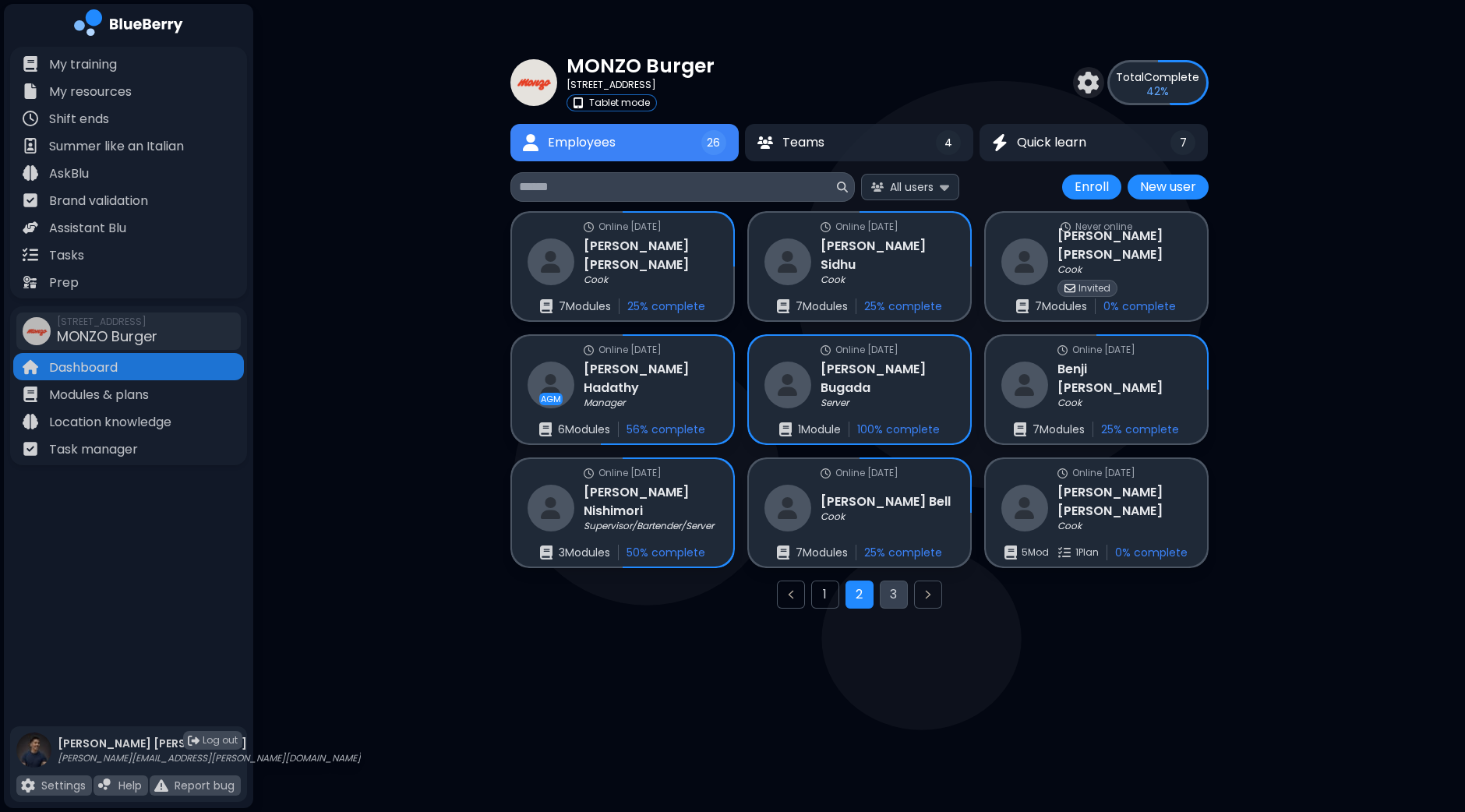
click at [892, 594] on button "3" at bounding box center [893, 594] width 28 height 28
